Goal: Information Seeking & Learning: Check status

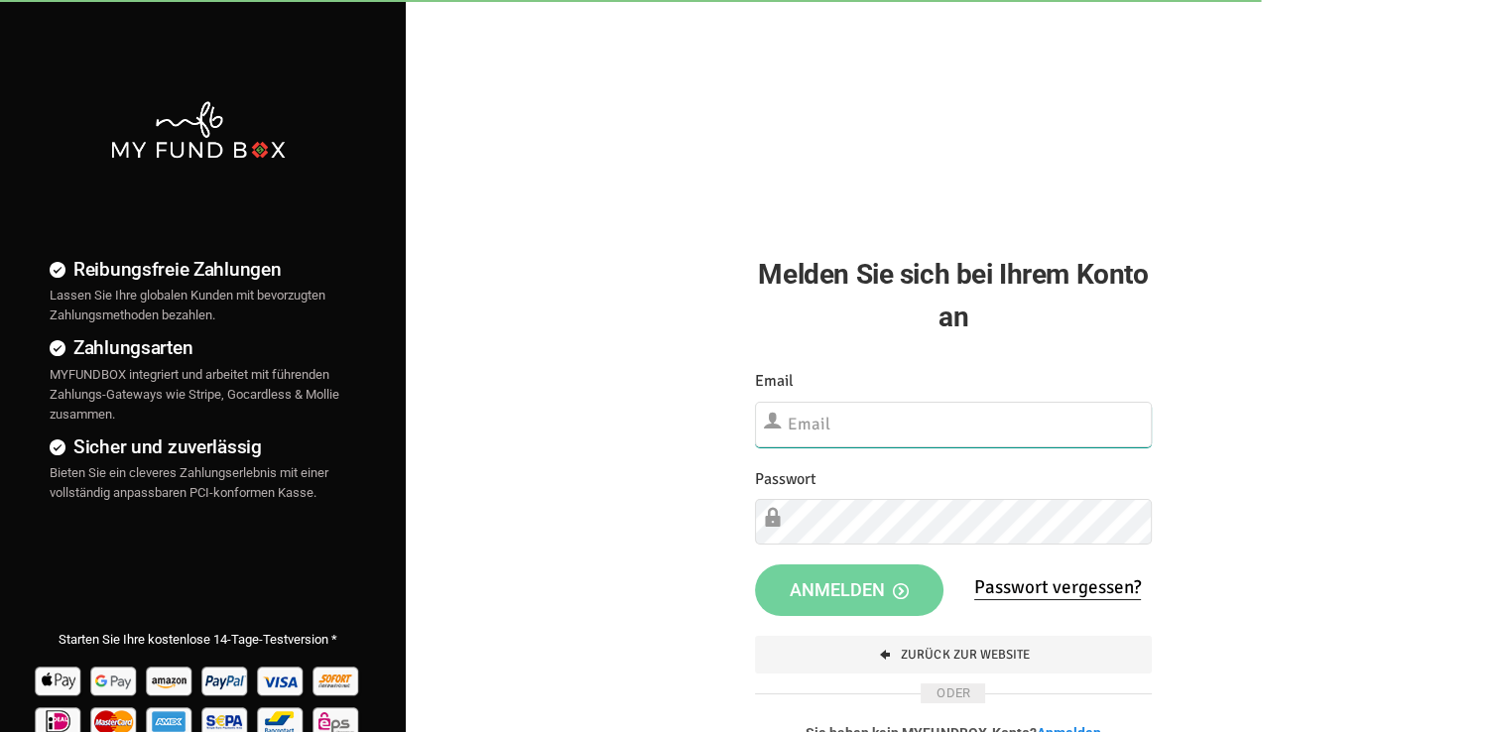
click at [818, 425] on input "text" at bounding box center [953, 425] width 397 height 46
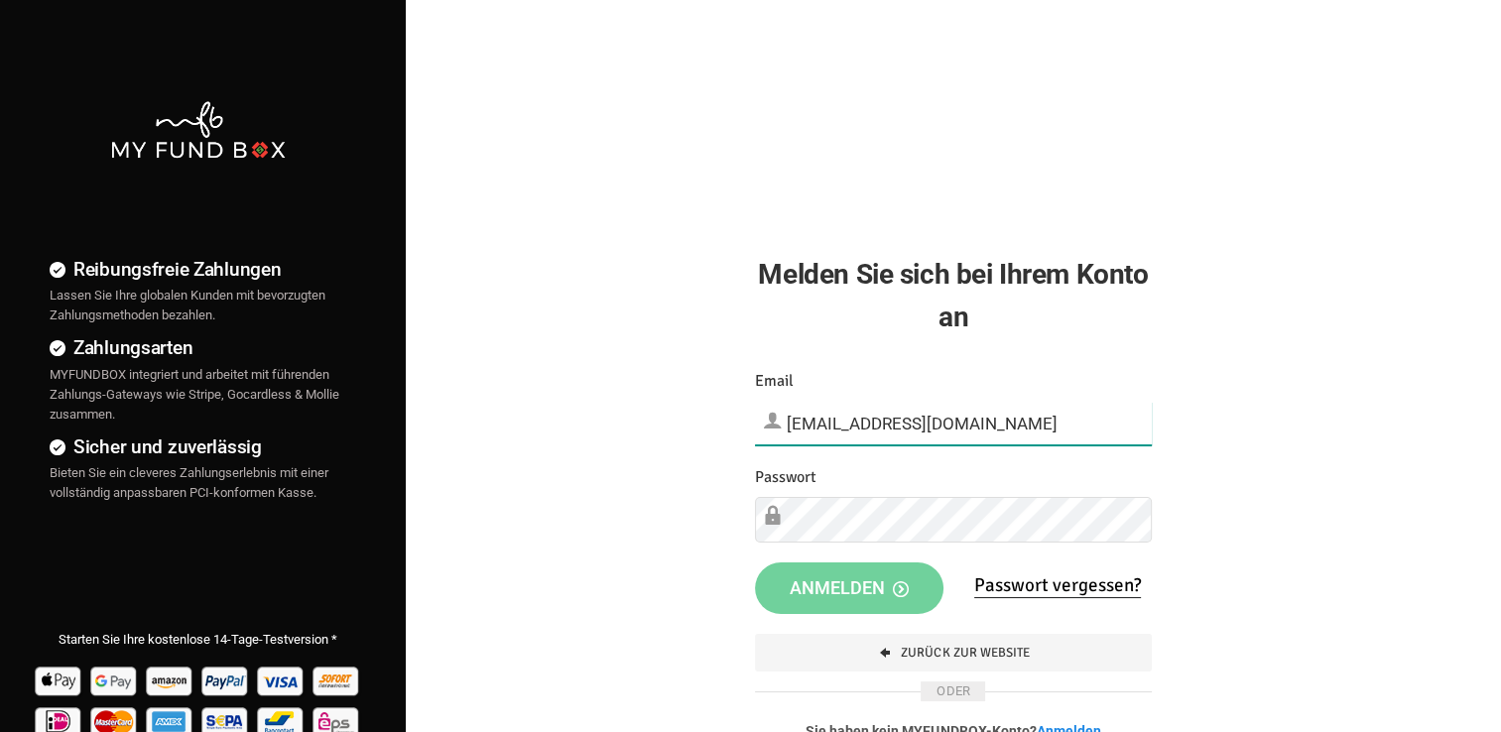
type input "[EMAIL_ADDRESS][DOMAIN_NAME]"
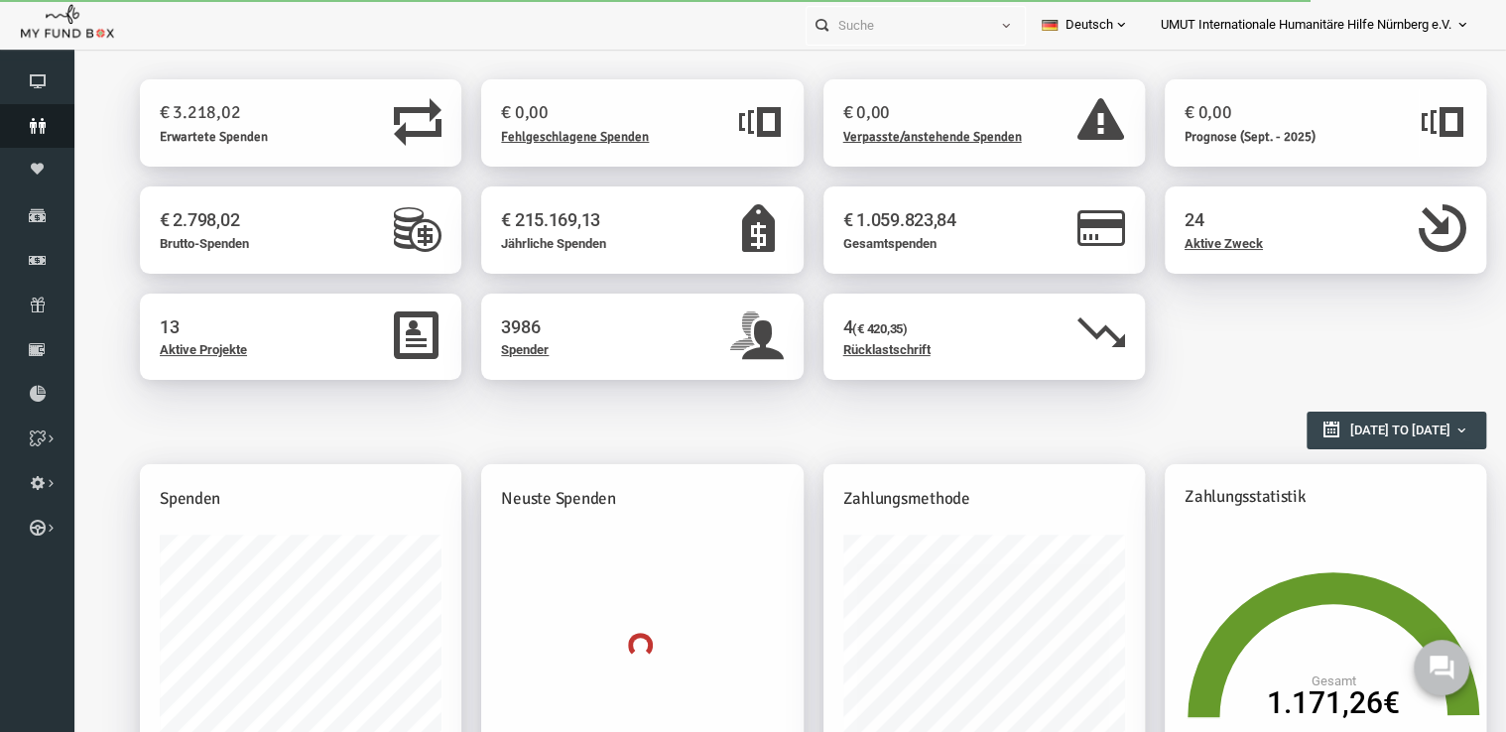
click at [36, 133] on icon at bounding box center [37, 126] width 74 height 16
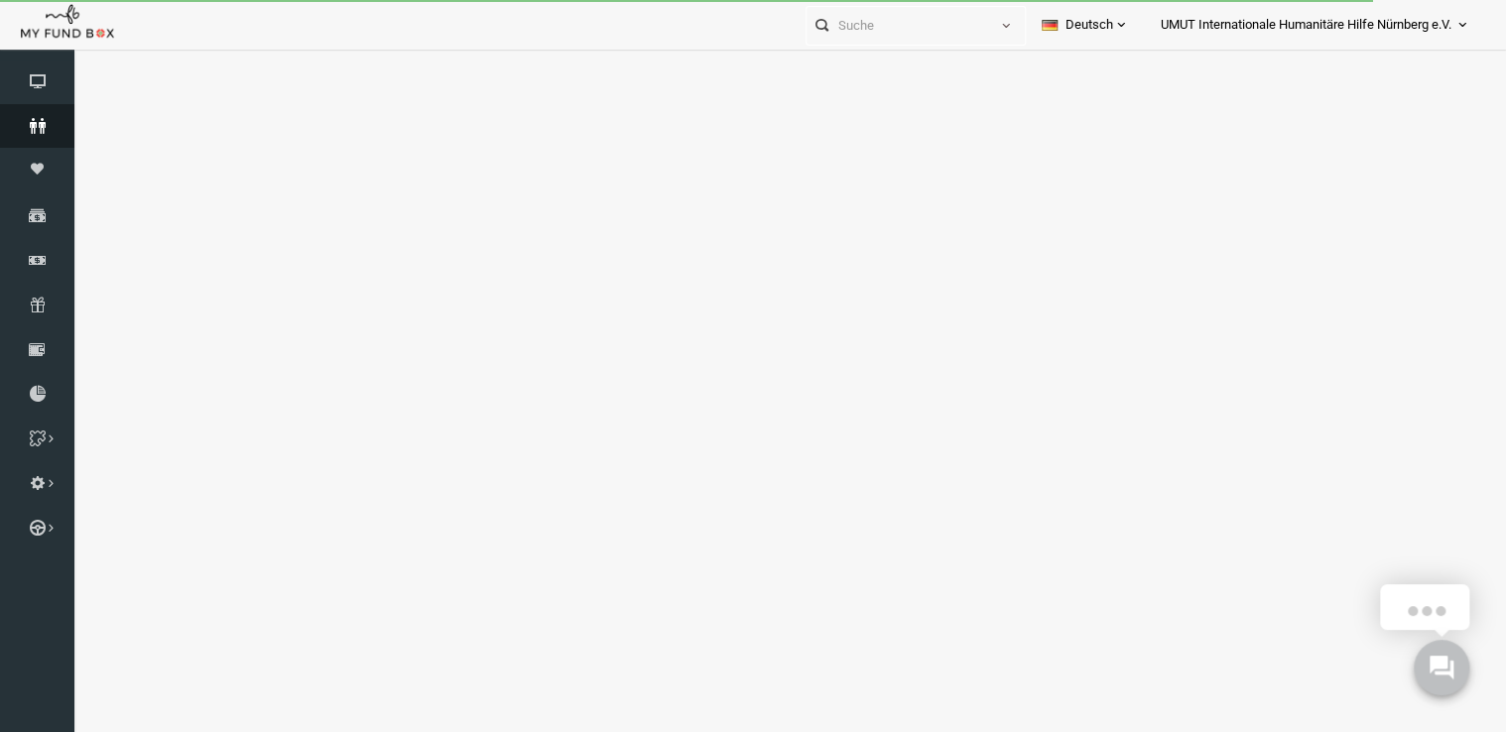
select select "100"
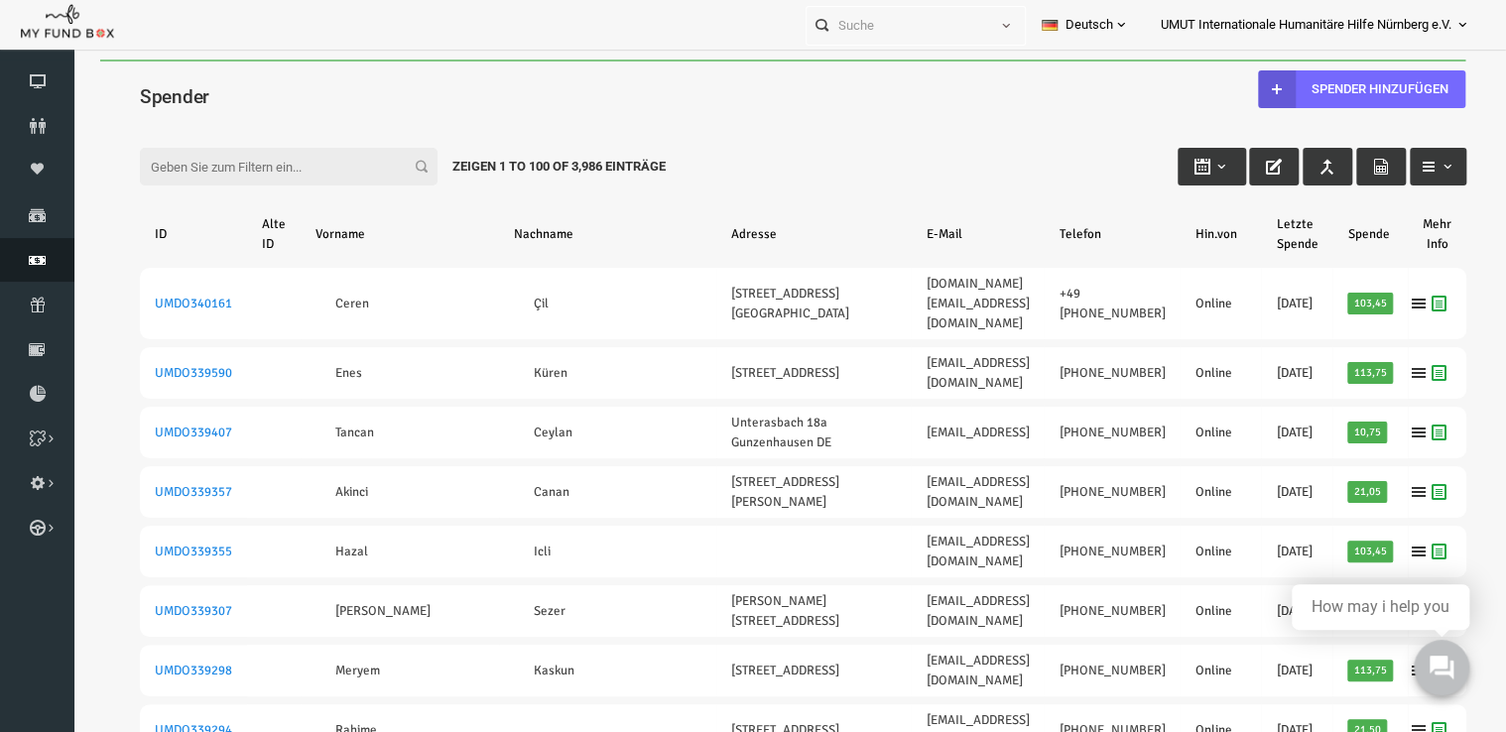
click at [19, 275] on link "Finanz" at bounding box center [37, 260] width 74 height 44
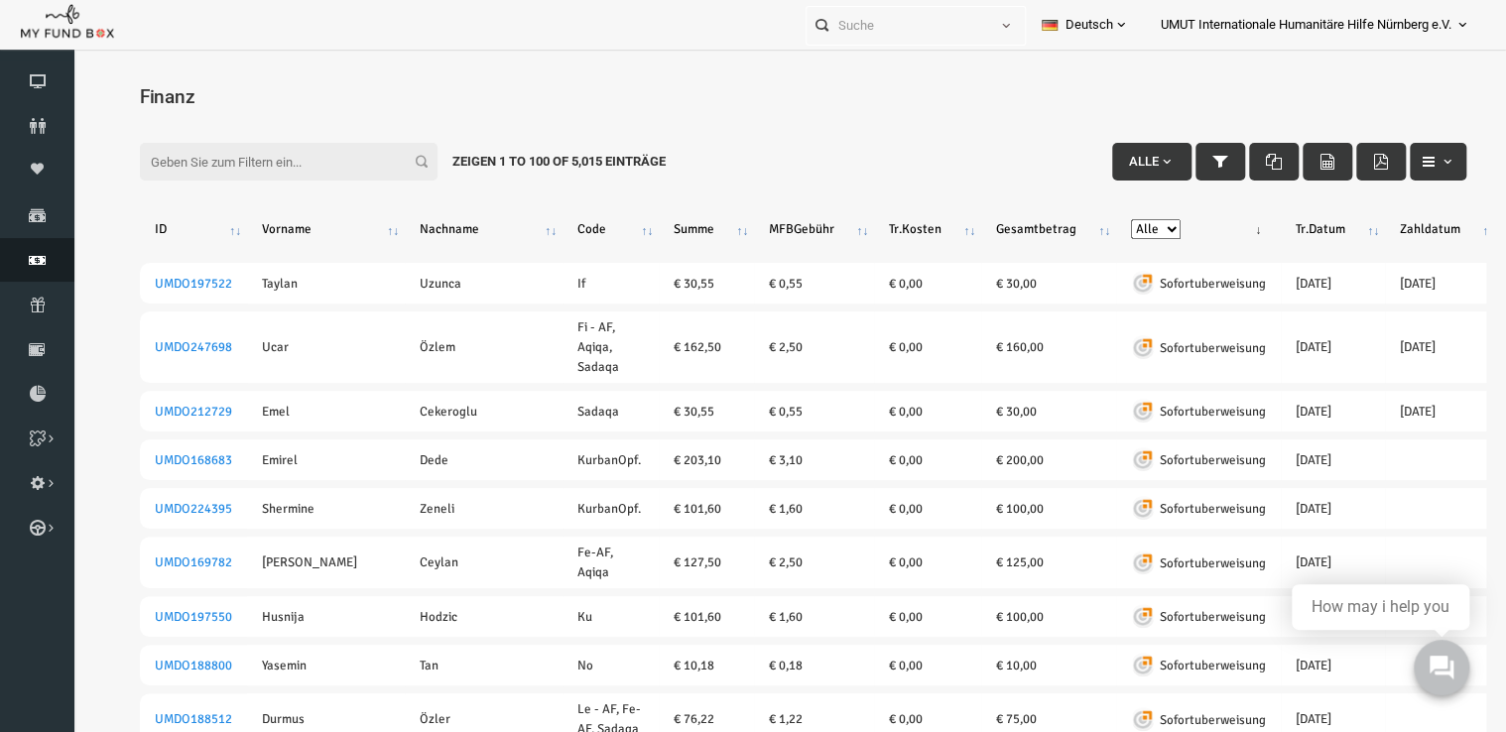
click at [25, 268] on link "Finanz" at bounding box center [37, 260] width 74 height 44
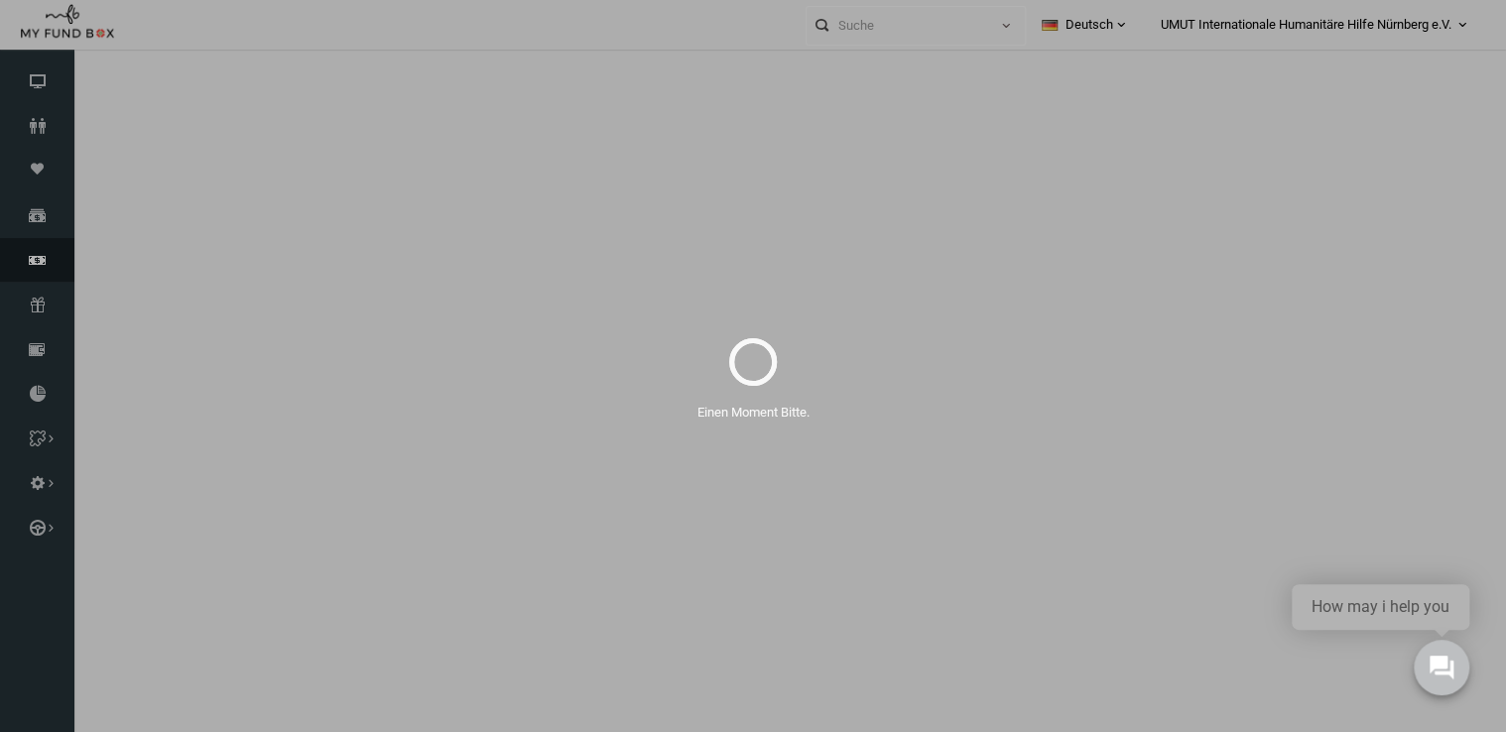
select select "100"
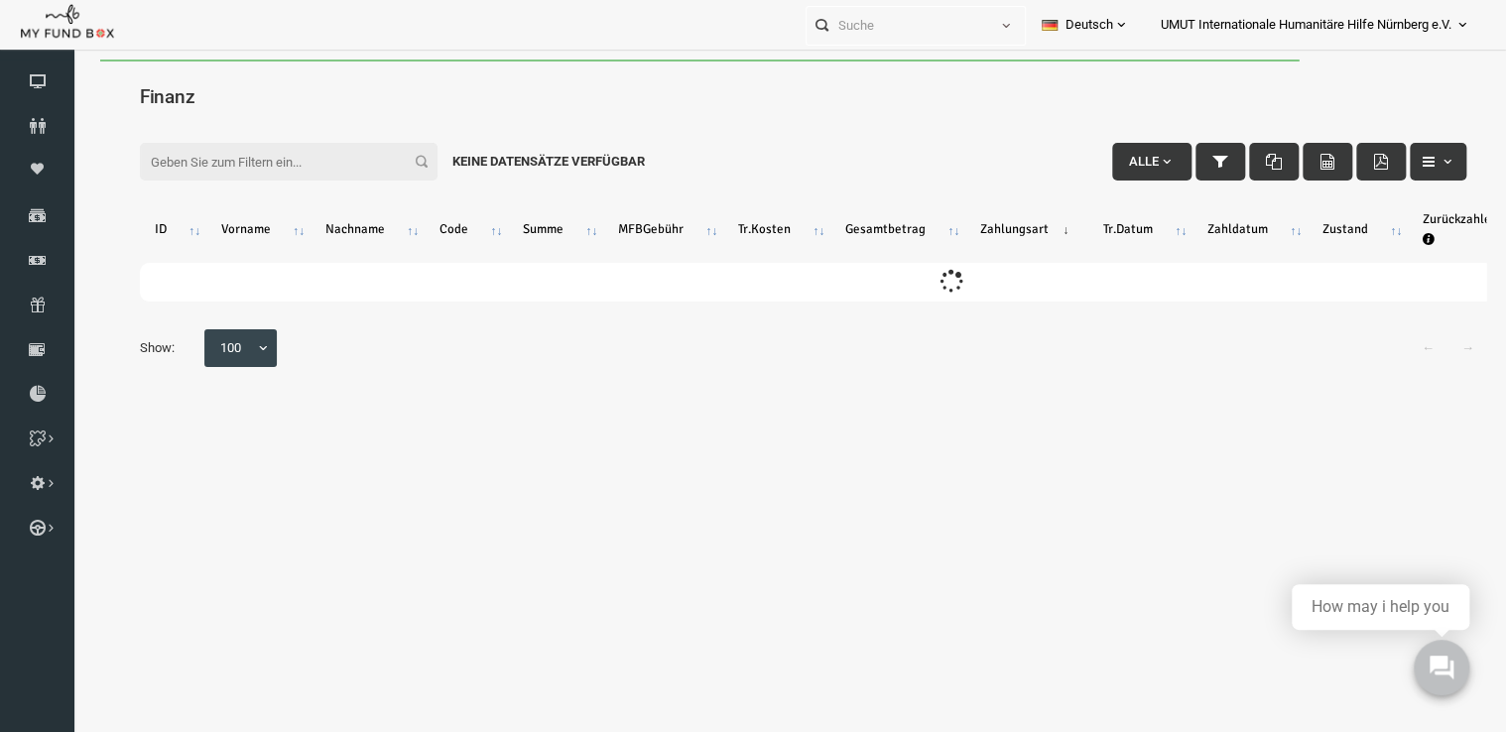
click at [203, 157] on input "Filter:" at bounding box center [260, 162] width 298 height 38
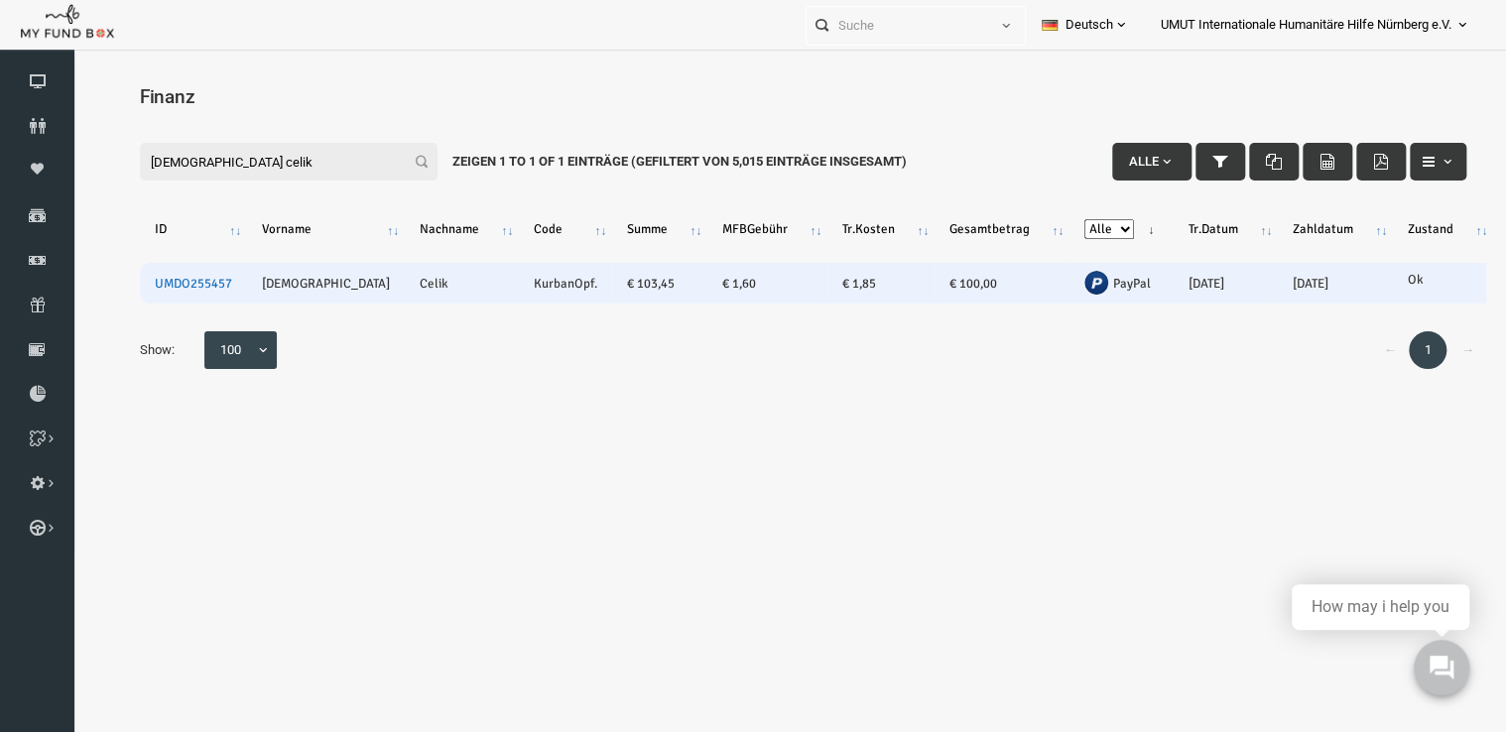
type input "[DEMOGRAPHIC_DATA] celik"
click at [172, 286] on link "UMDO255457" at bounding box center [164, 284] width 77 height 16
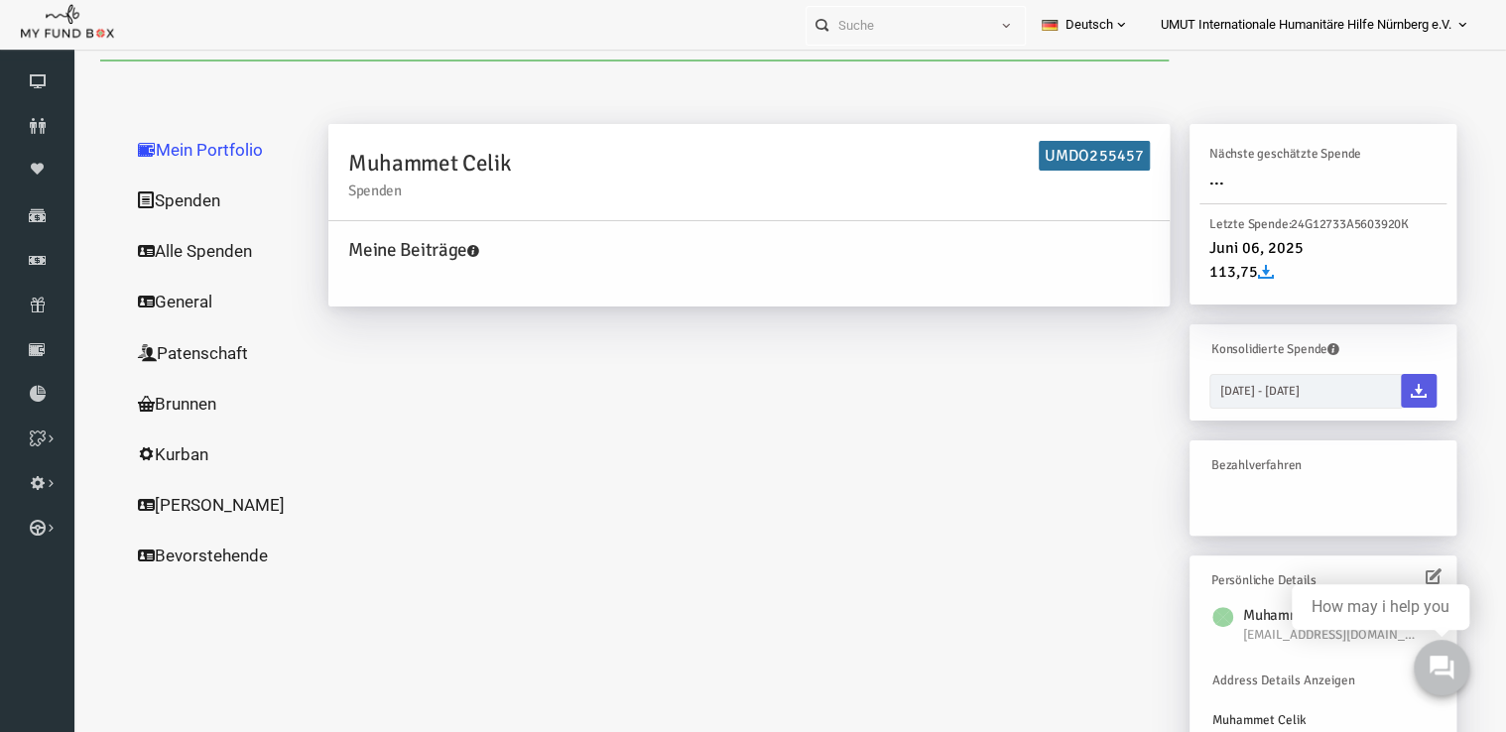
click at [160, 254] on link "Alle Spenden" at bounding box center [190, 251] width 198 height 52
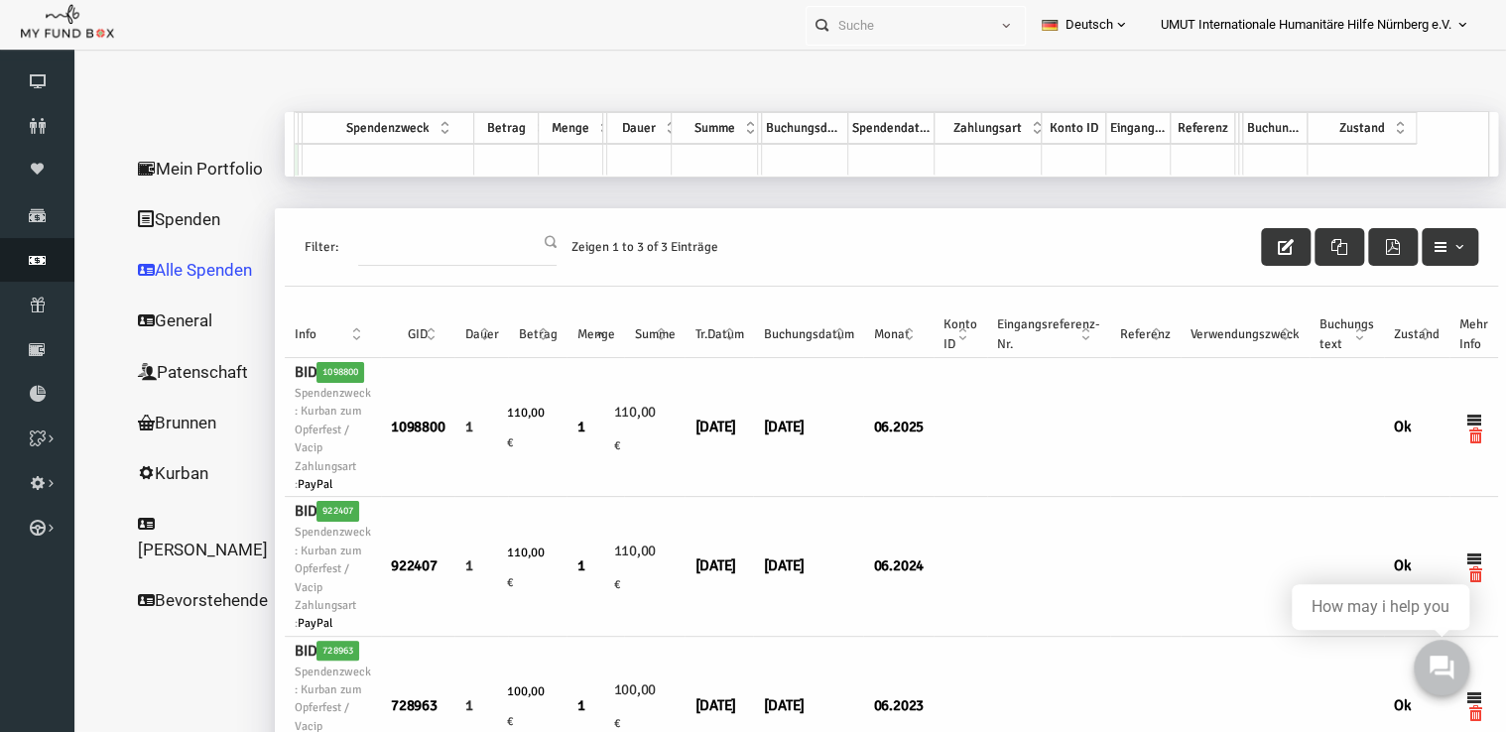
click at [39, 250] on link "Finanz" at bounding box center [37, 260] width 74 height 44
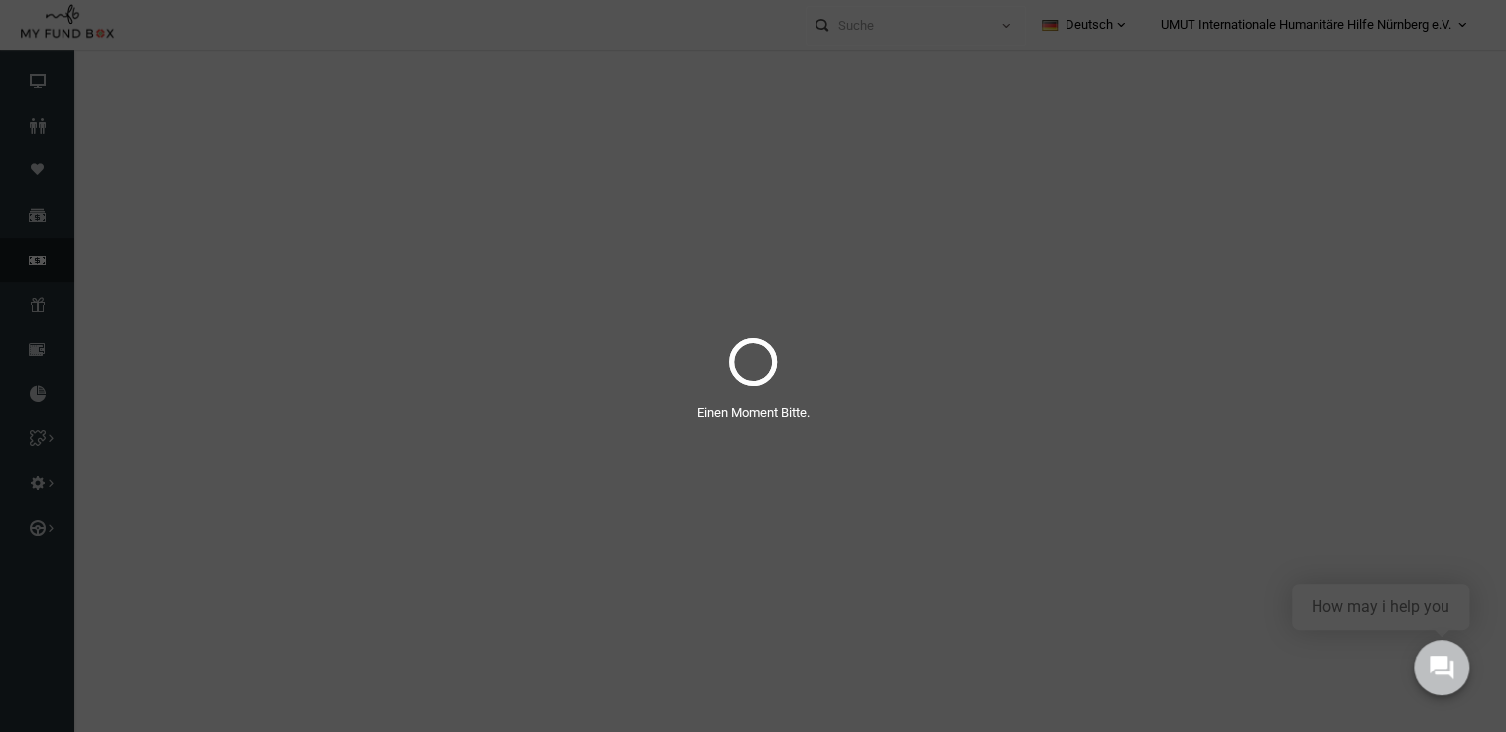
select select "100"
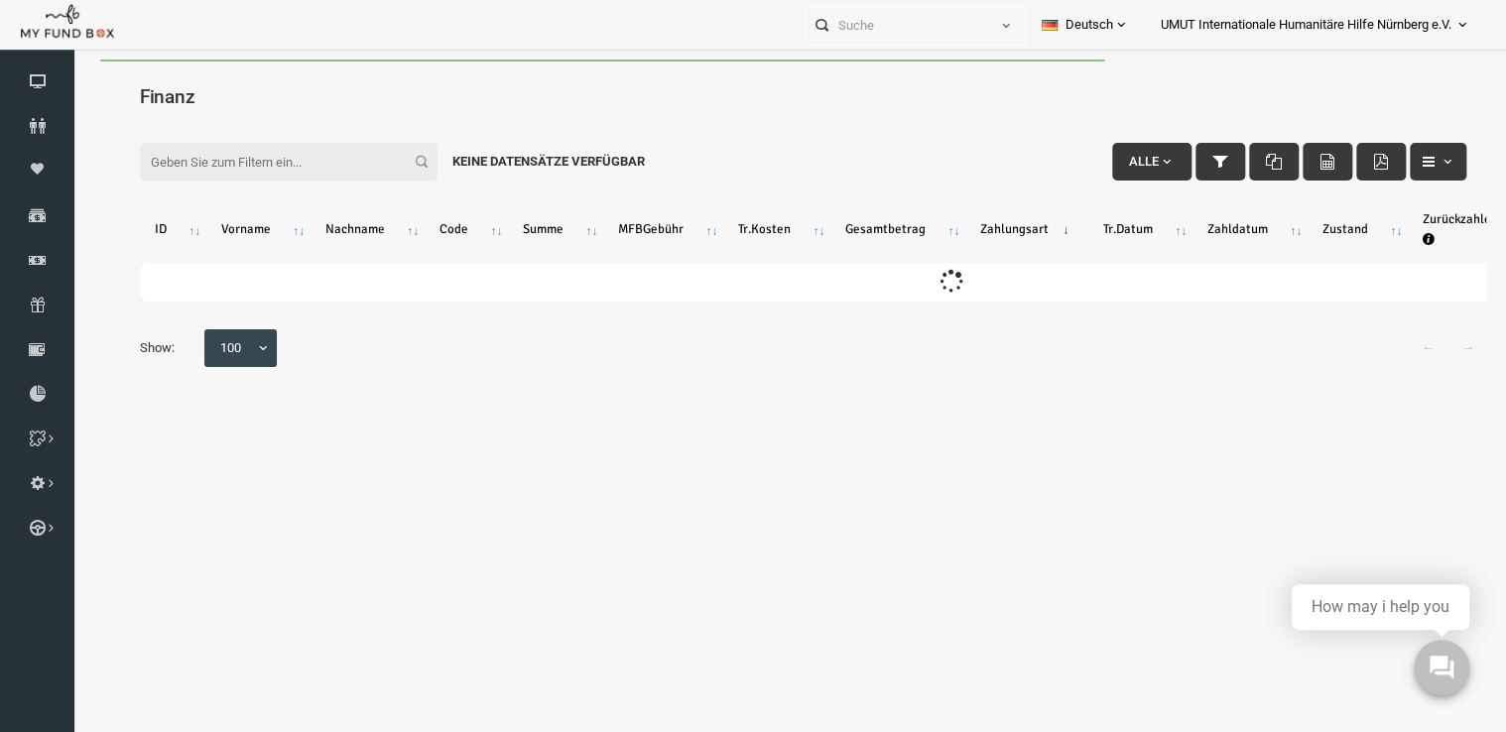
click at [322, 163] on input "Filter:" at bounding box center [260, 162] width 298 height 38
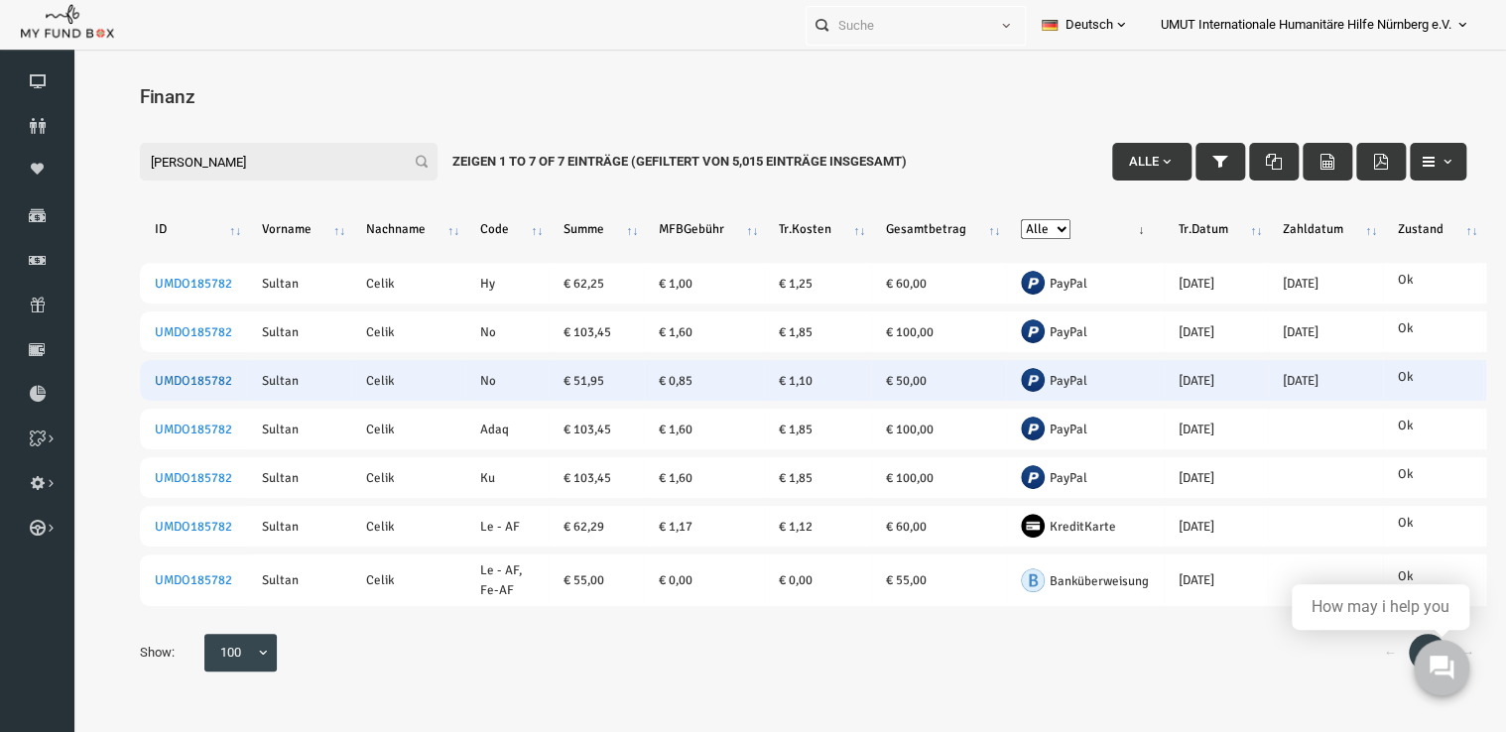
type input "[PERSON_NAME]"
click at [171, 381] on link "UMDO185782" at bounding box center [164, 381] width 77 height 16
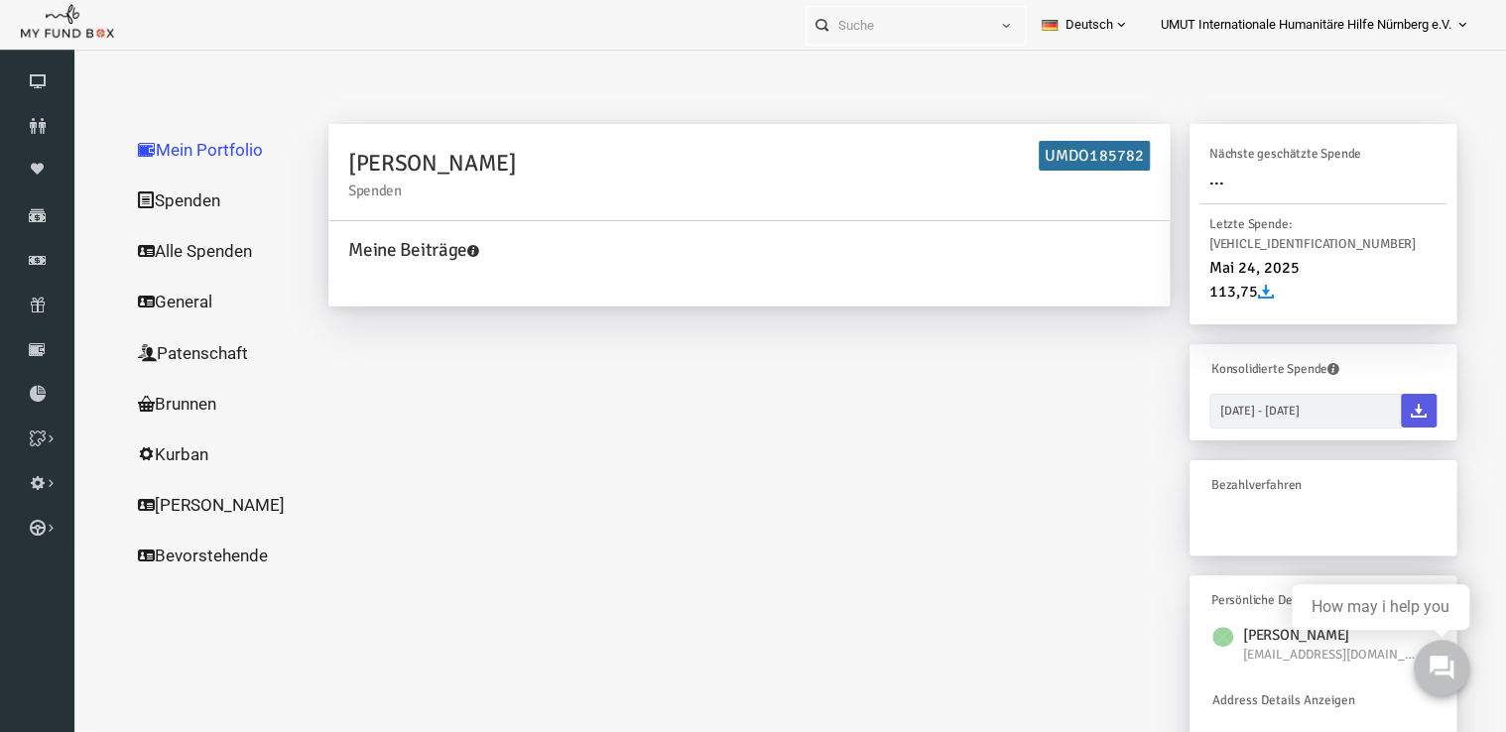
click at [172, 245] on link "Alle Spenden" at bounding box center [190, 251] width 198 height 52
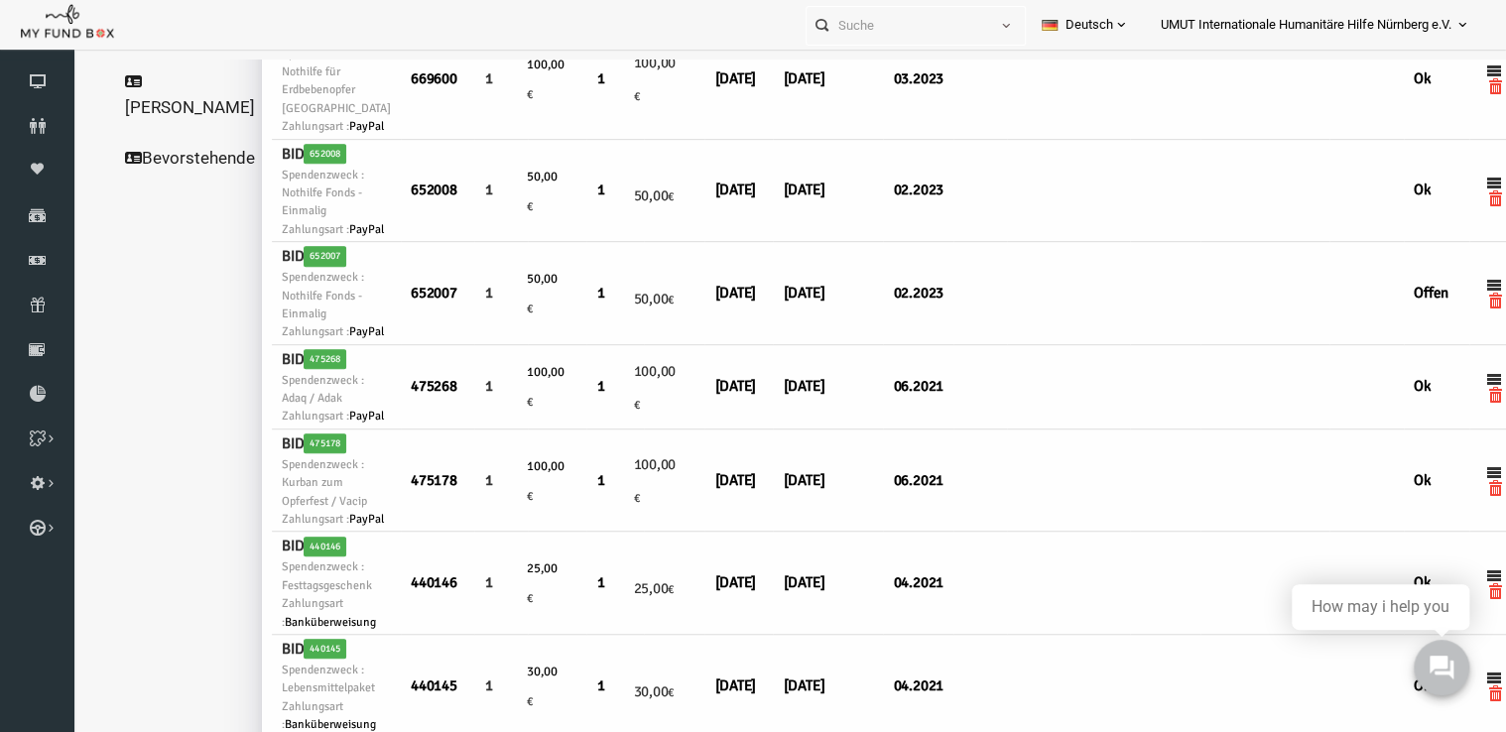
scroll to position [0, 13]
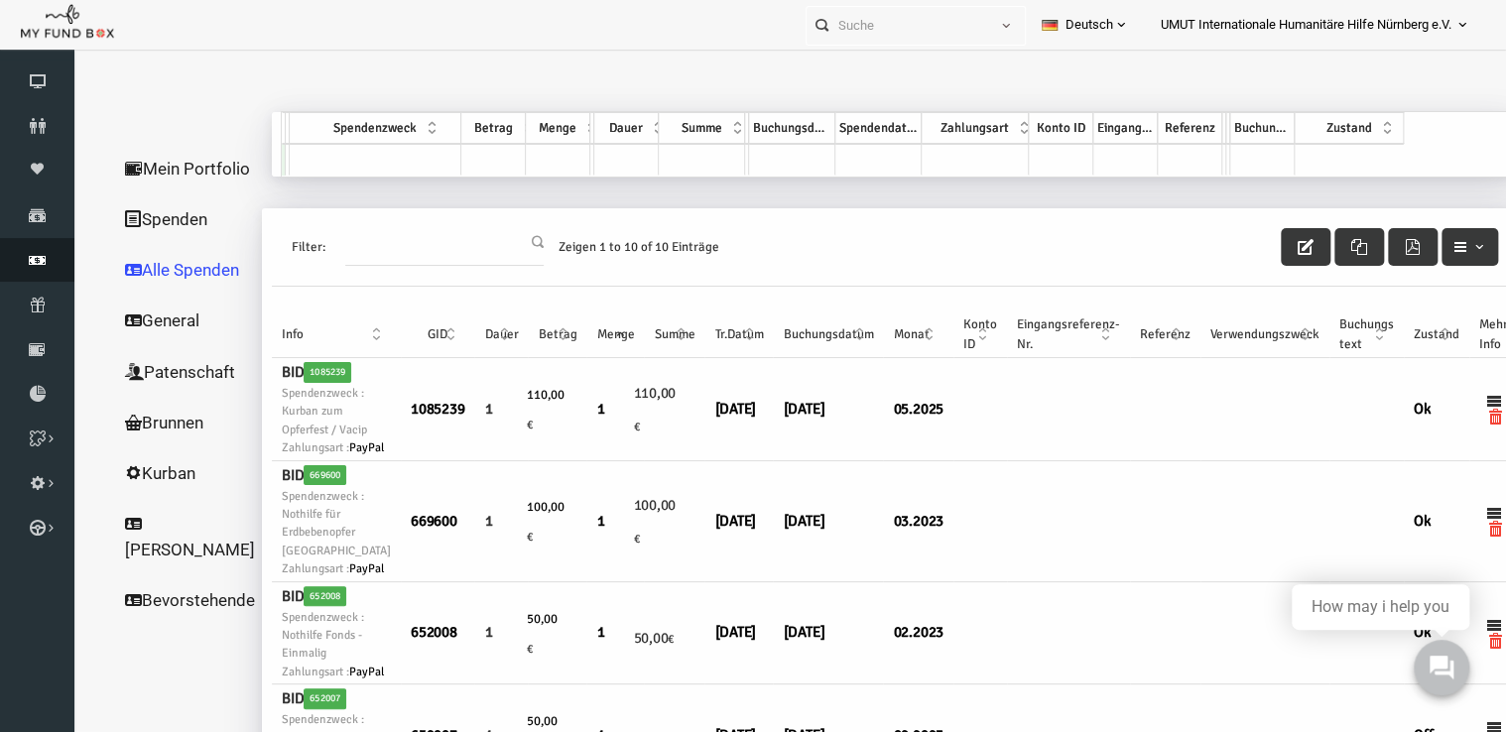
click at [38, 265] on icon at bounding box center [37, 260] width 74 height 16
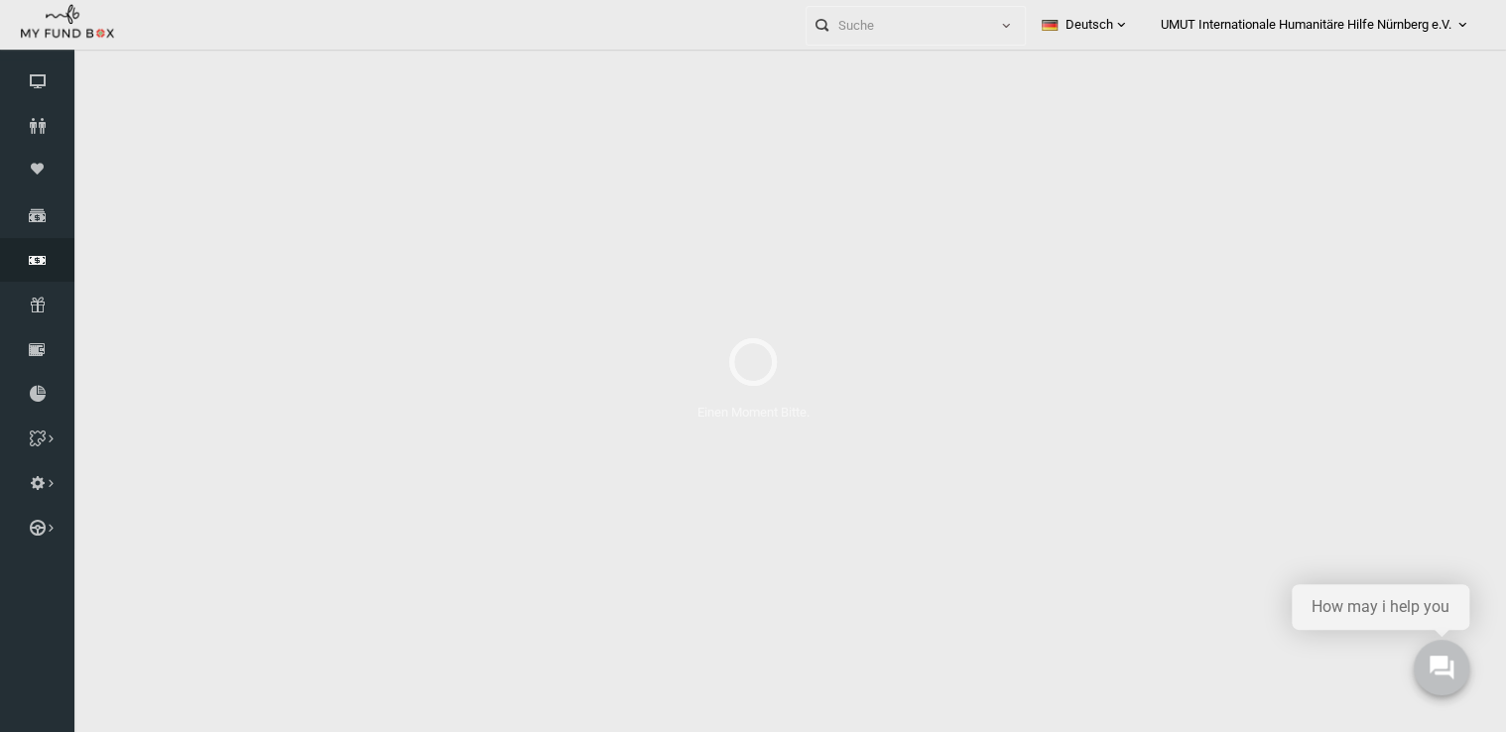
select select "100"
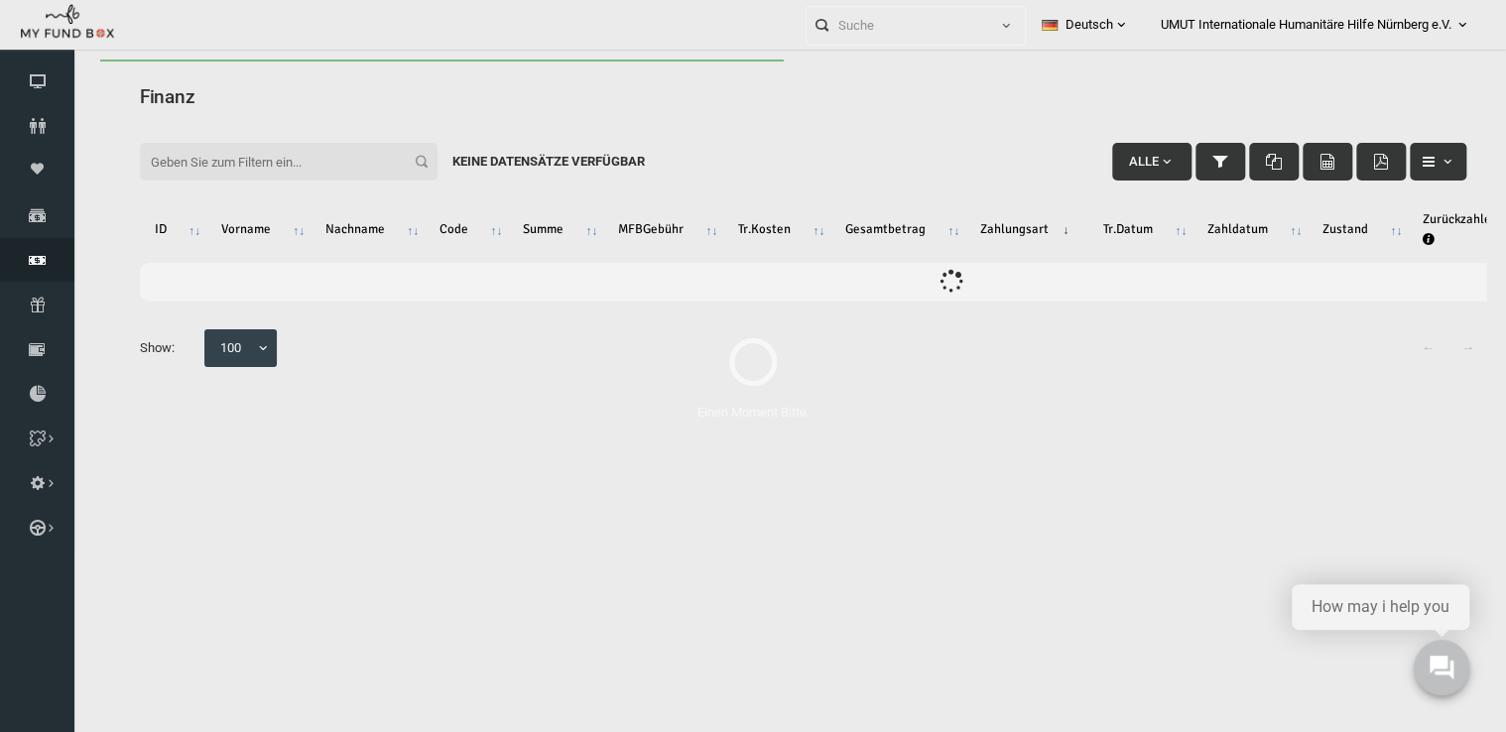
scroll to position [0, 0]
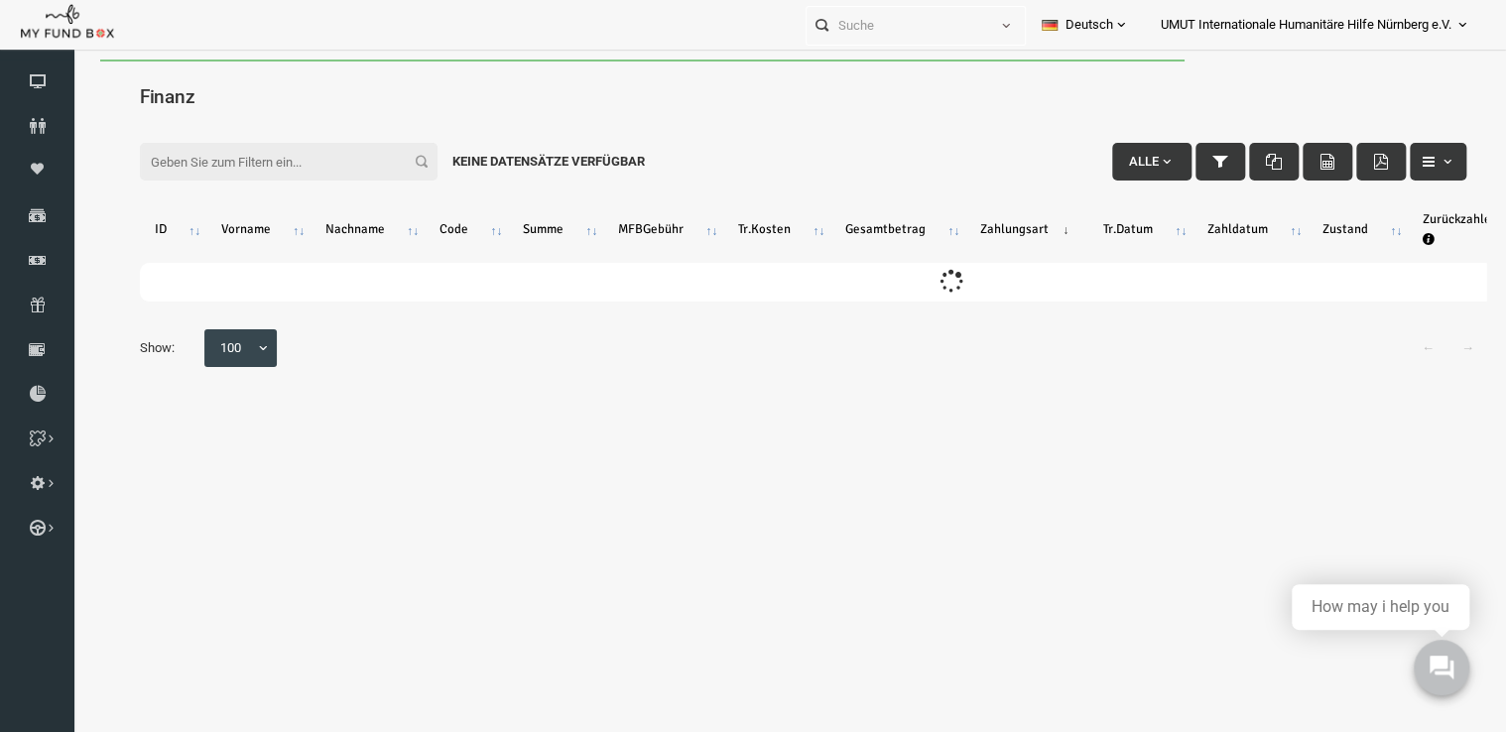
click at [321, 174] on input "Filter:" at bounding box center [260, 162] width 298 height 38
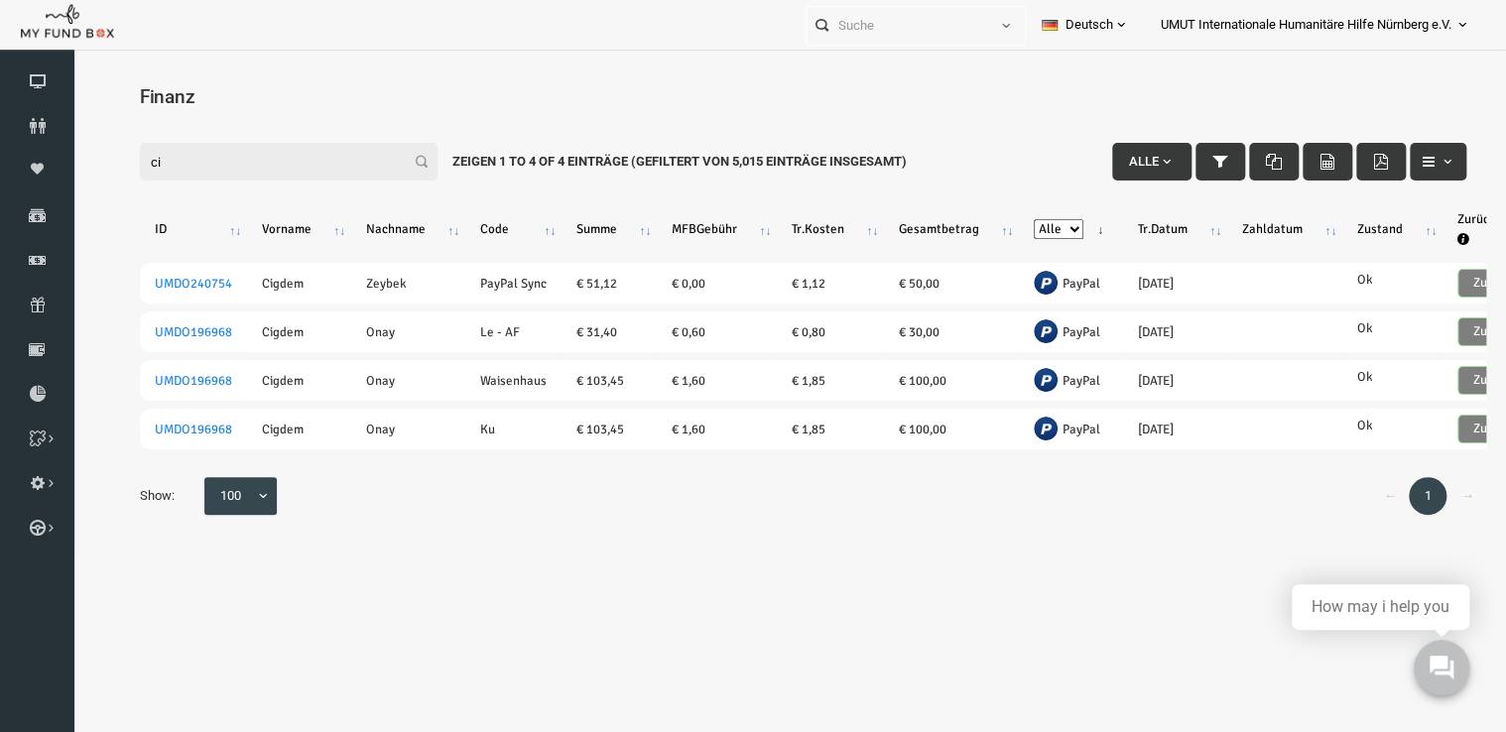
type input "c"
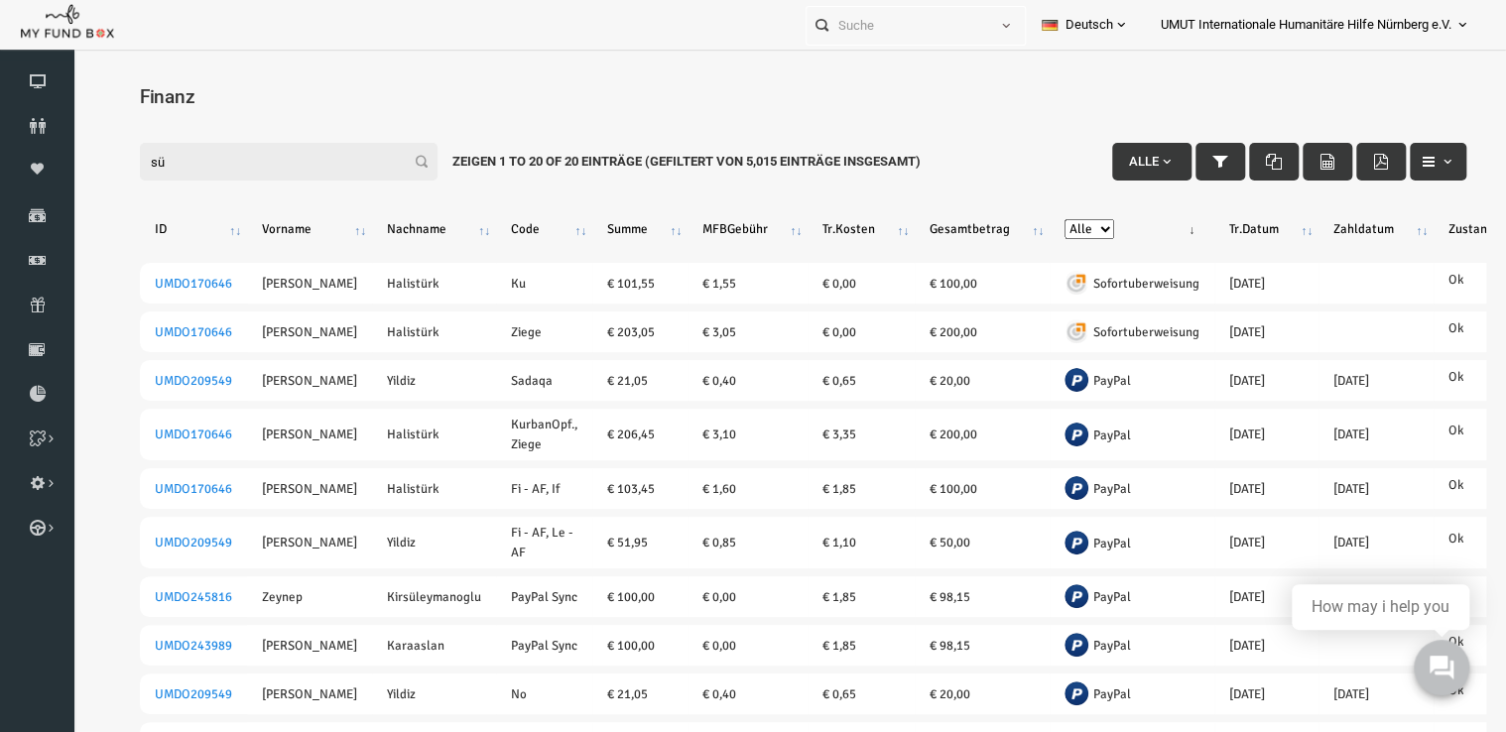
type input "s"
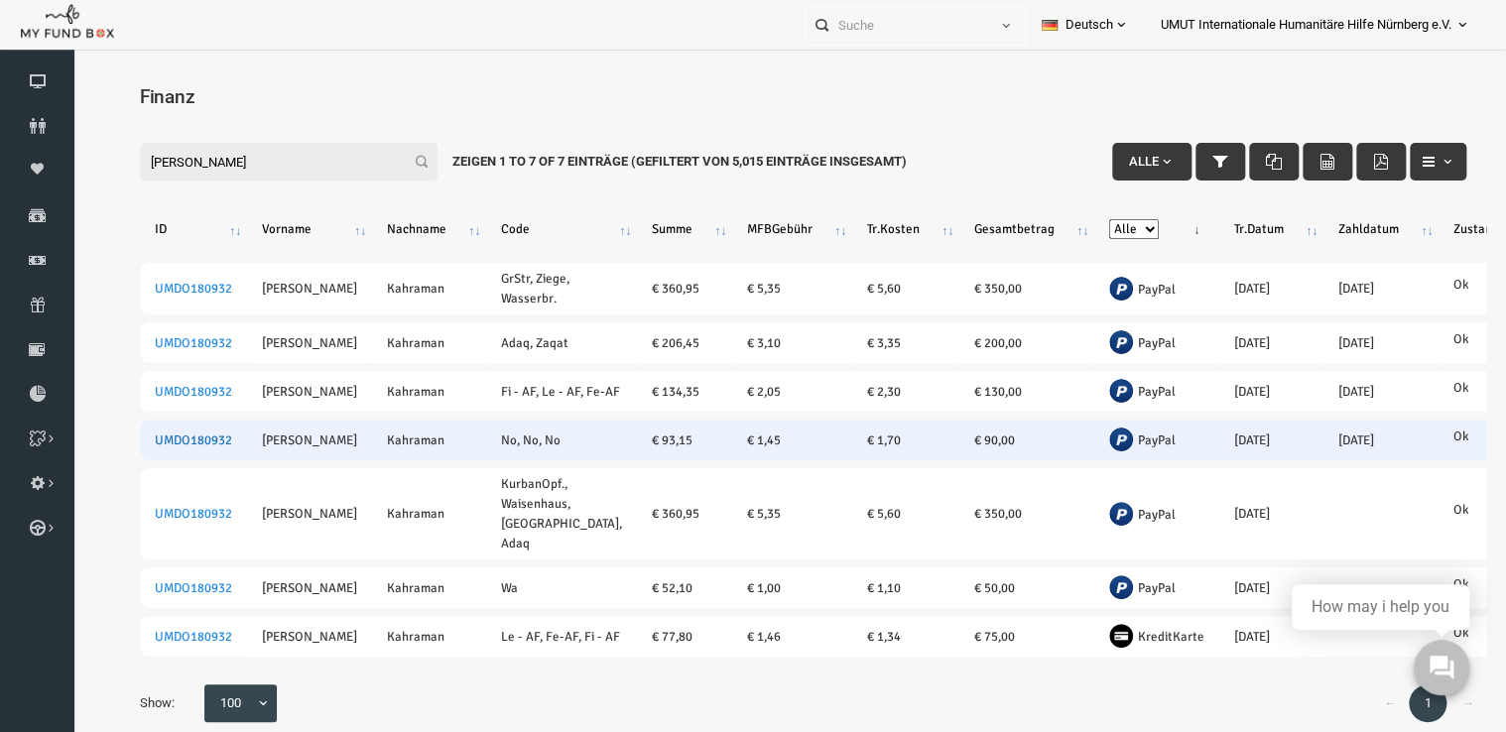
type input "[PERSON_NAME]"
click at [171, 449] on link "UMDO180932" at bounding box center [164, 441] width 77 height 16
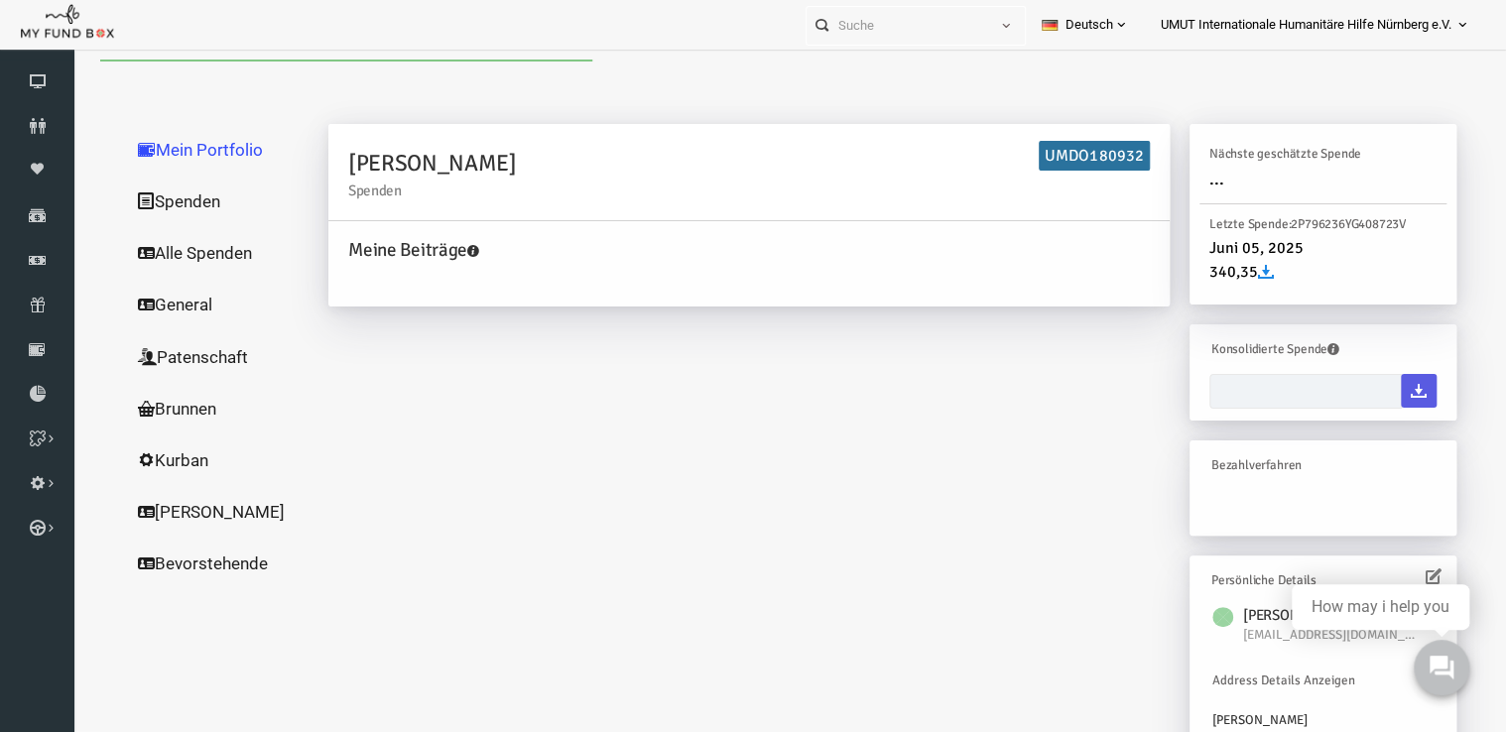
type input "[DATE] - [DATE]"
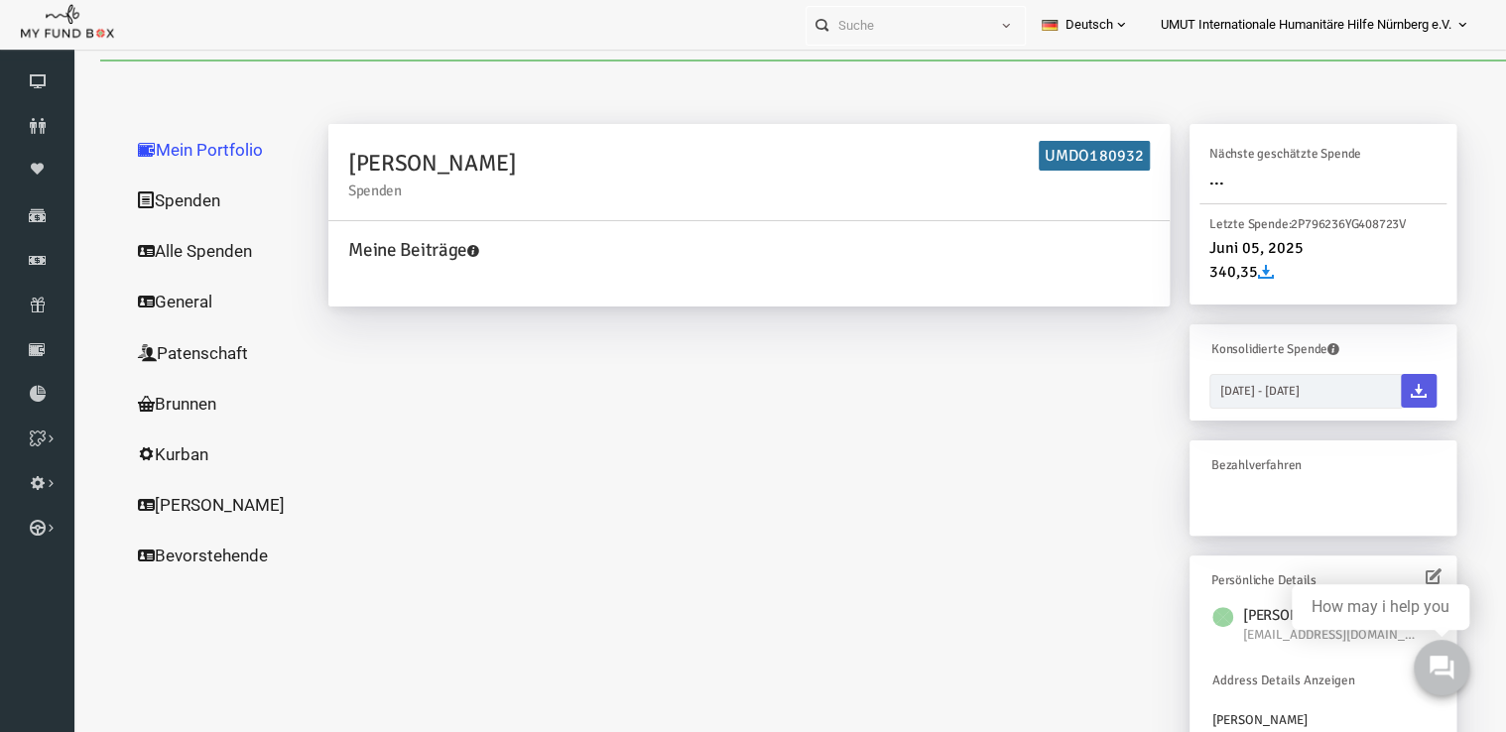
click at [196, 250] on link "Alle Spenden" at bounding box center [190, 251] width 198 height 52
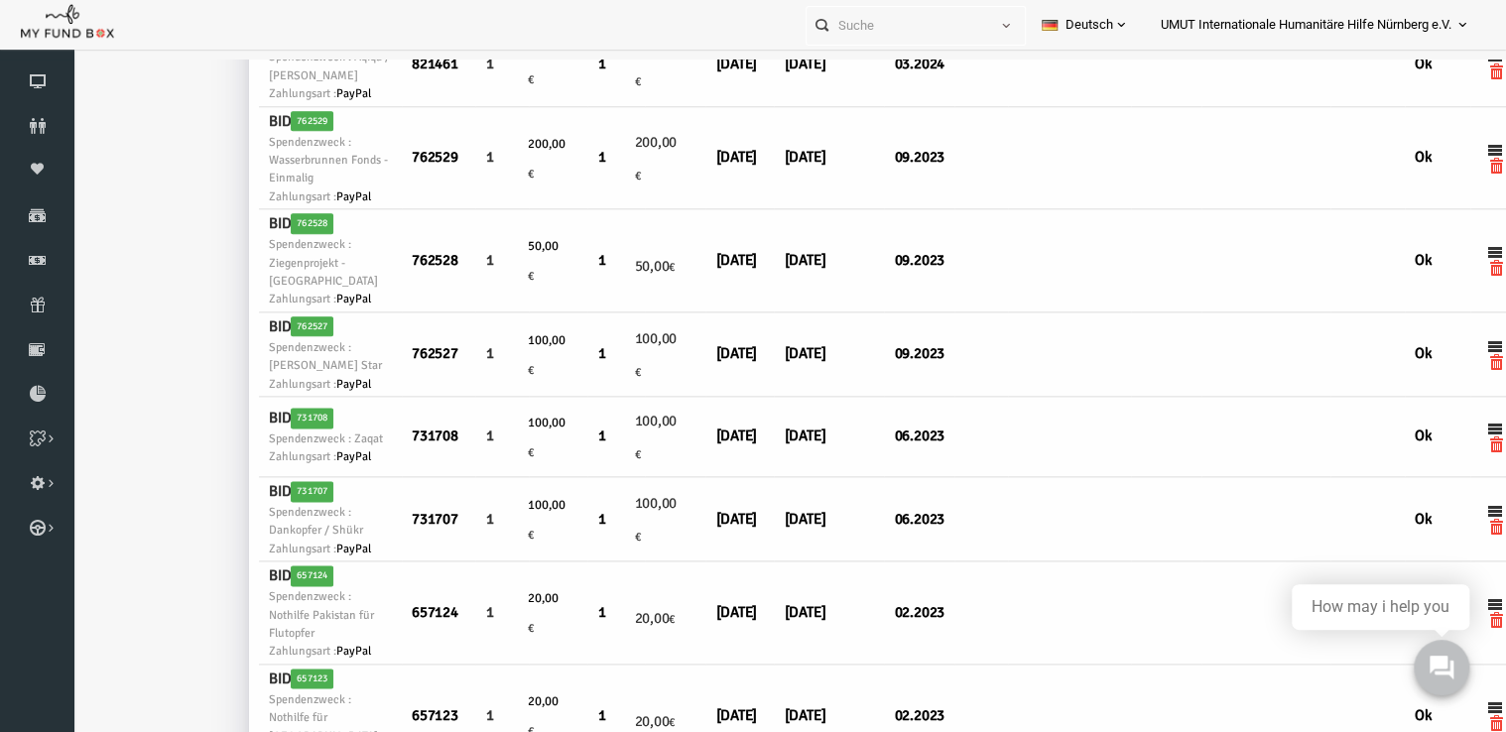
scroll to position [1040, 26]
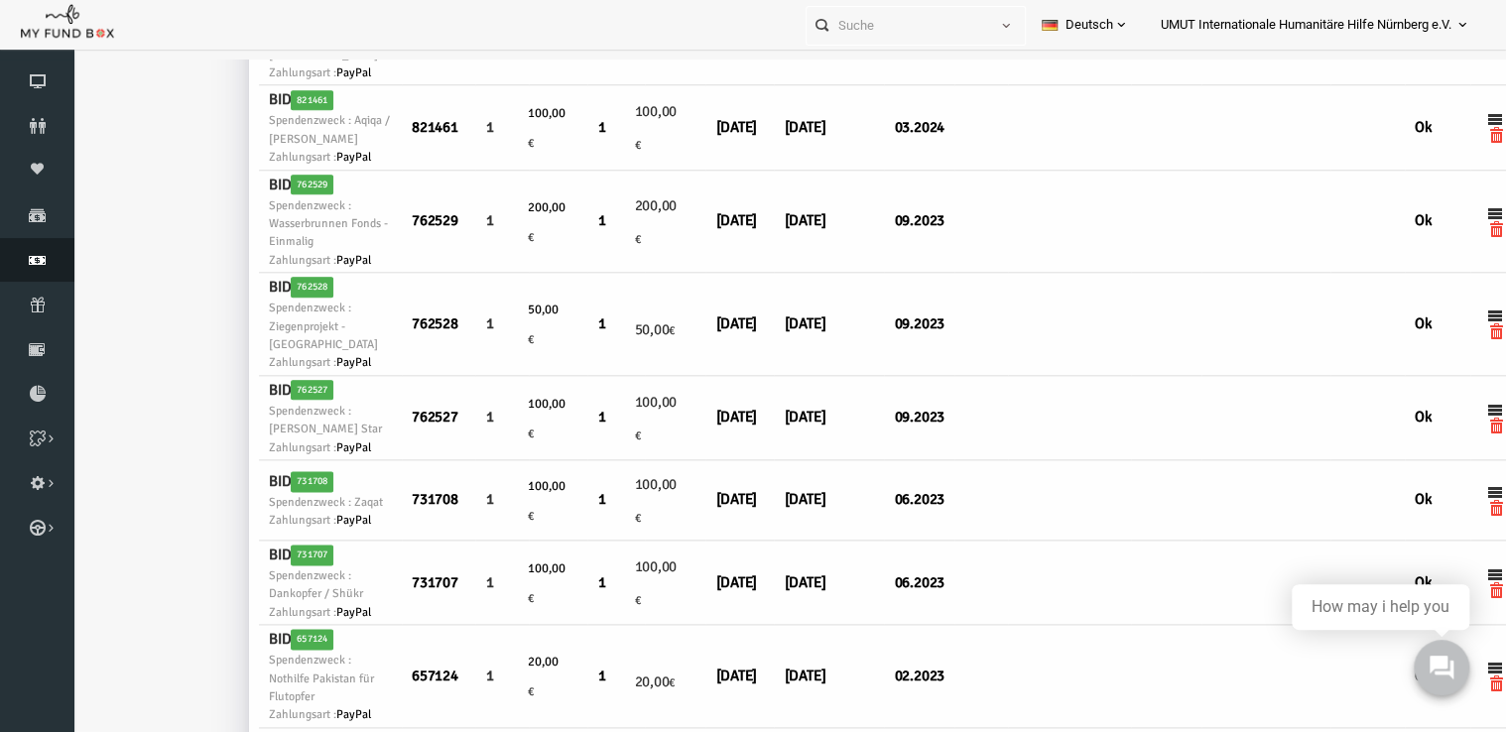
click at [52, 276] on link "Finanz" at bounding box center [37, 260] width 74 height 44
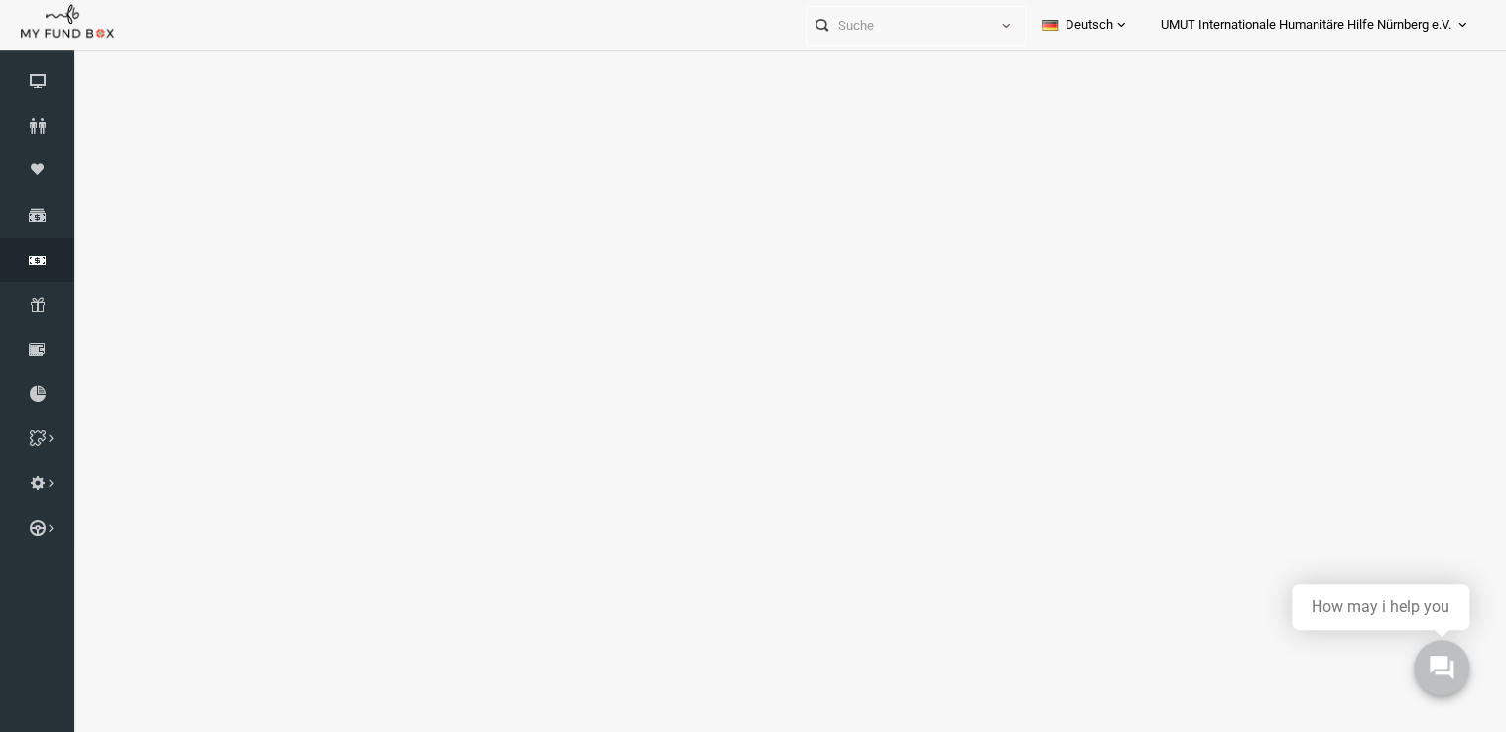
select select "100"
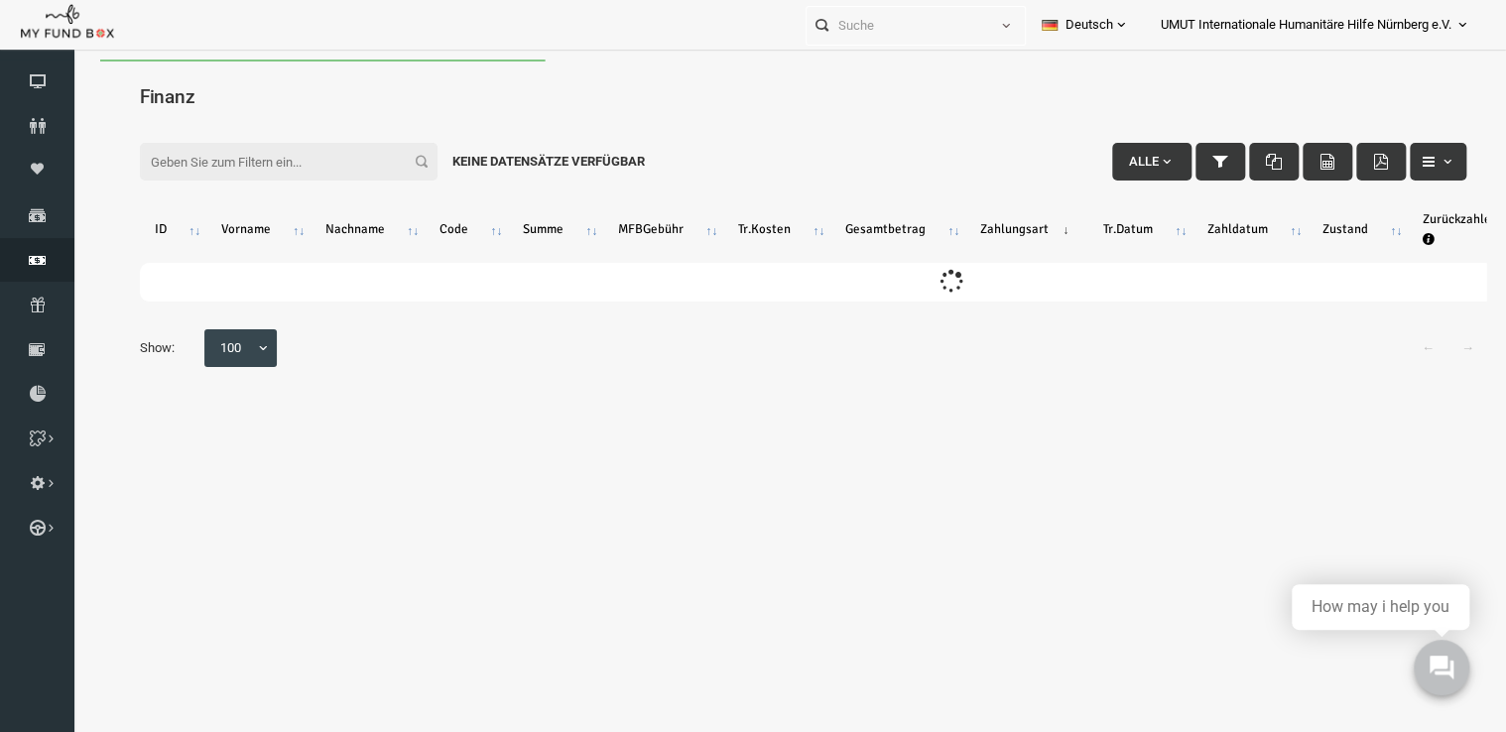
scroll to position [0, 0]
click at [280, 167] on input "Filter:" at bounding box center [260, 162] width 298 height 38
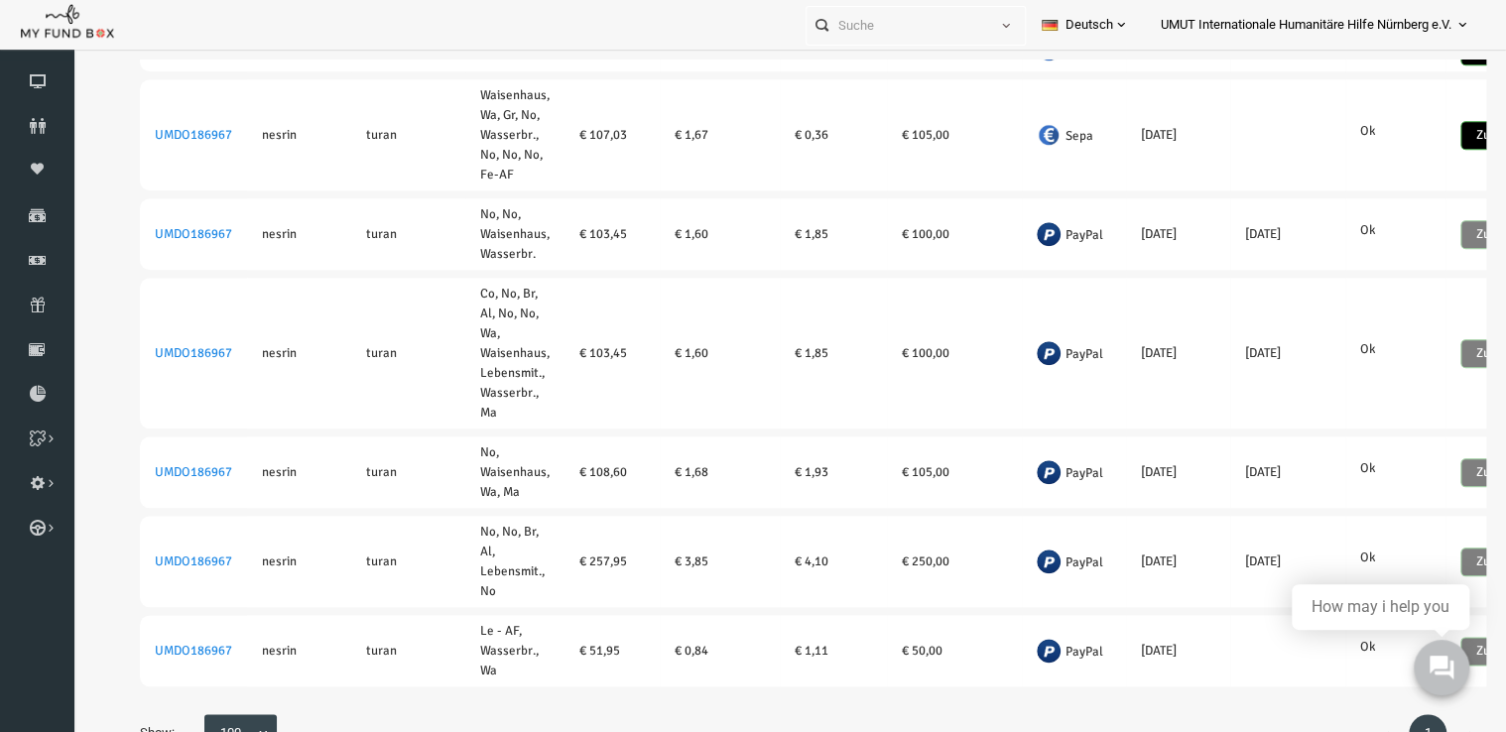
scroll to position [65, 0]
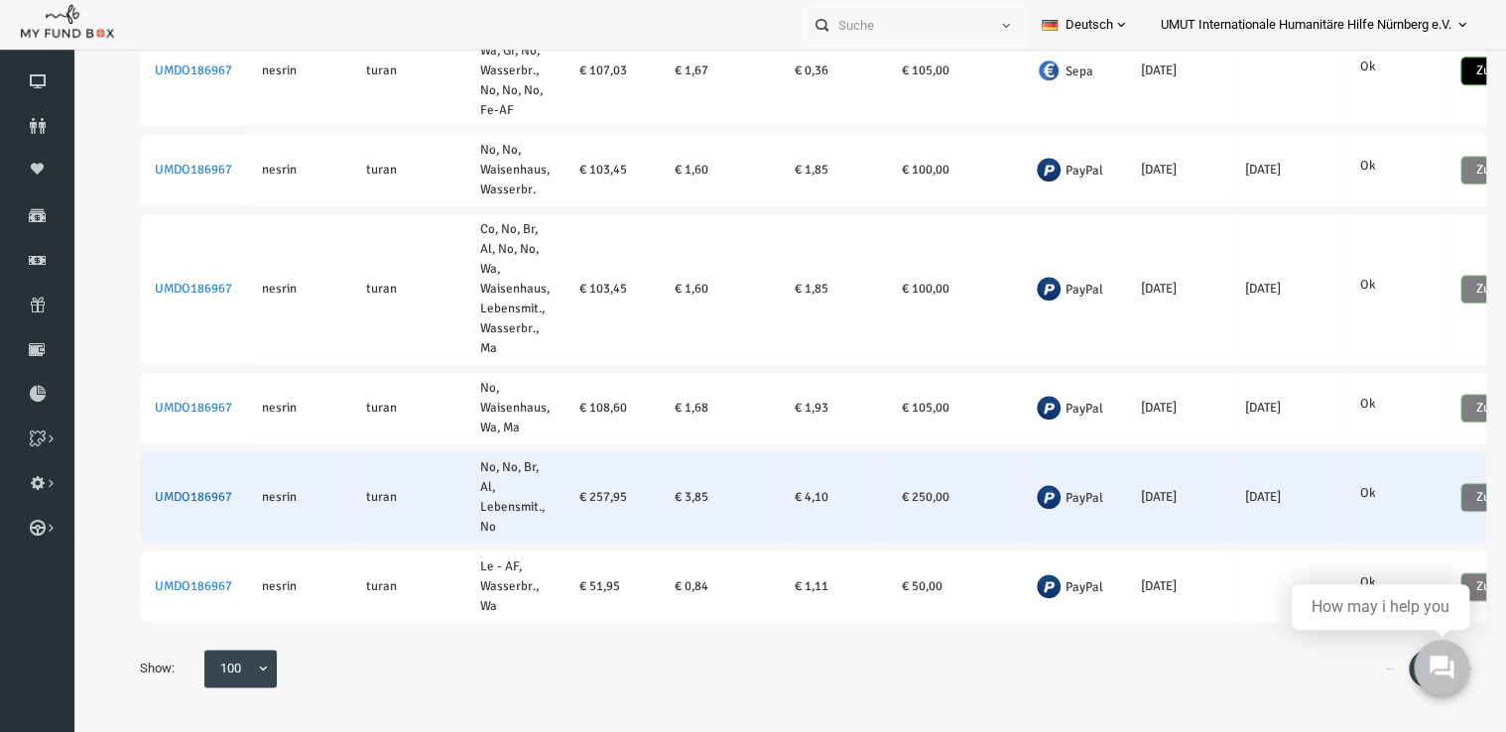
type input "[PERSON_NAME]"
click at [152, 489] on link "UMDO186967" at bounding box center [164, 497] width 77 height 16
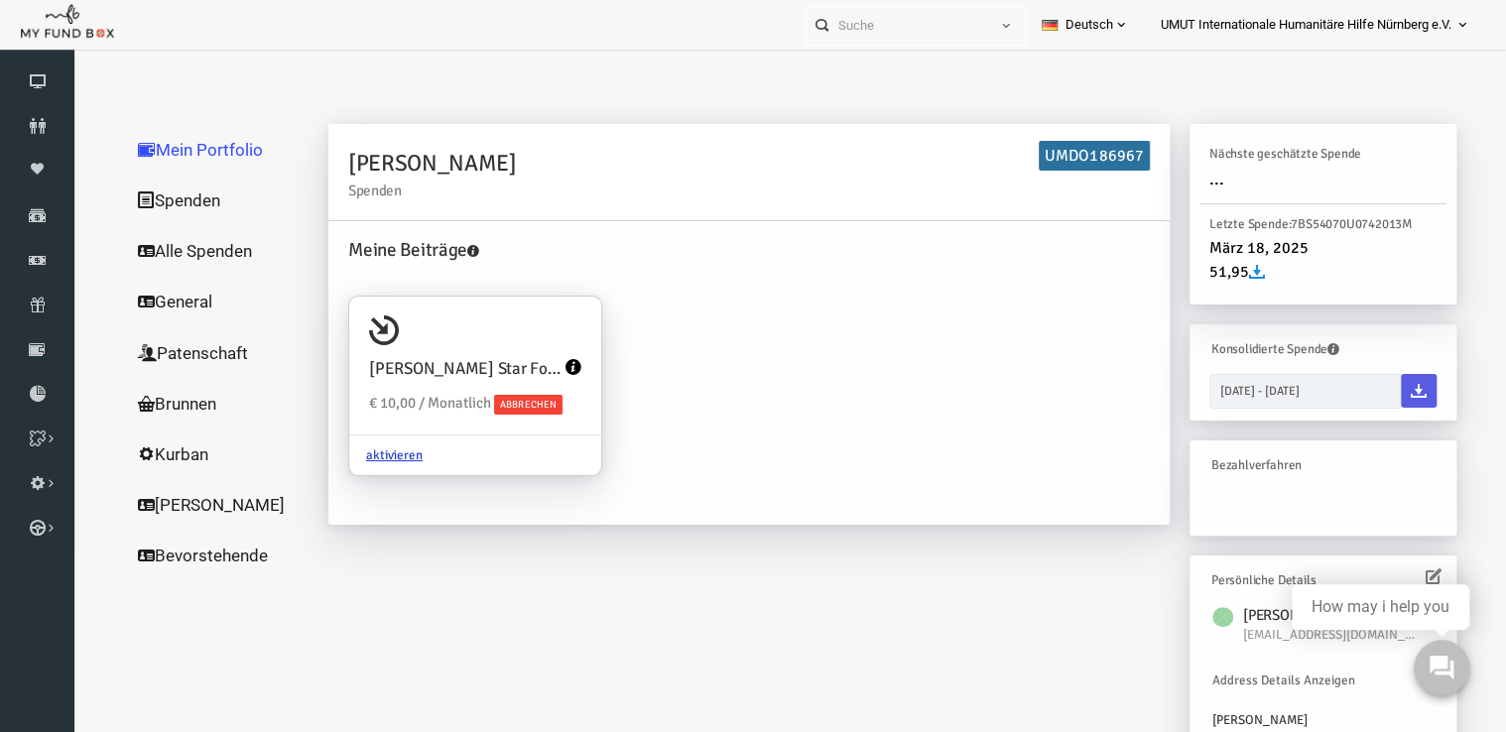
scroll to position [0, 0]
click at [161, 248] on link "Alle Spenden" at bounding box center [190, 251] width 198 height 52
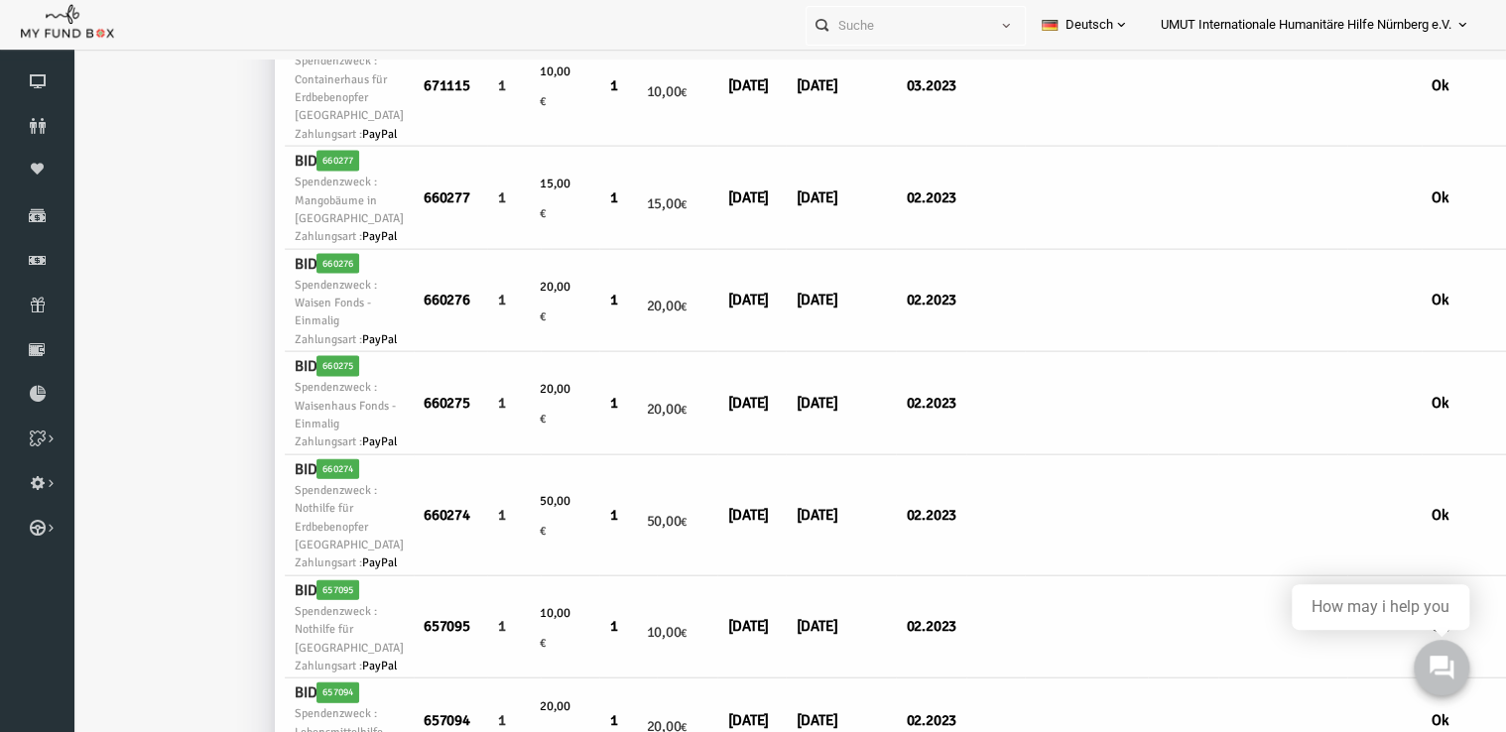
scroll to position [1916, 0]
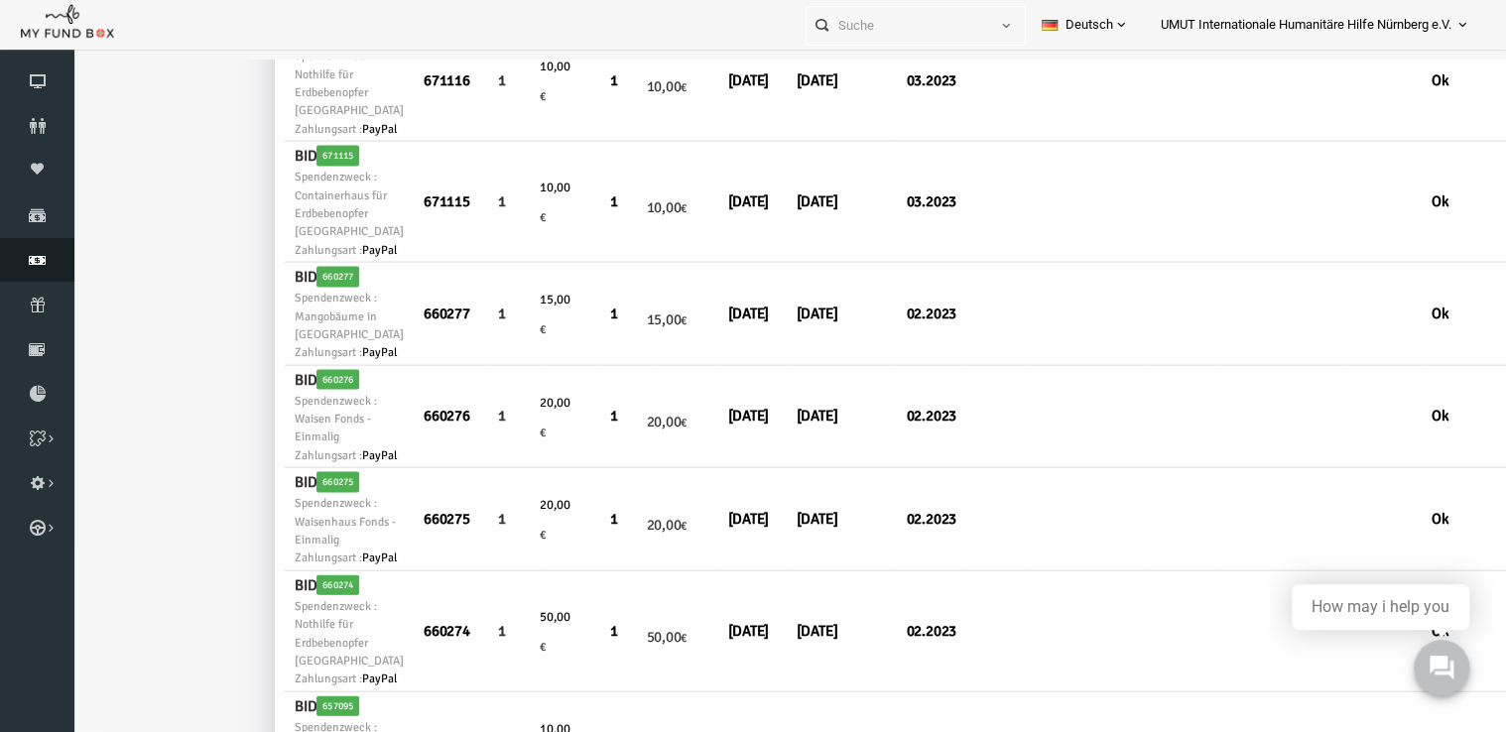
click at [47, 265] on icon at bounding box center [37, 260] width 74 height 16
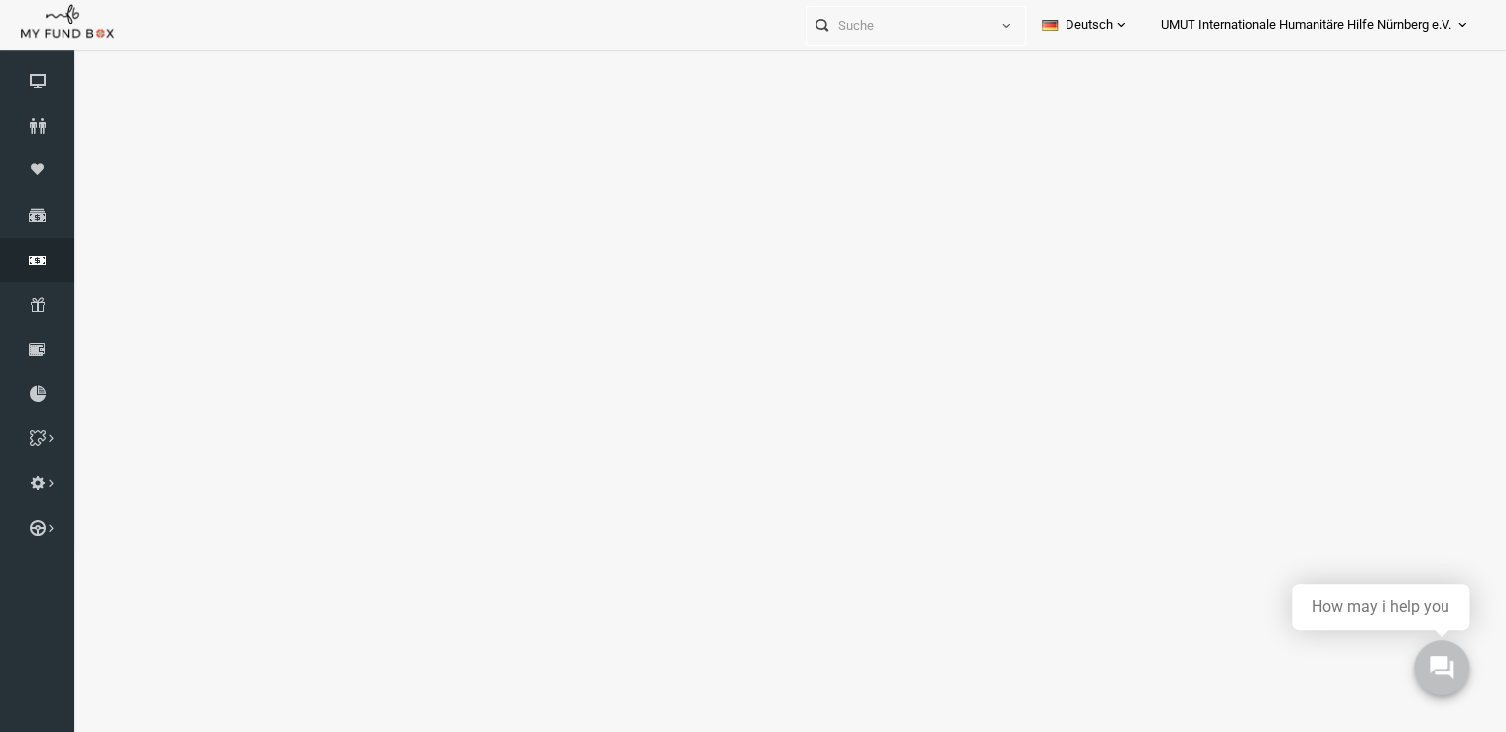
select select "100"
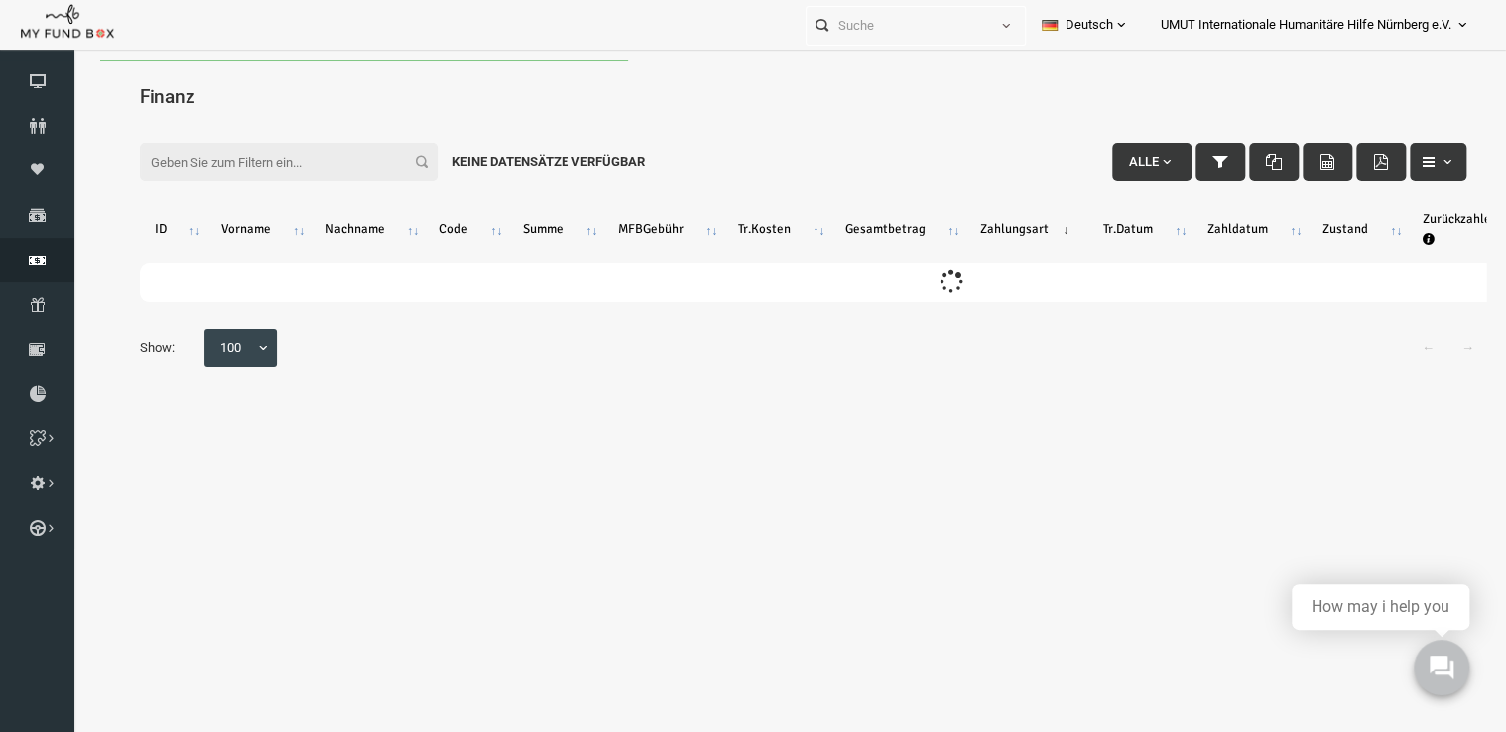
scroll to position [0, 0]
click at [300, 162] on input "Filter:" at bounding box center [260, 162] width 298 height 38
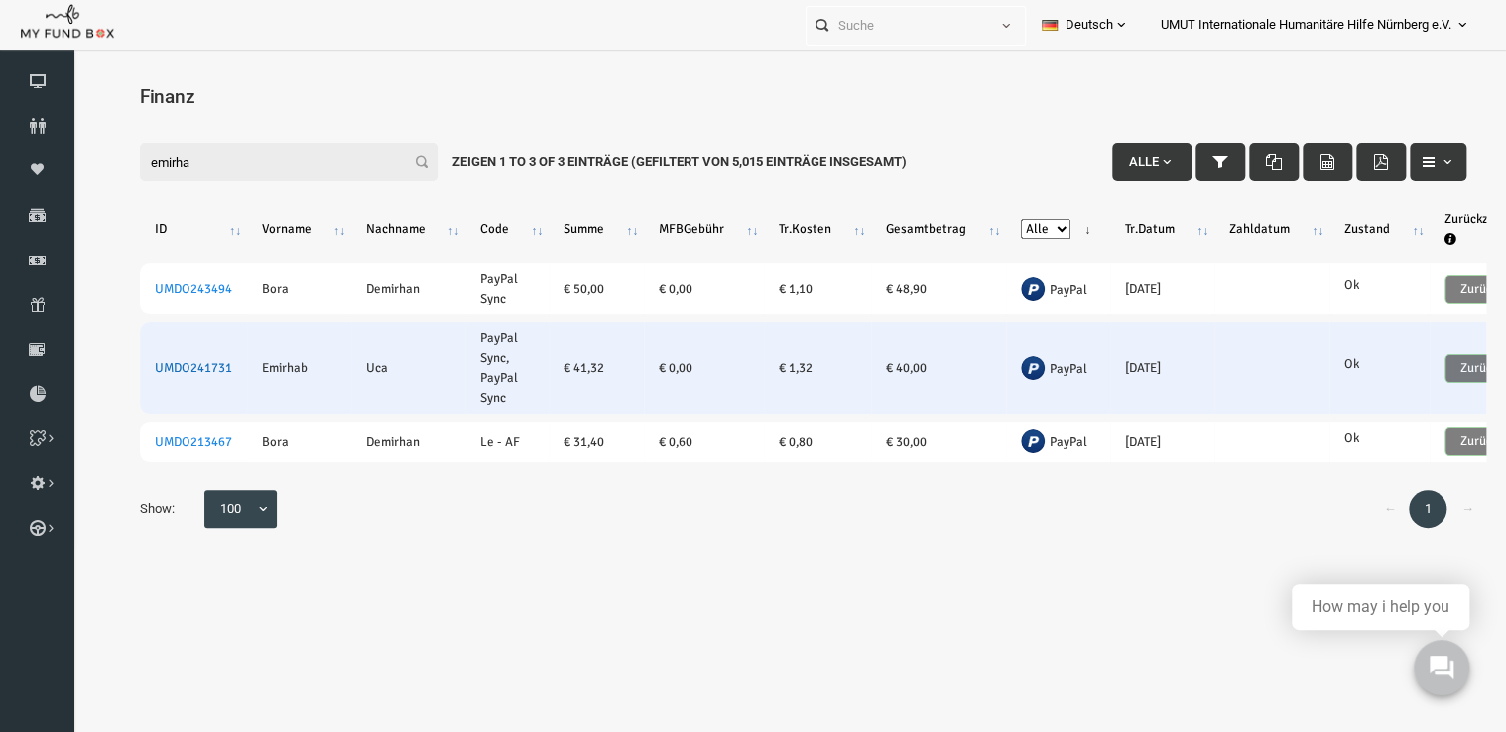
type input "emirha"
click at [152, 363] on link "UMDO241731" at bounding box center [164, 368] width 77 height 16
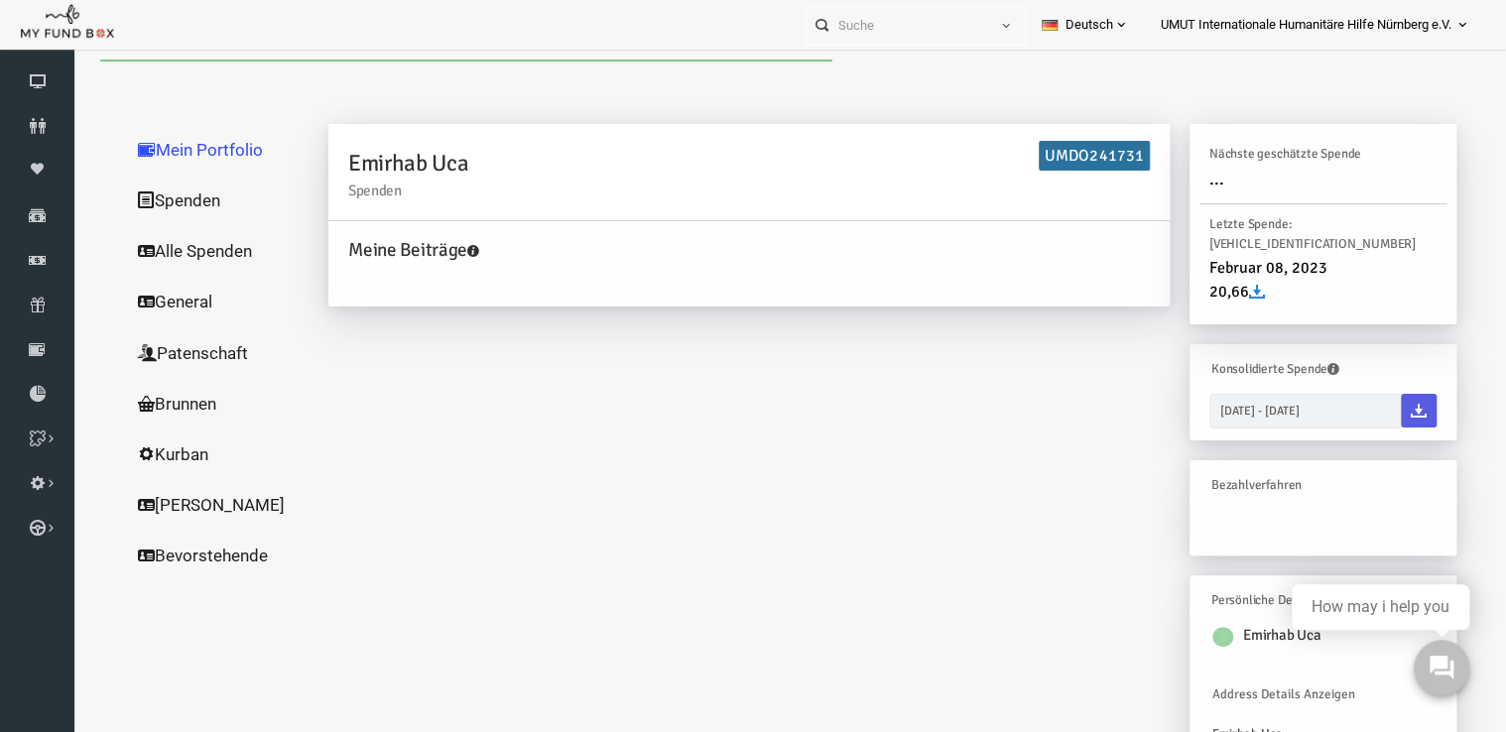
click at [152, 363] on link "Patenschaft" at bounding box center [190, 353] width 198 height 52
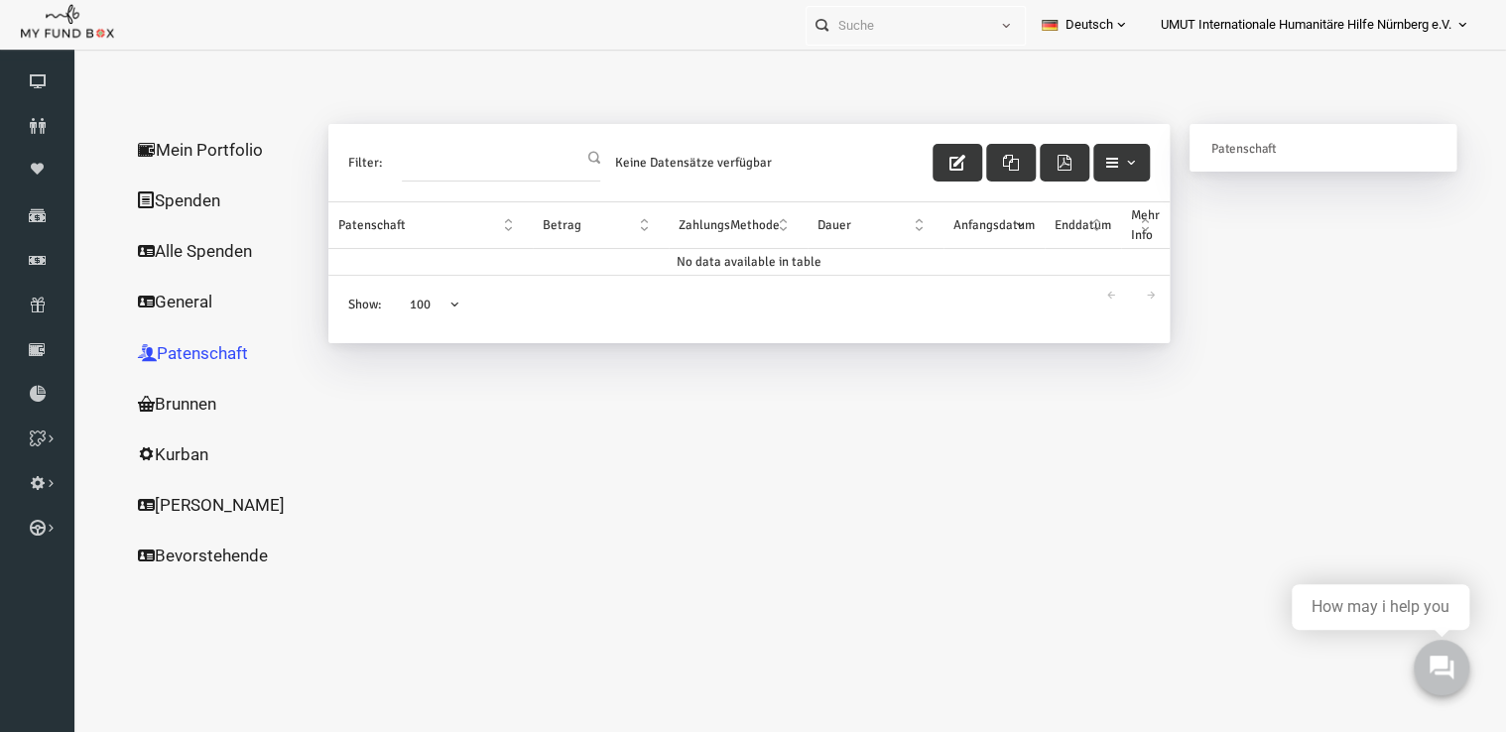
click at [151, 241] on link "Alle Spenden" at bounding box center [190, 251] width 198 height 52
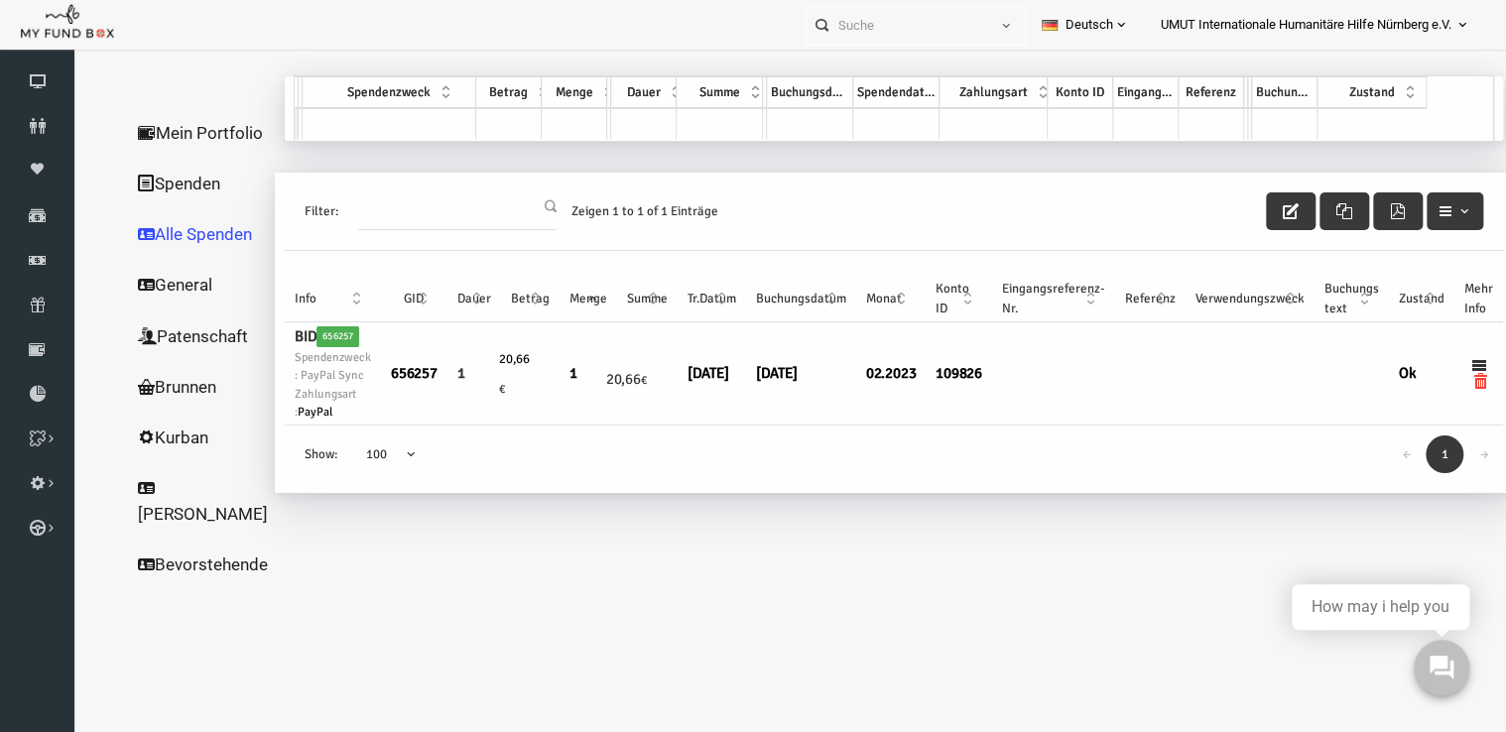
scroll to position [48, 0]
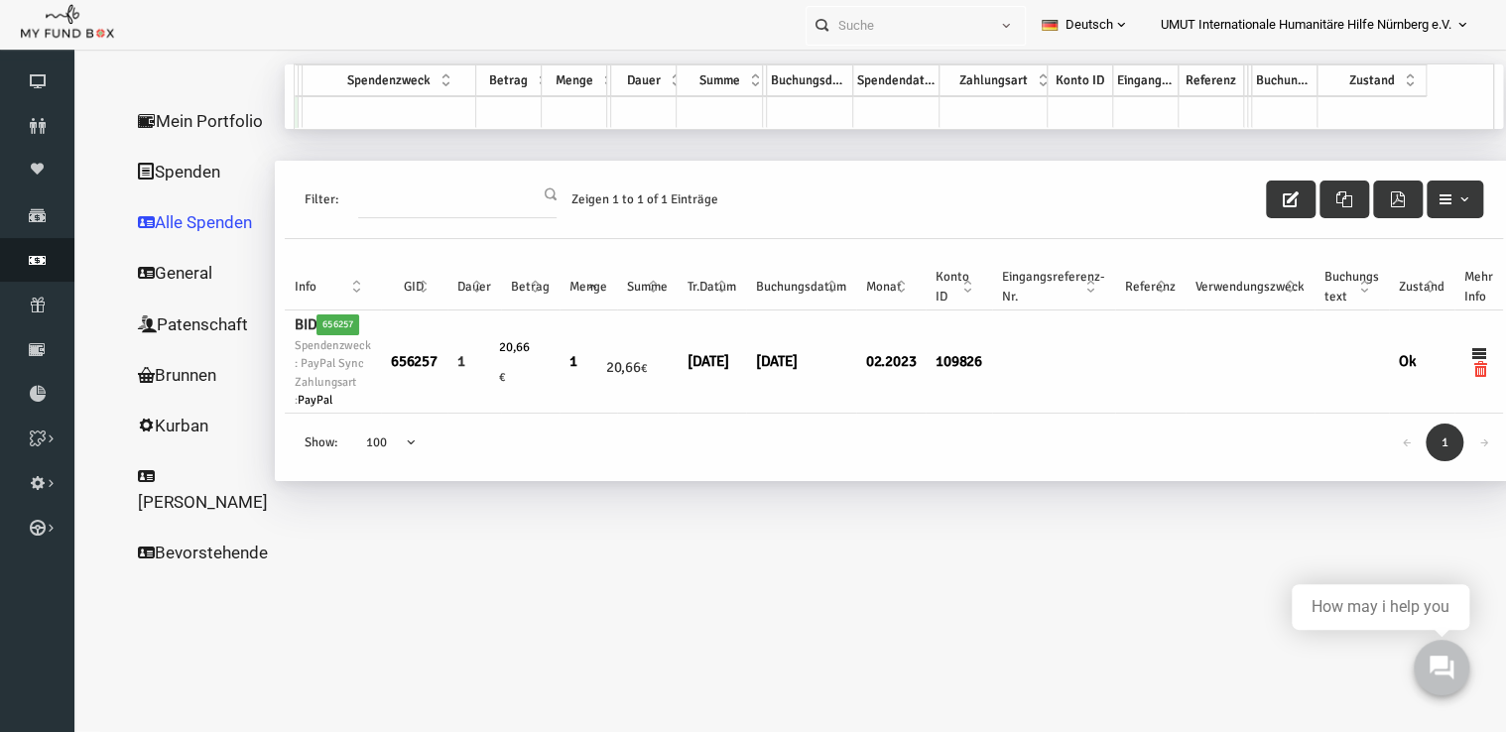
click at [50, 261] on icon at bounding box center [37, 260] width 74 height 16
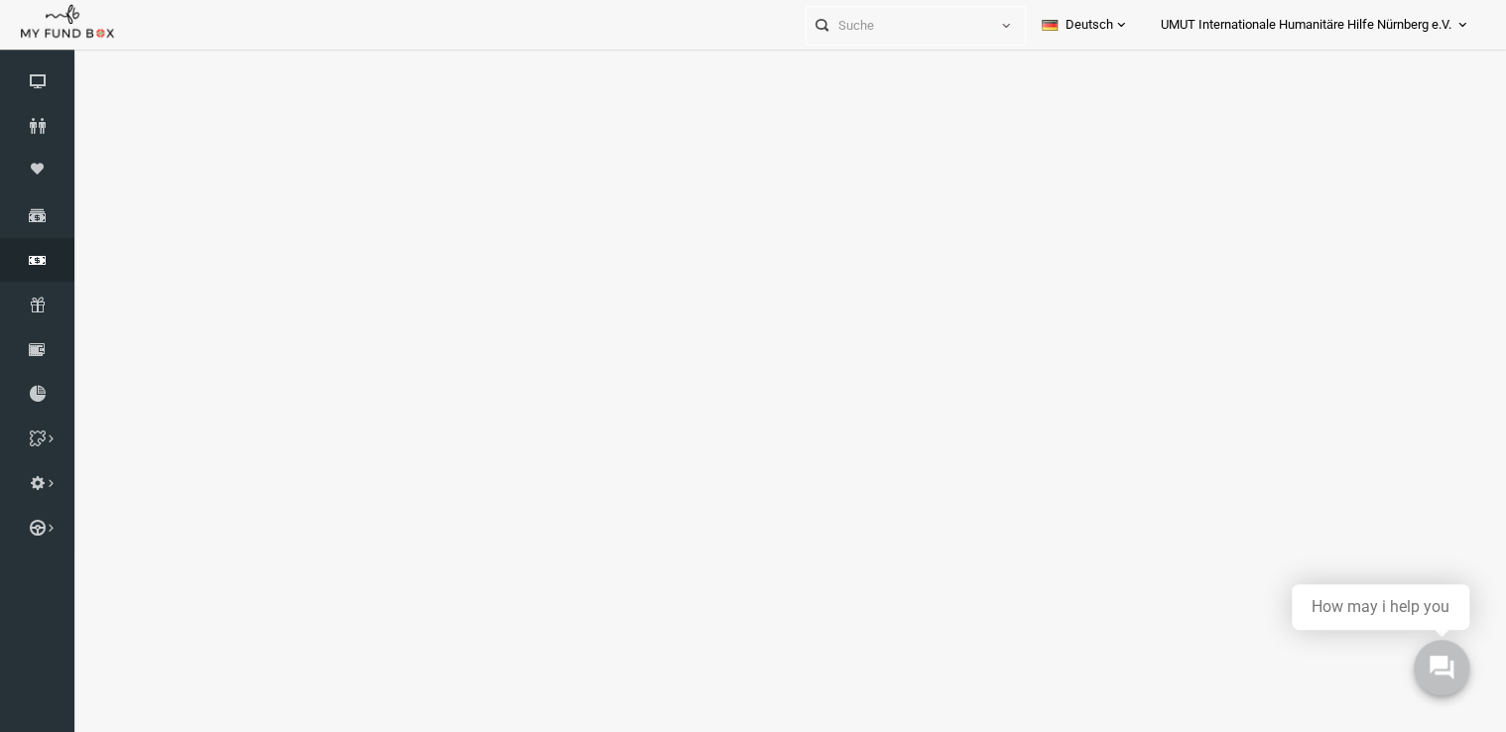
select select "100"
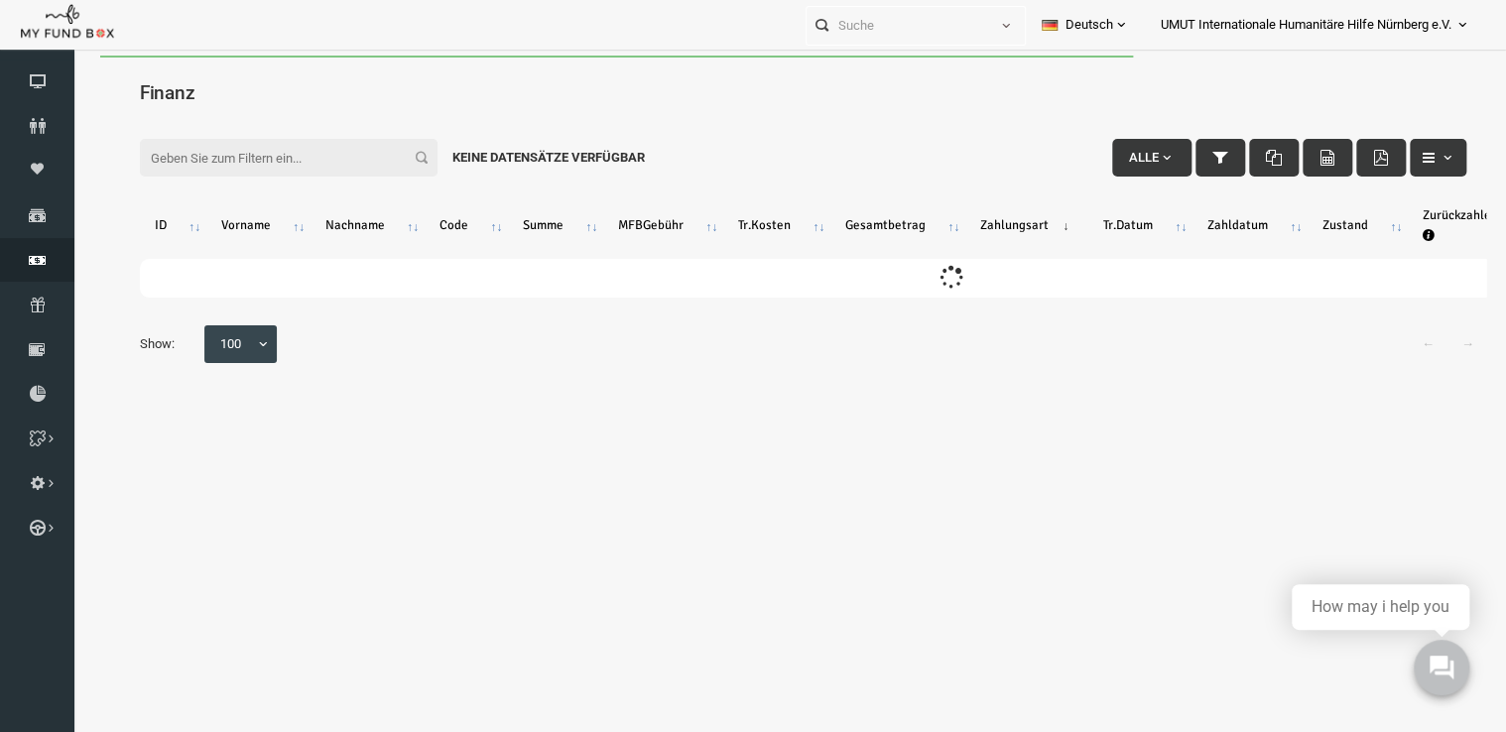
scroll to position [0, 0]
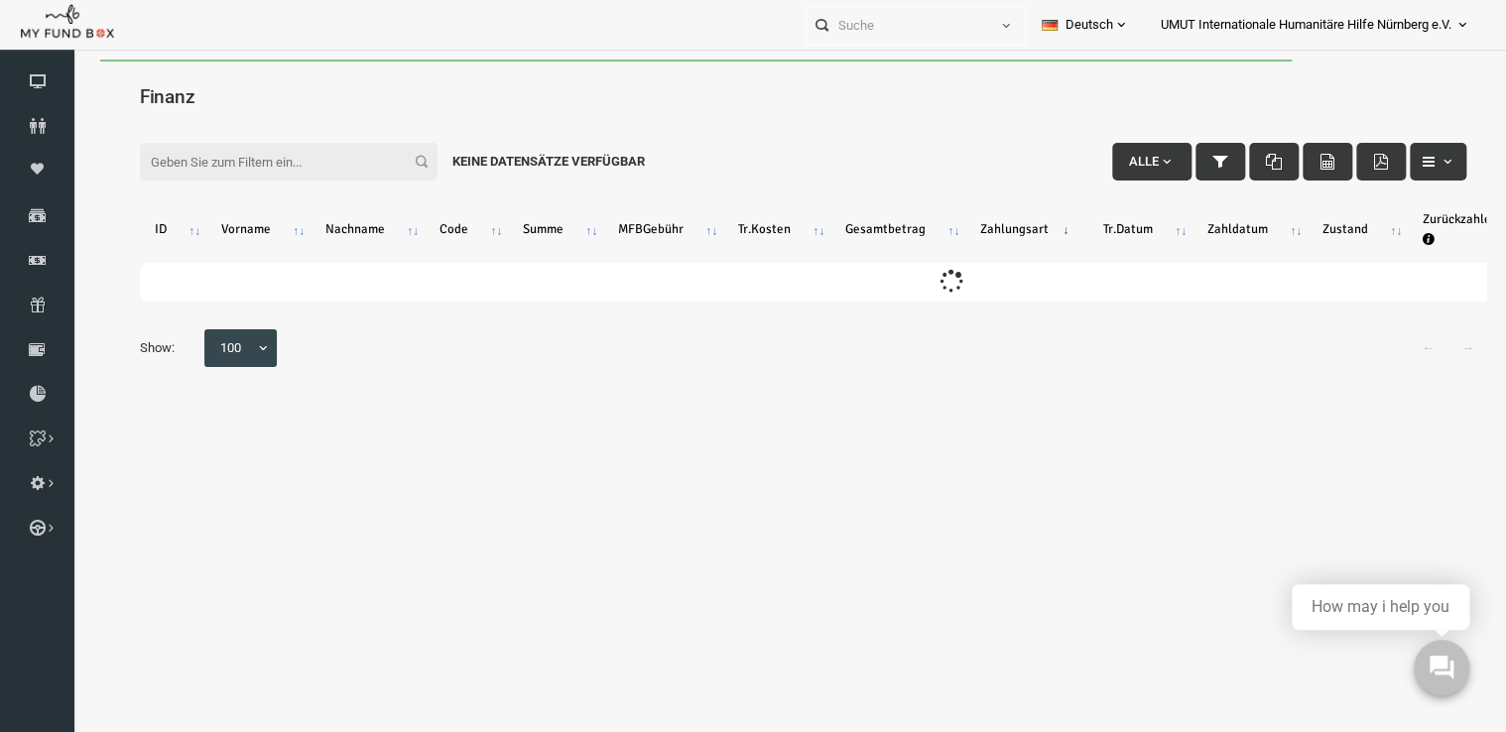
click at [312, 160] on input "Filter:" at bounding box center [260, 162] width 298 height 38
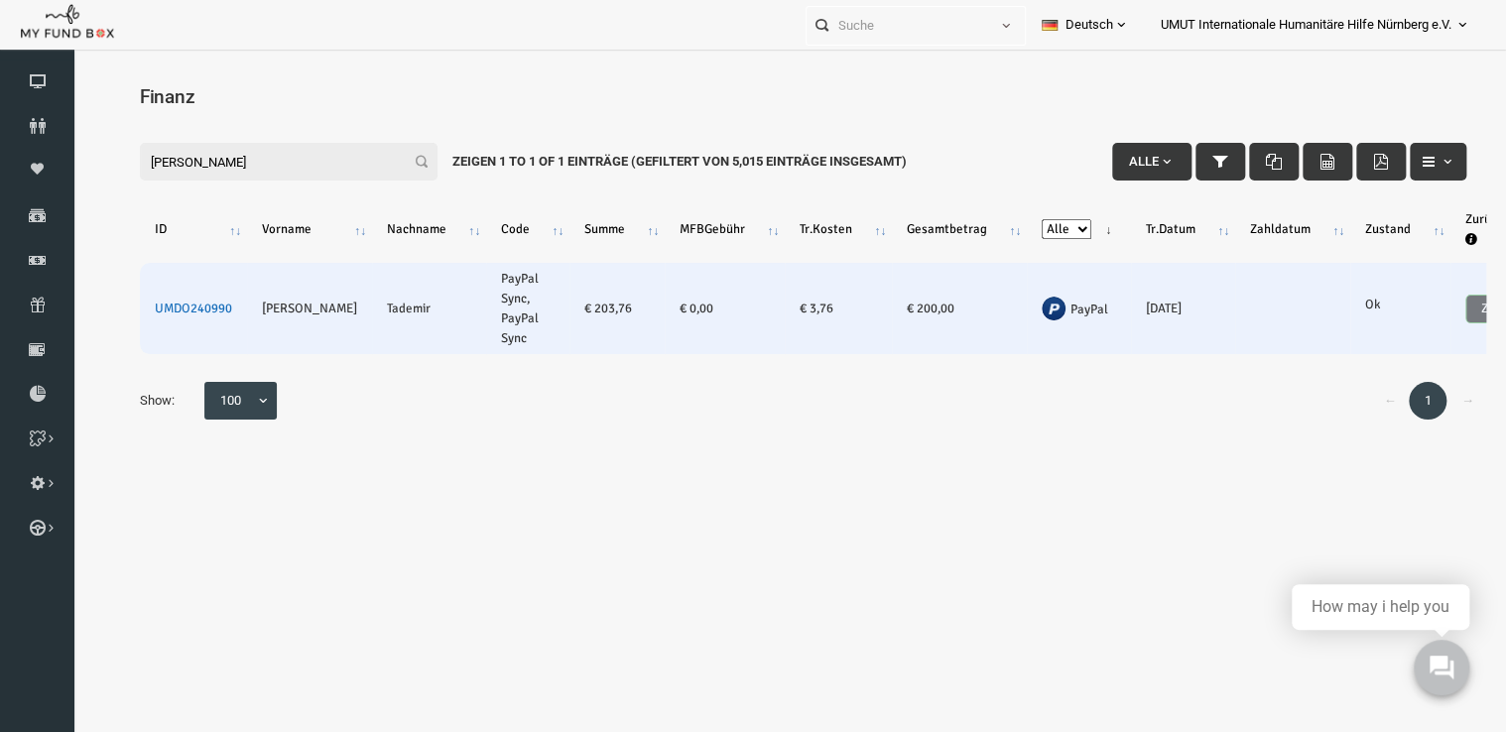
type input "[PERSON_NAME]"
click at [166, 309] on link "UMDO240990" at bounding box center [164, 309] width 77 height 16
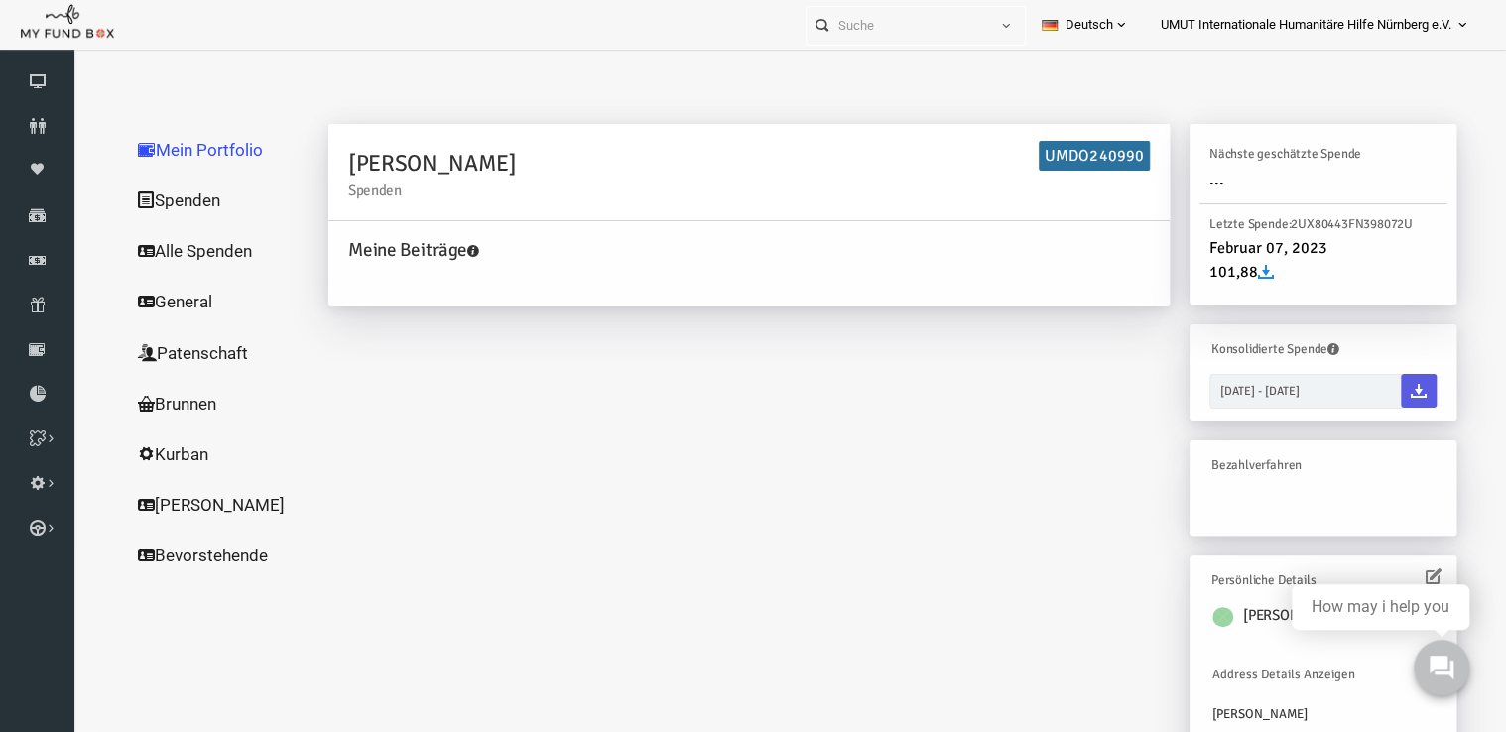
click at [577, 378] on div "[PERSON_NAME] Spenden UMDO240990 Meine Beiträge [PERSON_NAME] Sie sich kostenlo…" at bounding box center [864, 465] width 1168 height 683
click at [176, 252] on link "Alle Spenden" at bounding box center [190, 251] width 198 height 52
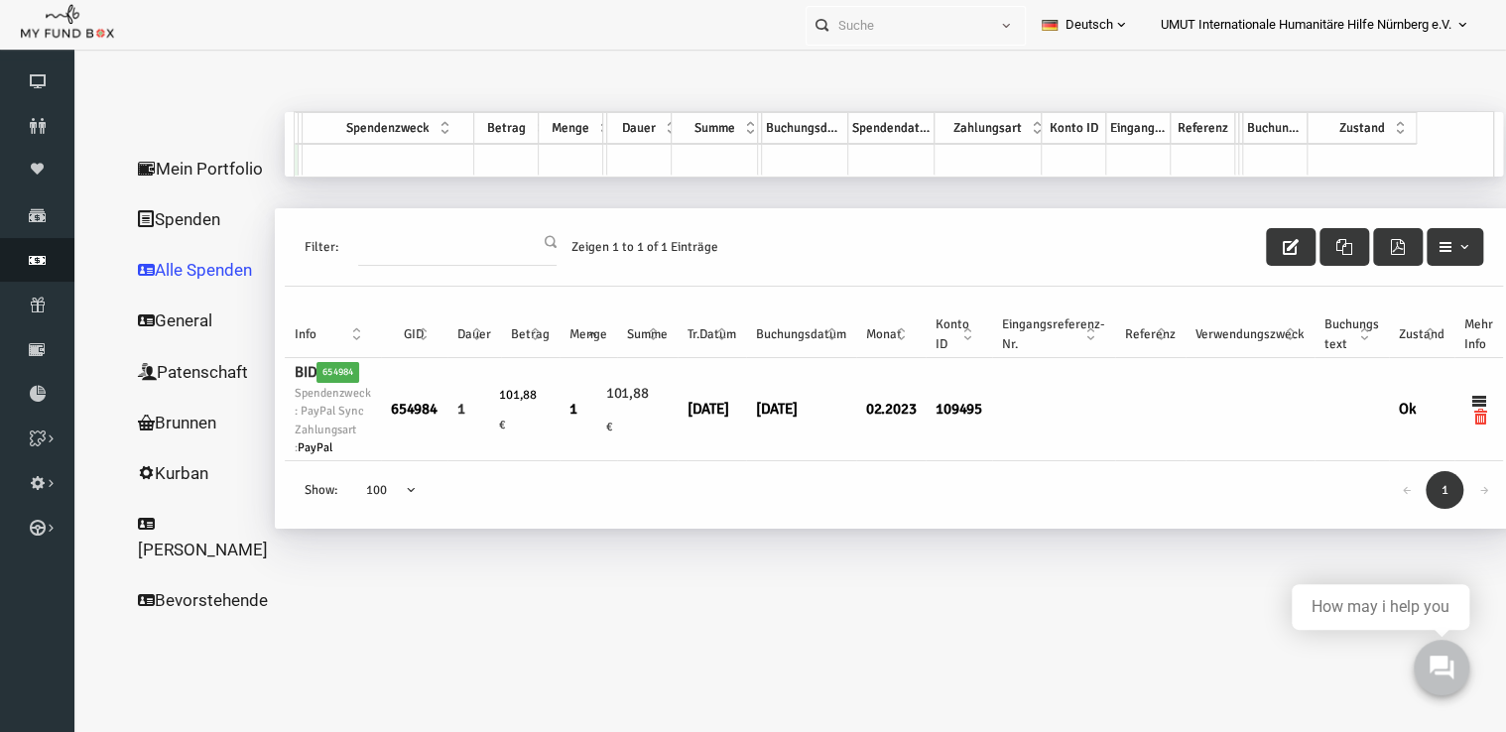
click at [48, 259] on icon at bounding box center [37, 260] width 74 height 16
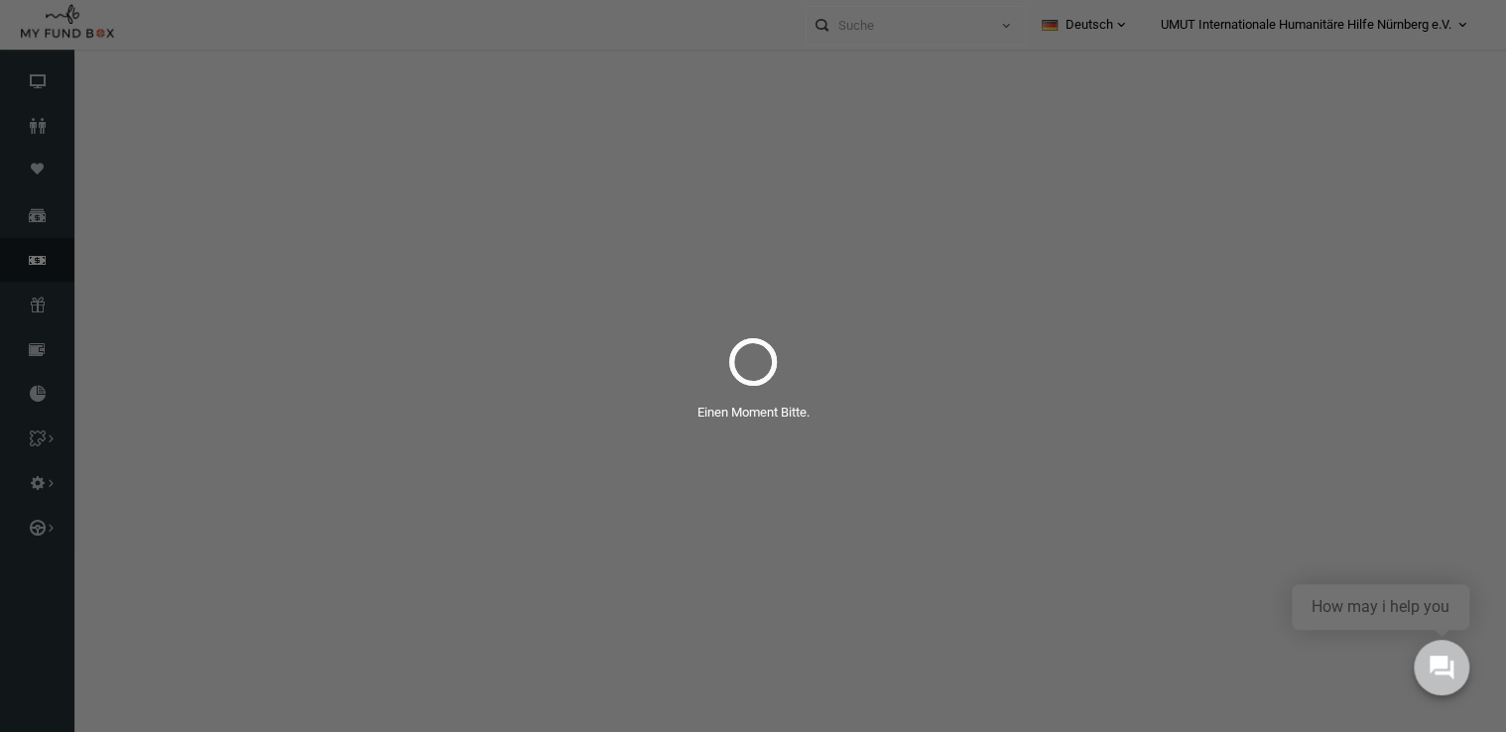
select select "100"
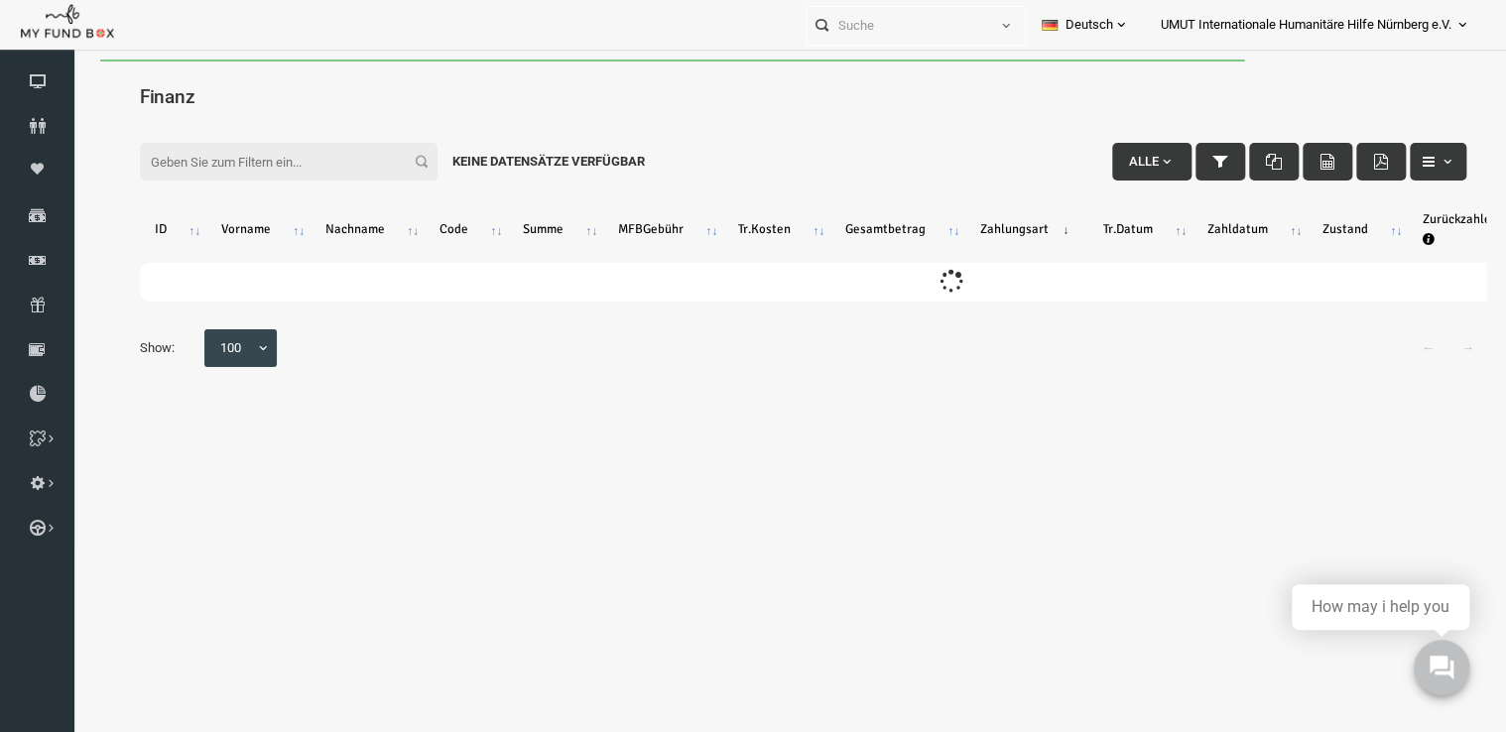
click at [285, 147] on input "Filter:" at bounding box center [260, 162] width 298 height 38
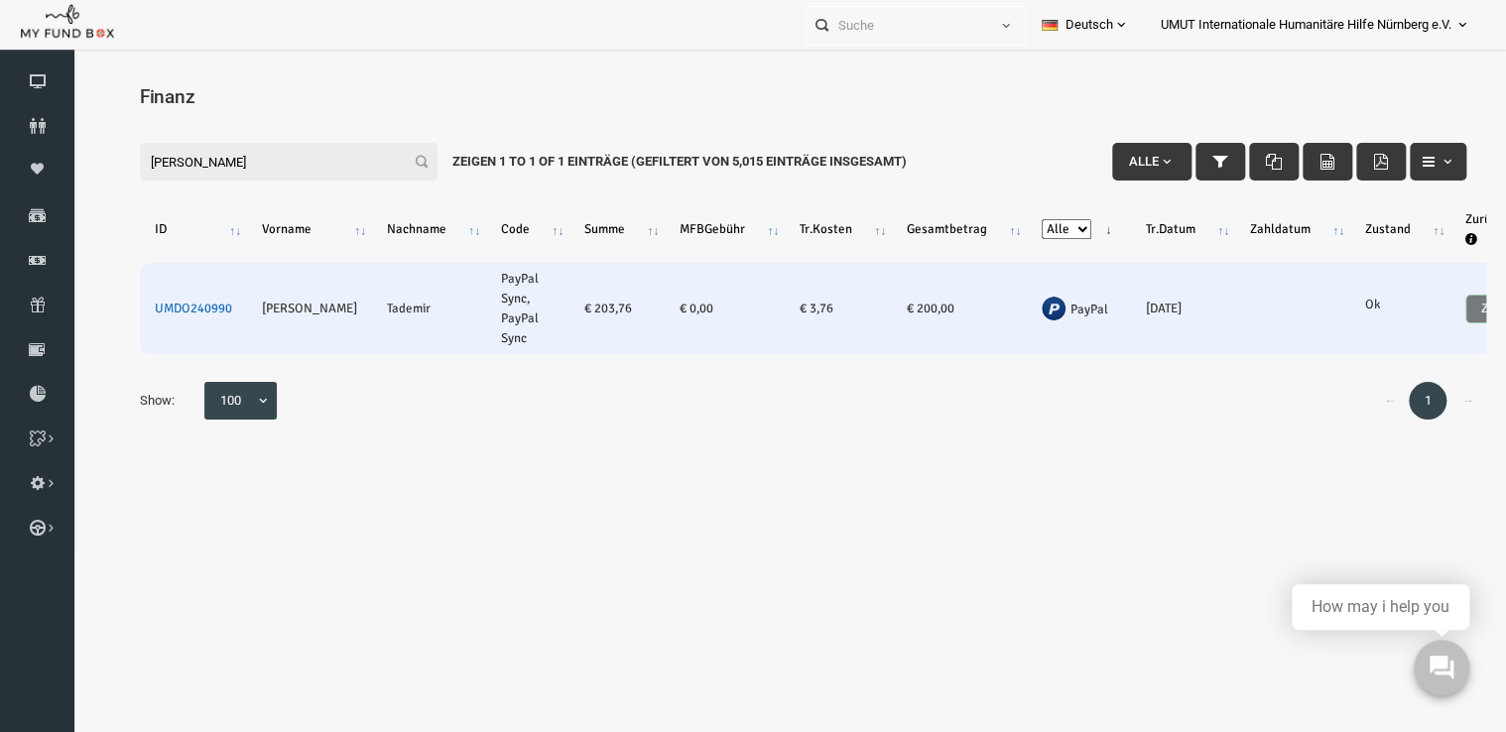
type input "[PERSON_NAME]"
click at [187, 302] on link "UMDO240990" at bounding box center [164, 309] width 77 height 16
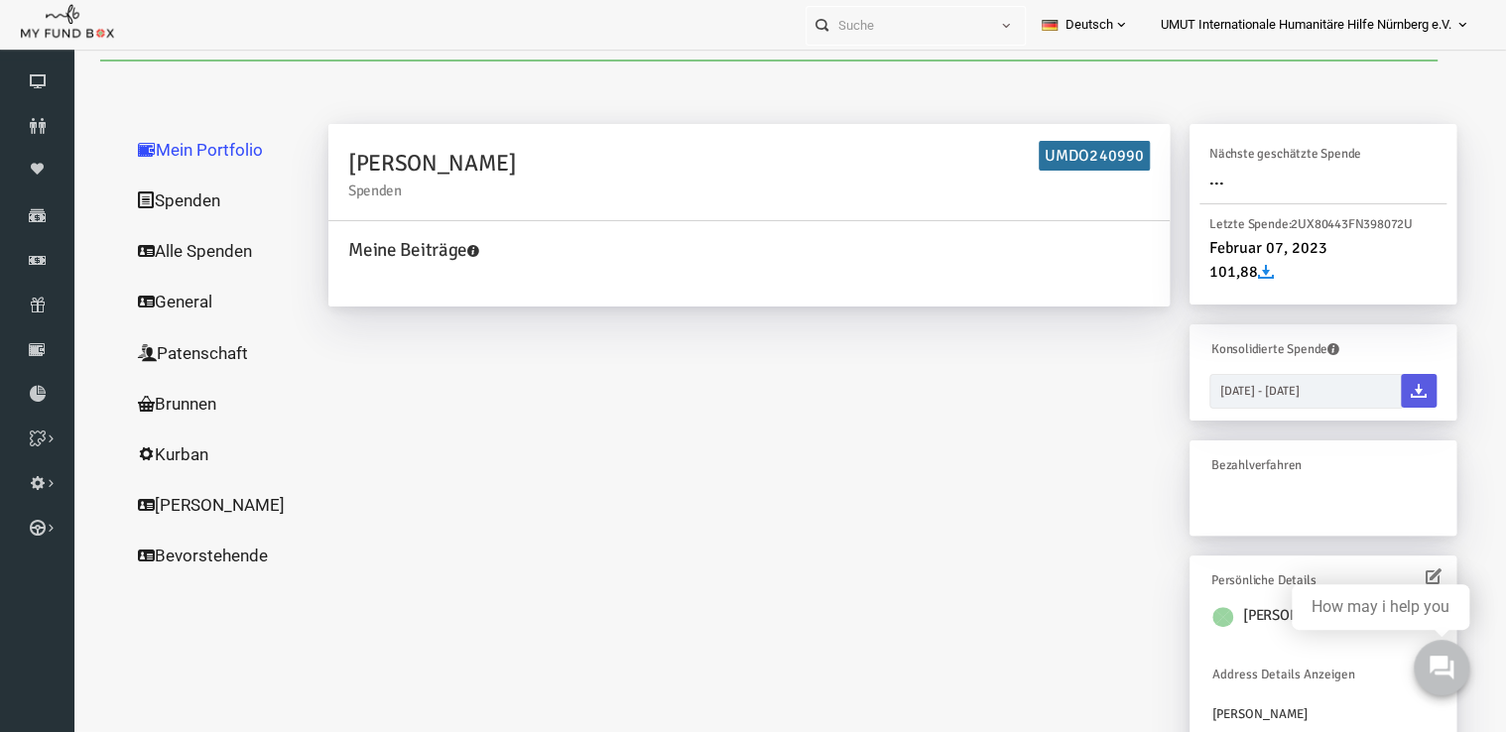
click at [156, 244] on link "Alle Spenden" at bounding box center [190, 251] width 198 height 52
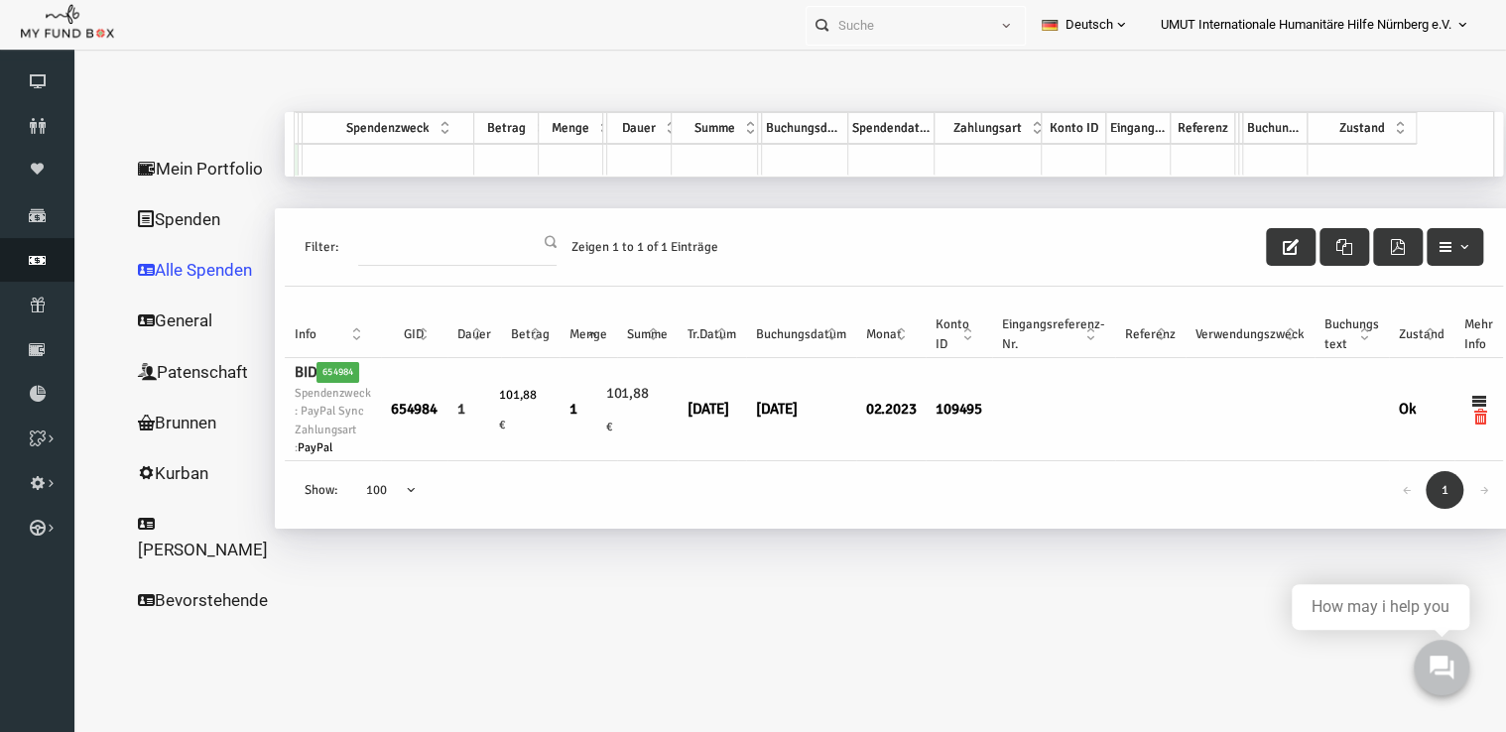
click at [28, 260] on icon at bounding box center [37, 260] width 74 height 16
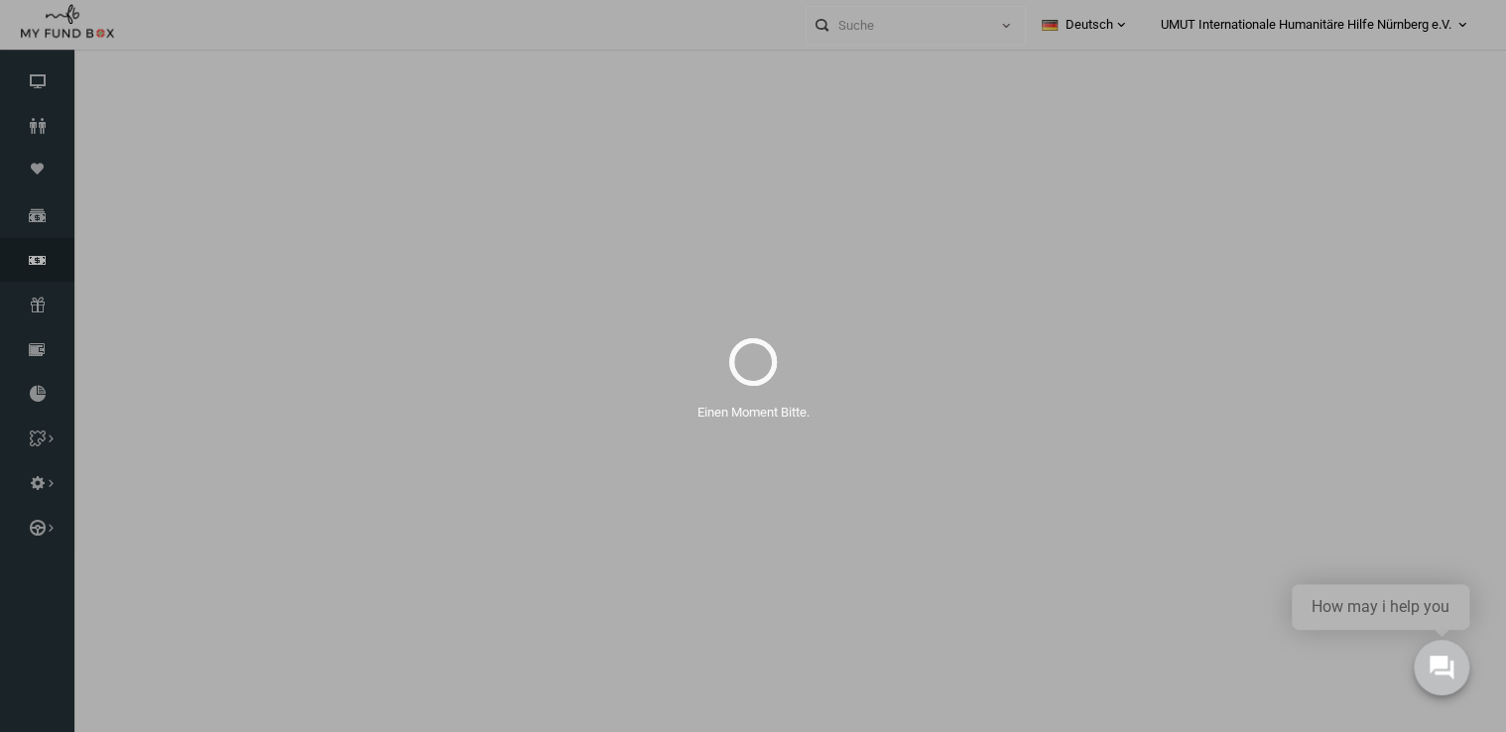
select select "100"
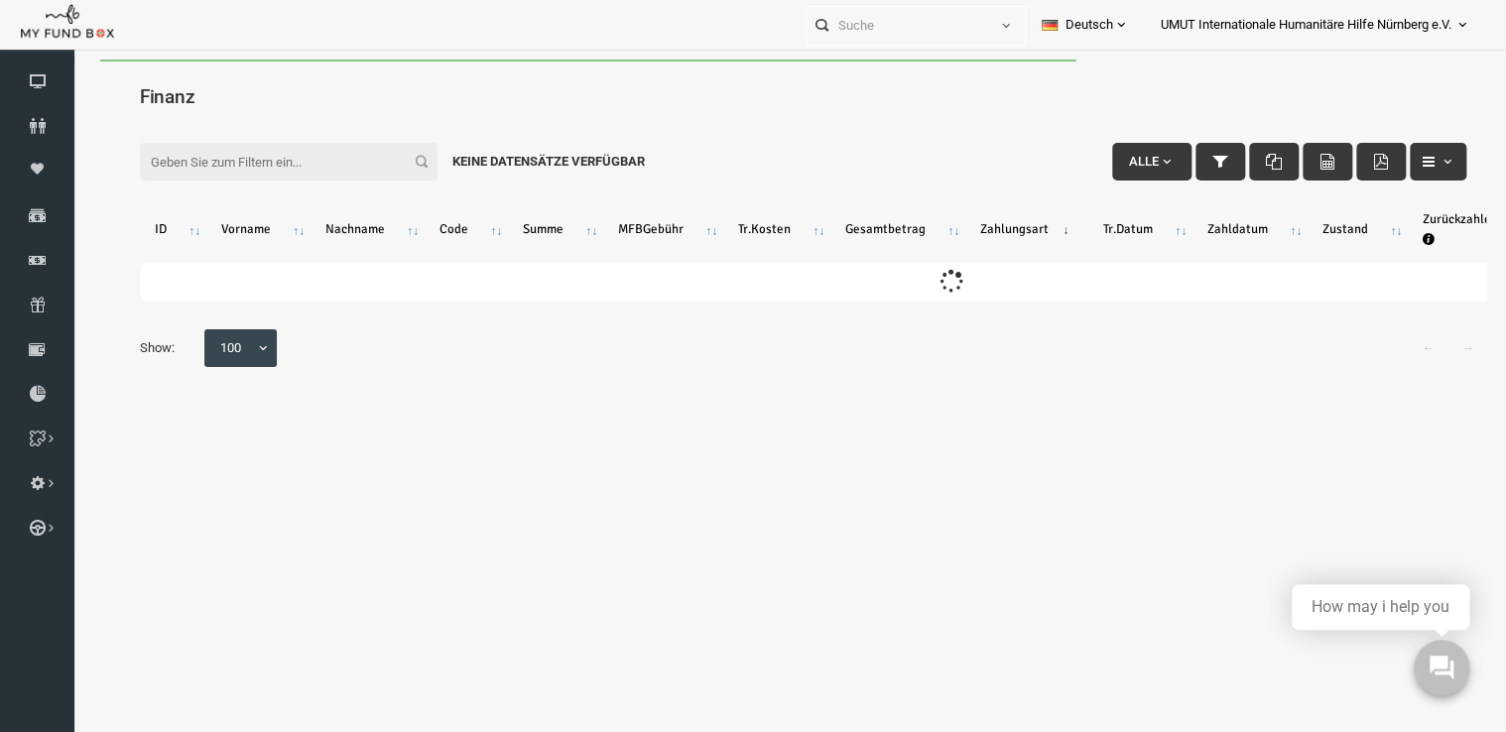
click at [209, 163] on input "Filter:" at bounding box center [260, 162] width 298 height 38
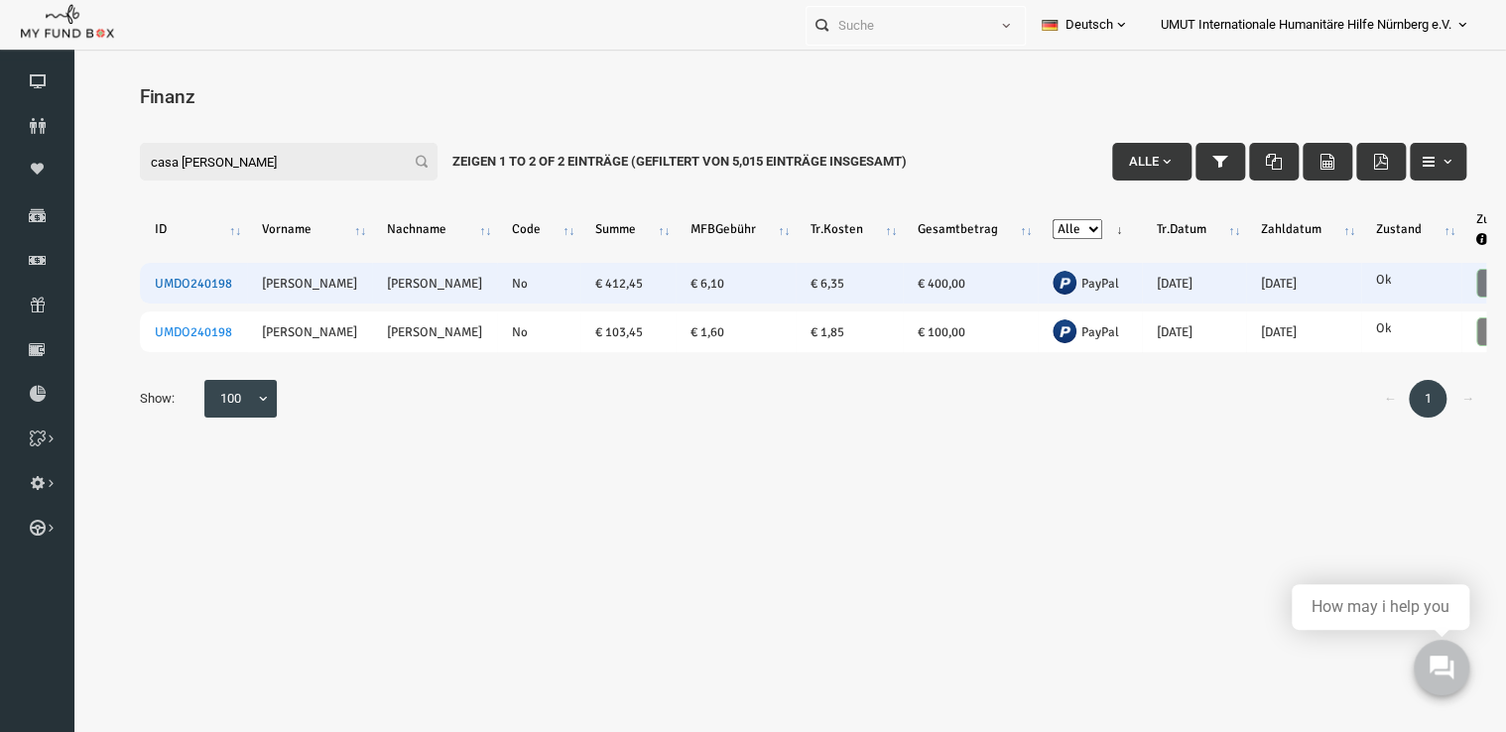
type input "casa [PERSON_NAME]"
click at [180, 286] on link "UMDO240198" at bounding box center [164, 284] width 77 height 16
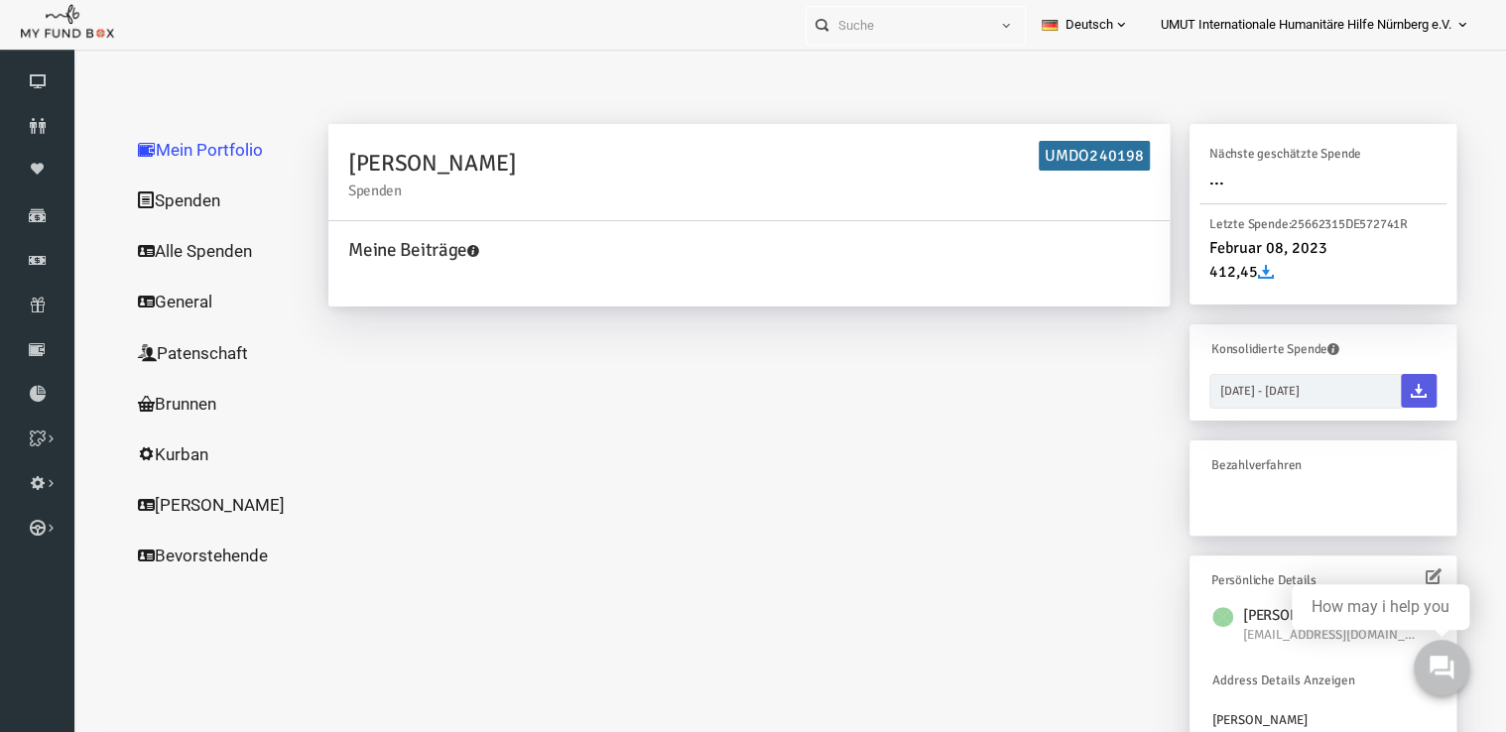
click at [156, 248] on link "Alle Spenden" at bounding box center [190, 251] width 198 height 52
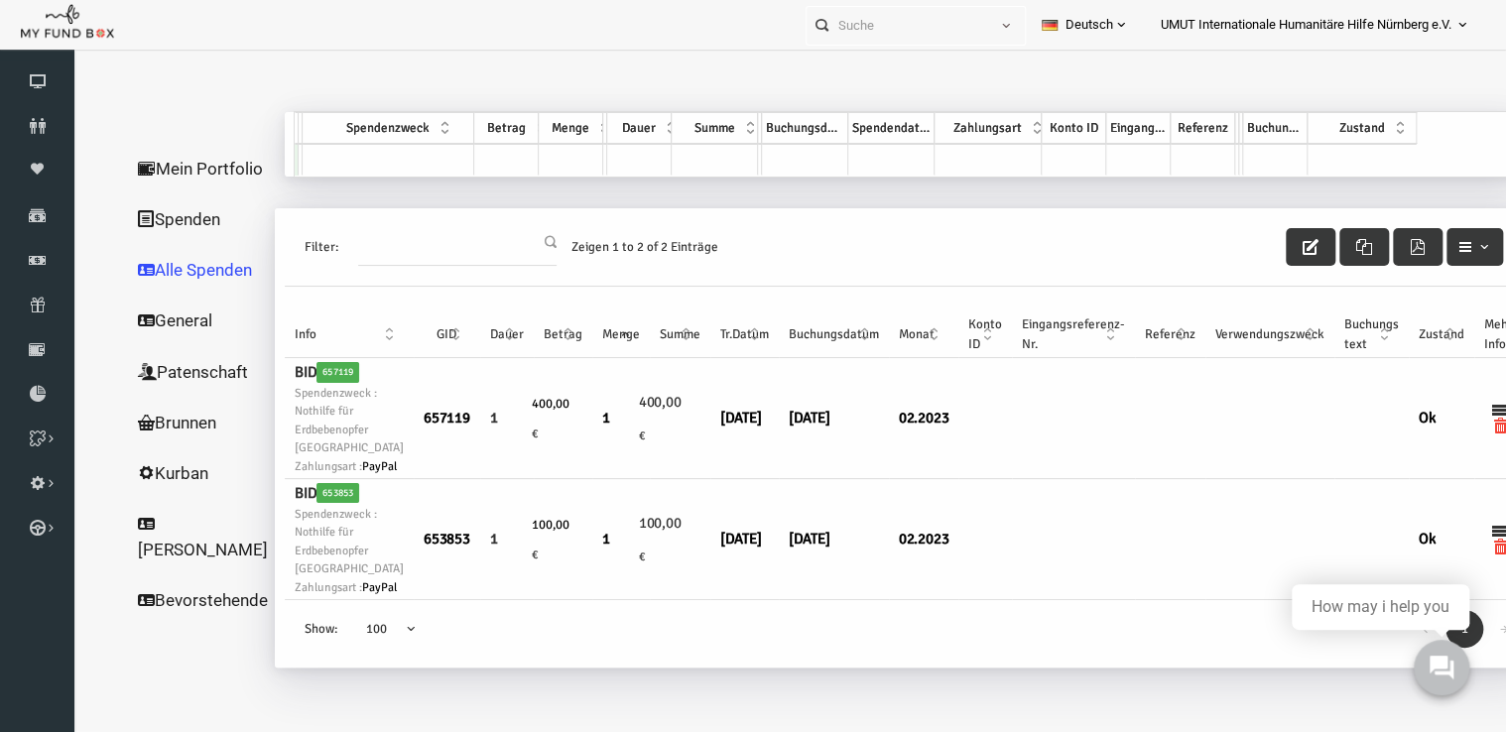
scroll to position [65, 0]
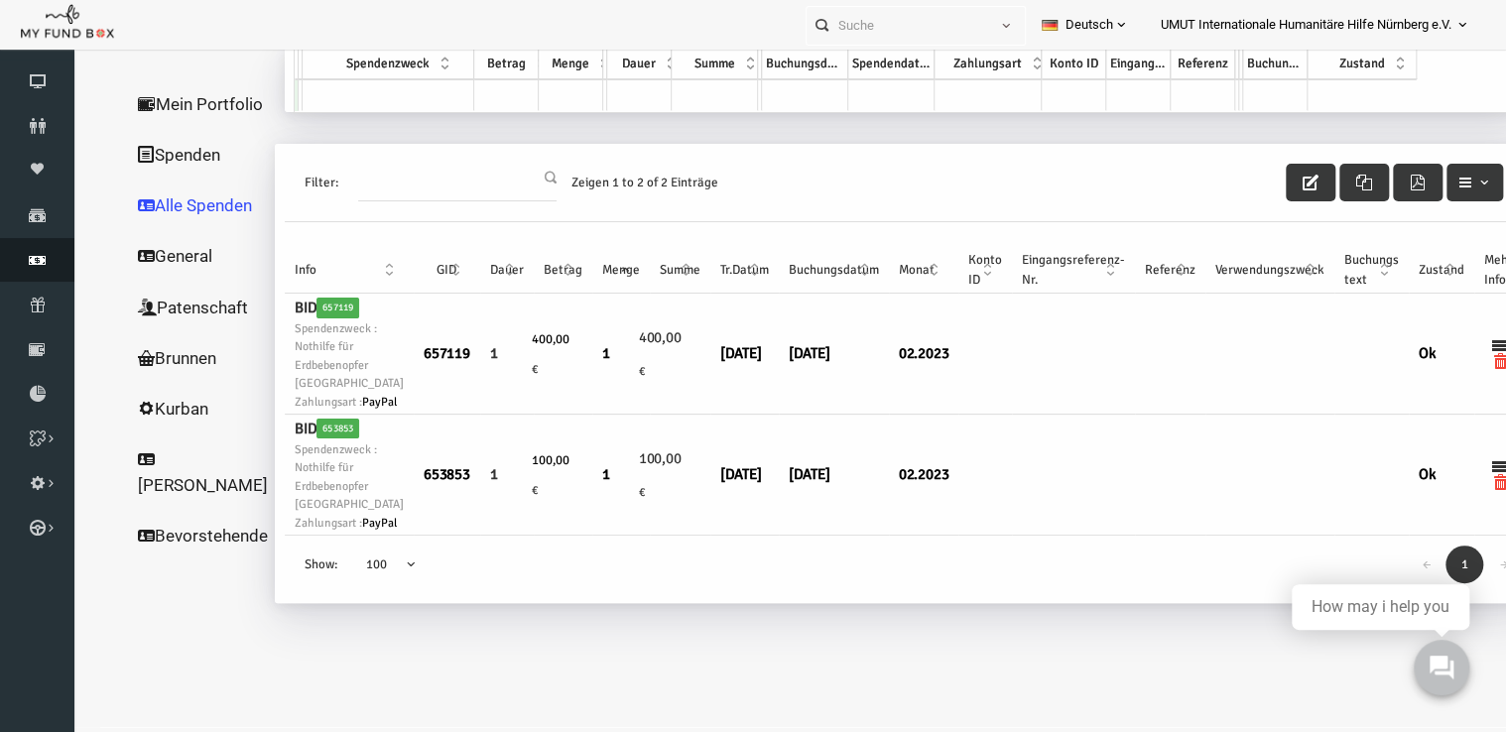
click at [42, 272] on link "Finanz" at bounding box center [37, 260] width 74 height 44
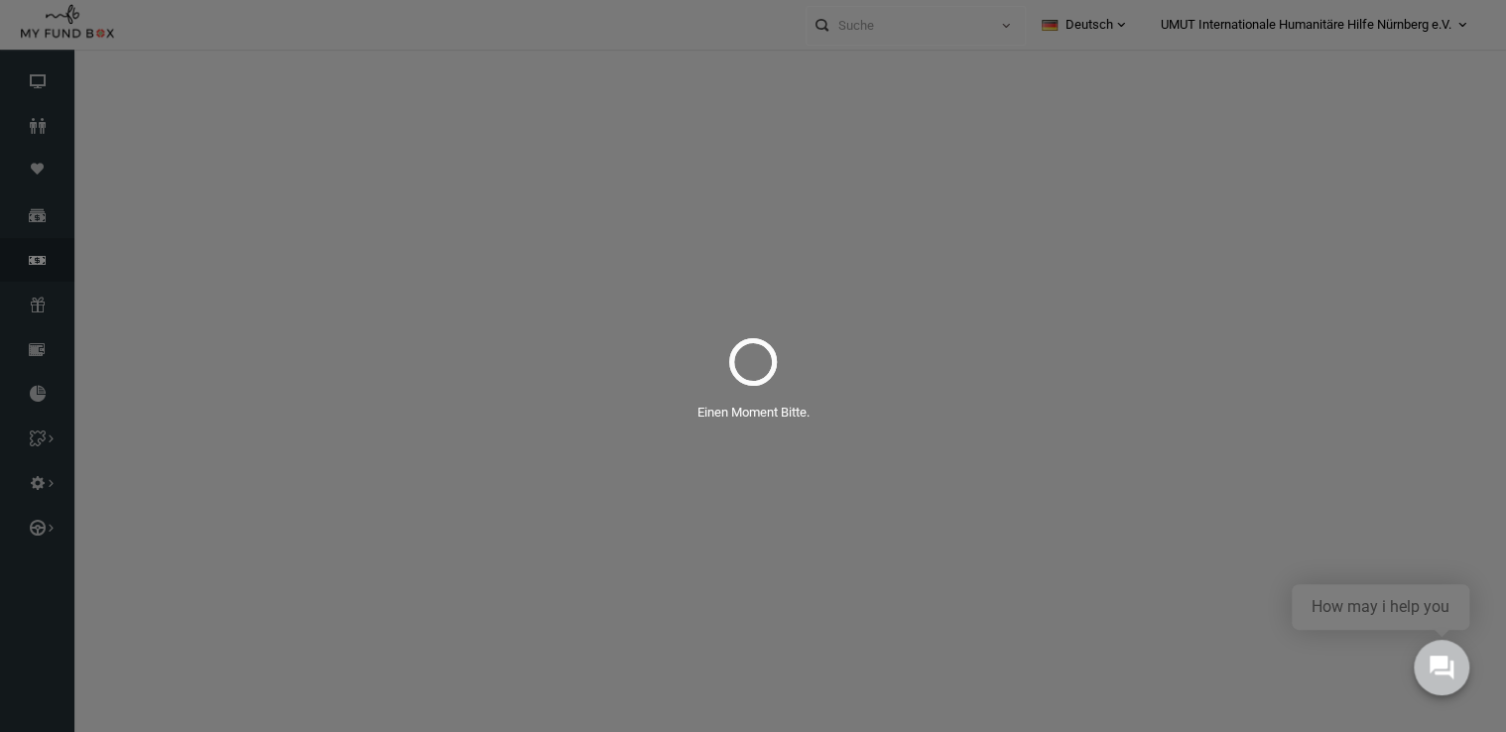
select select "100"
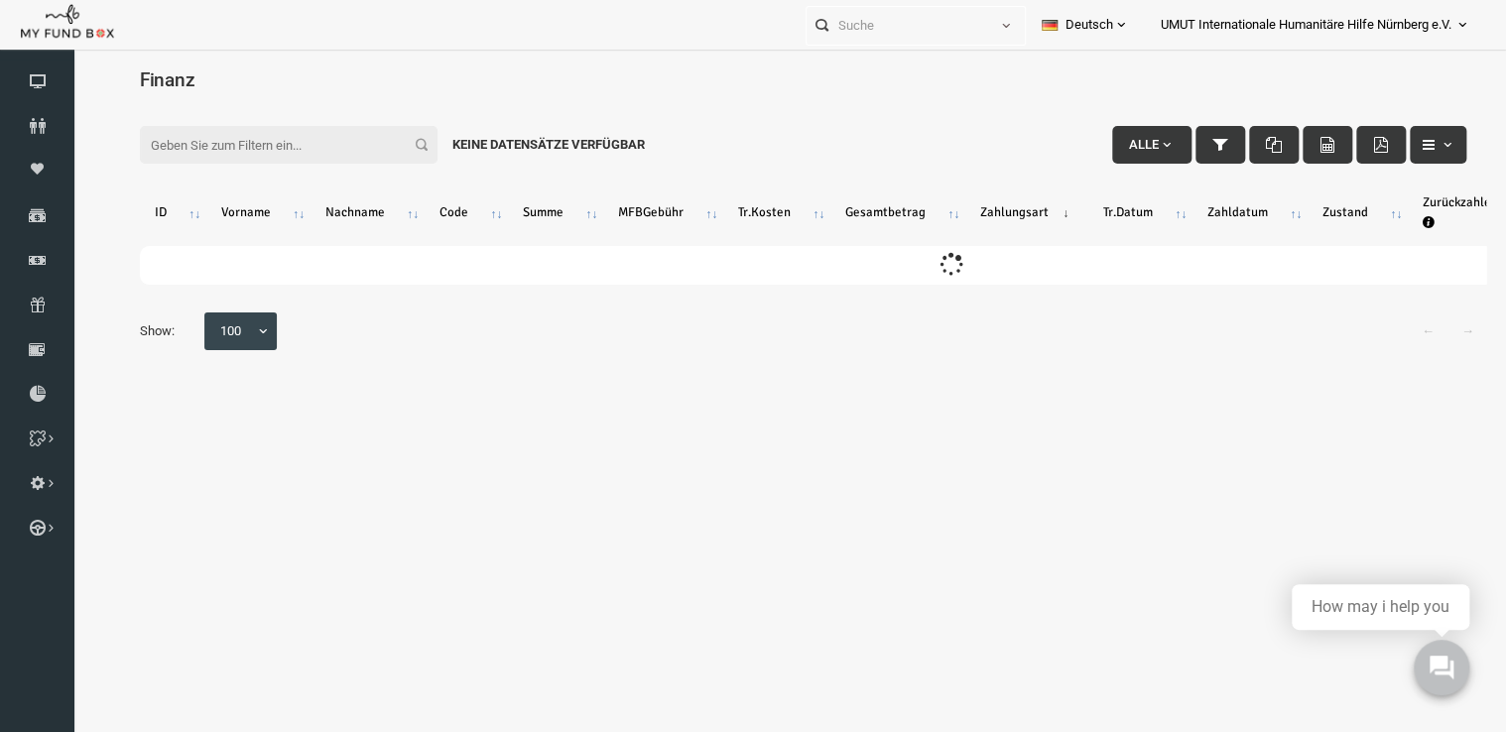
scroll to position [4, 0]
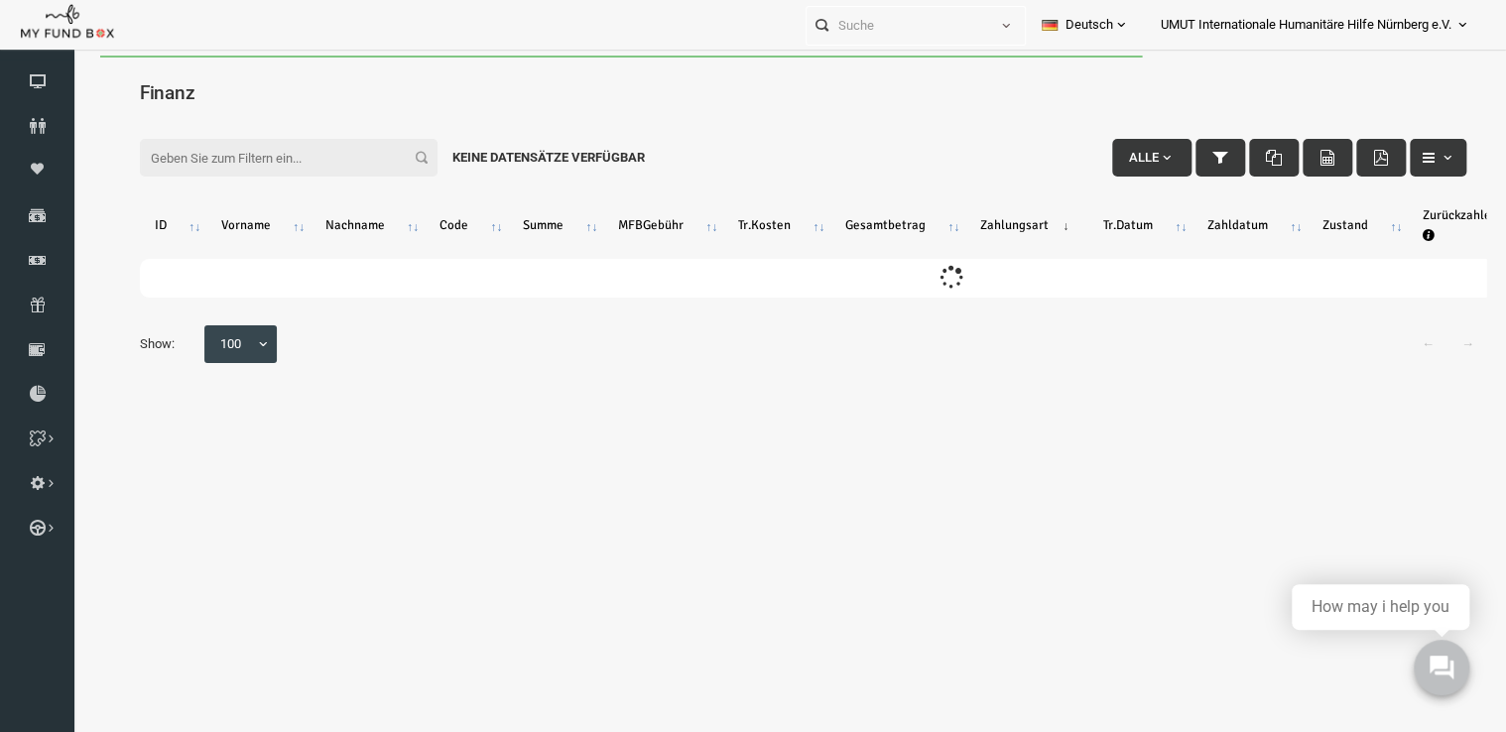
click at [266, 109] on div "Filter: Alle Keine Datensätze verfügbar" at bounding box center [774, 126] width 1366 height 54
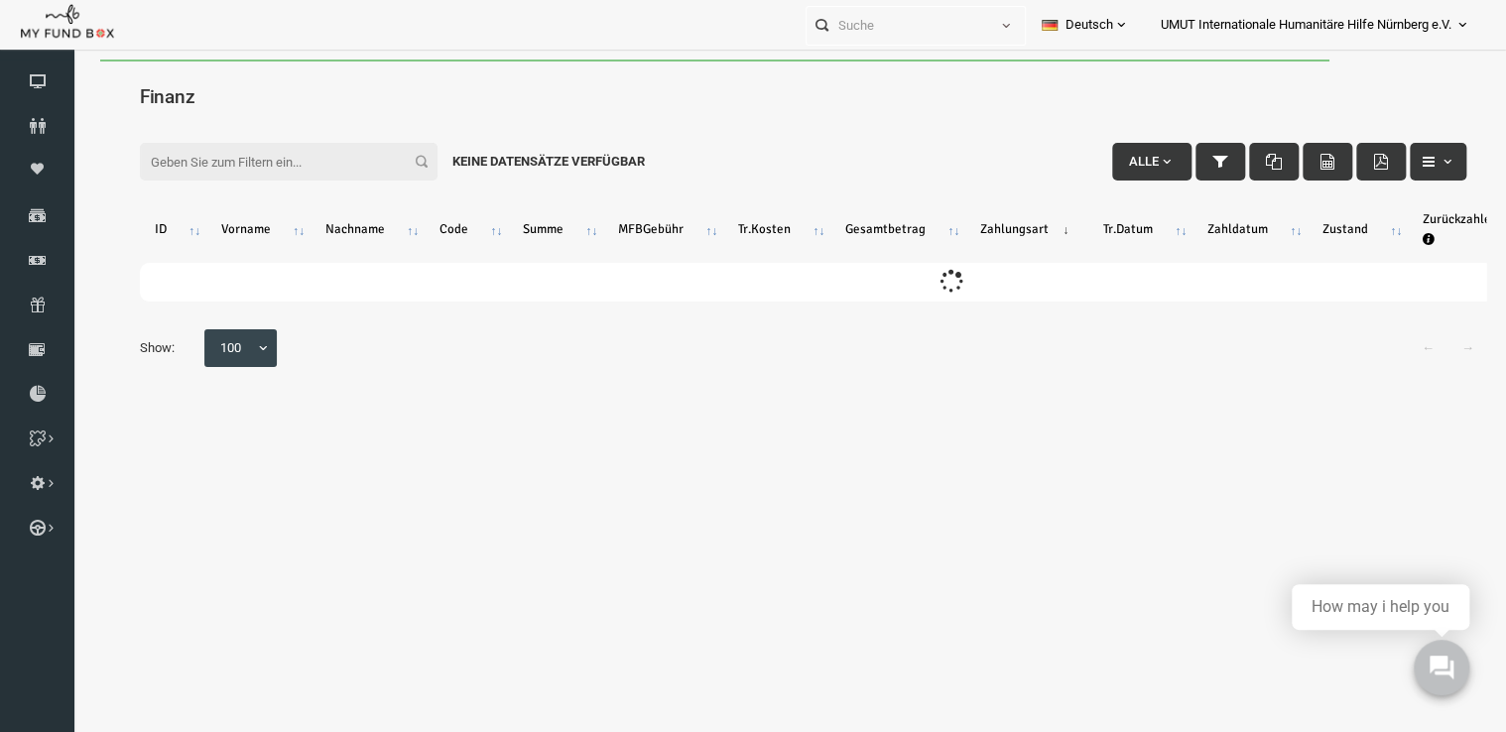
click at [252, 165] on input "Filter:" at bounding box center [260, 162] width 298 height 38
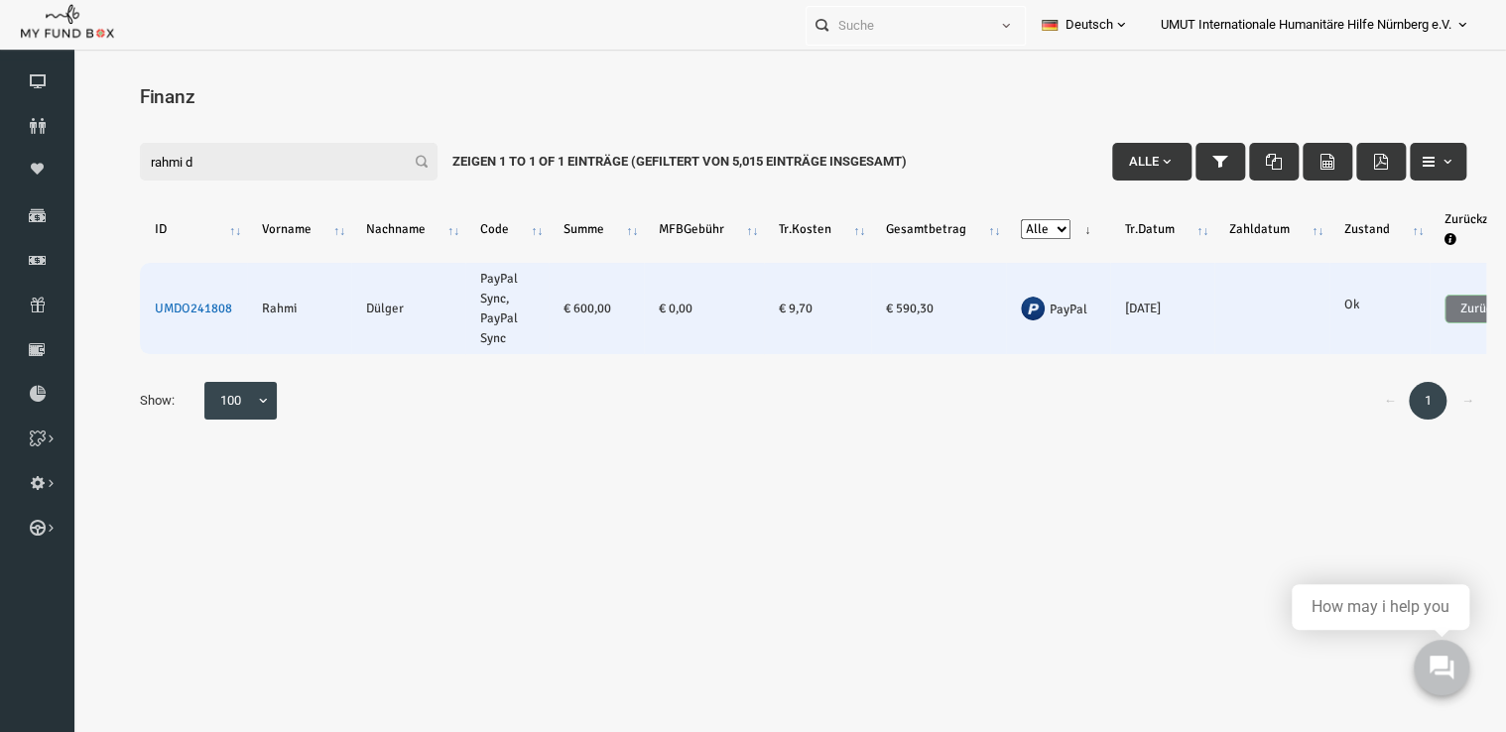
type input "rahmi d"
click at [182, 308] on link "UMDO241808" at bounding box center [164, 309] width 77 height 16
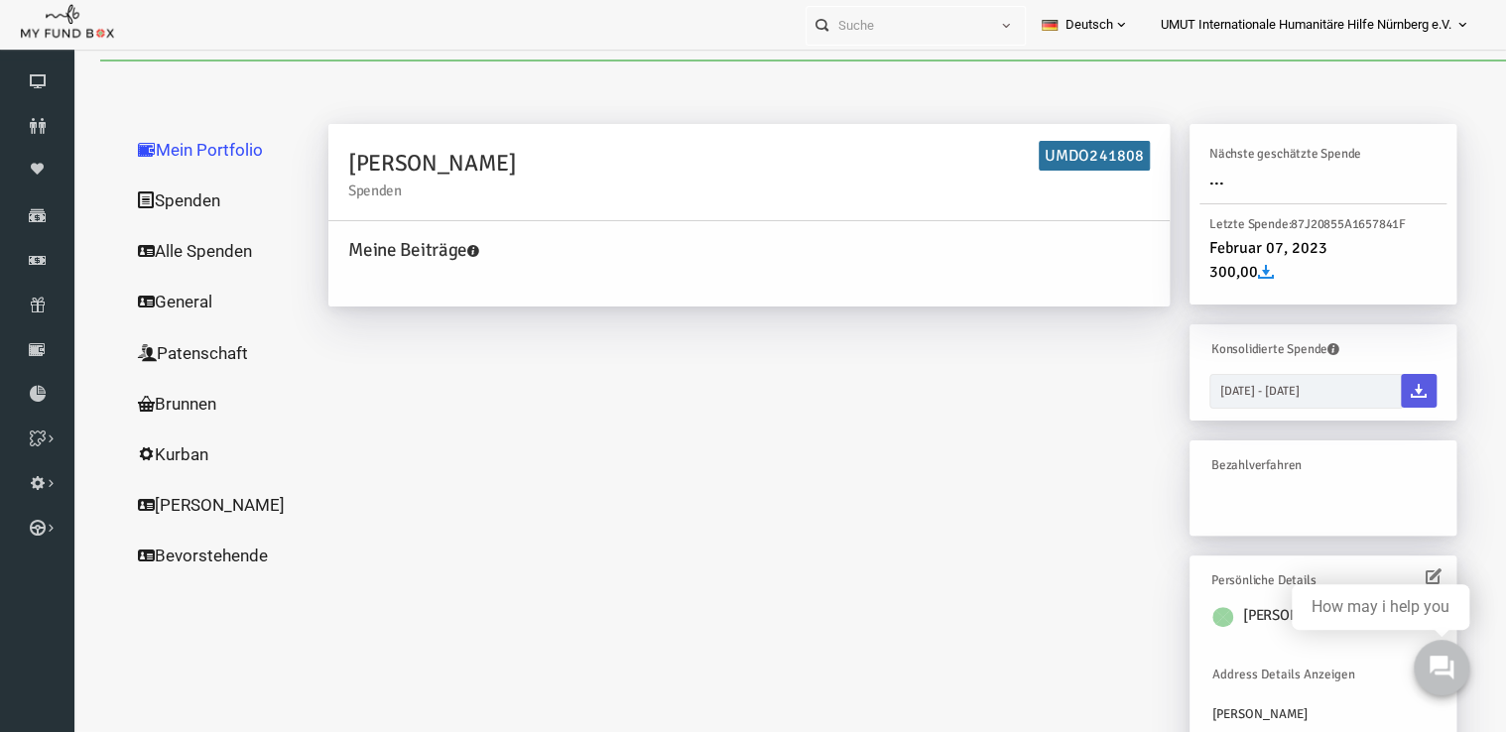
click at [175, 248] on link "Alle Spenden" at bounding box center [190, 251] width 198 height 52
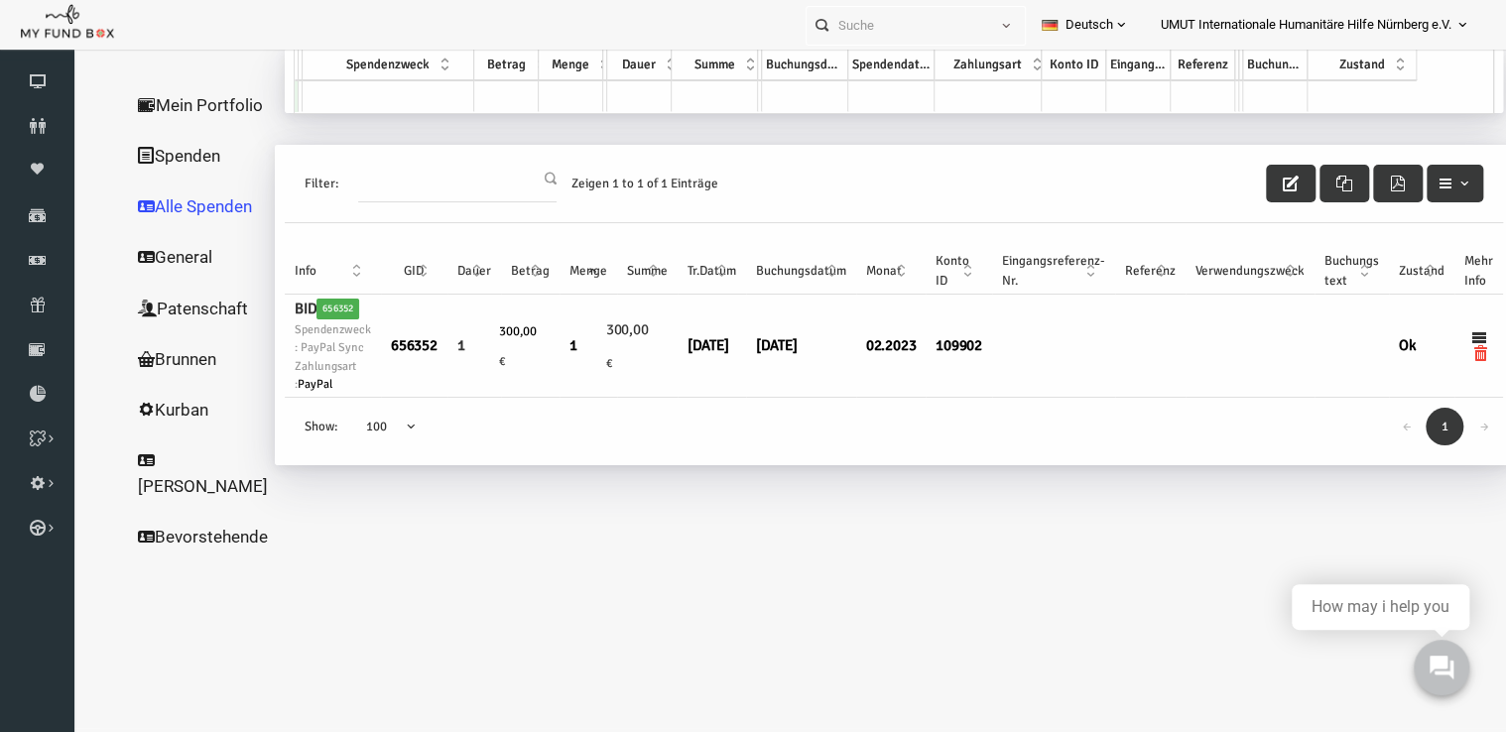
scroll to position [65, 0]
click at [121, 231] on link "Alle Spenden" at bounding box center [173, 206] width 165 height 52
